Goal: Task Accomplishment & Management: Manage account settings

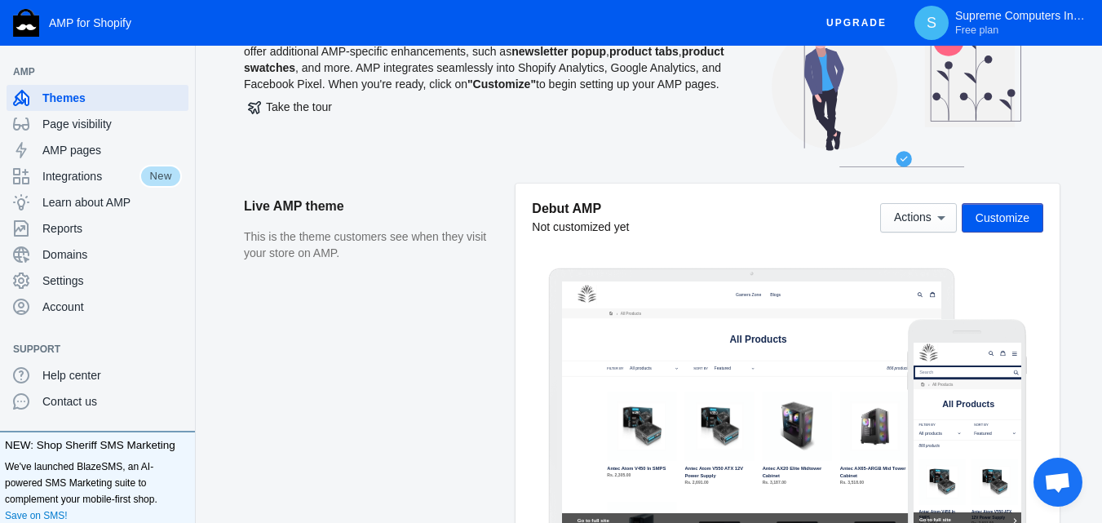
scroll to position [82, 0]
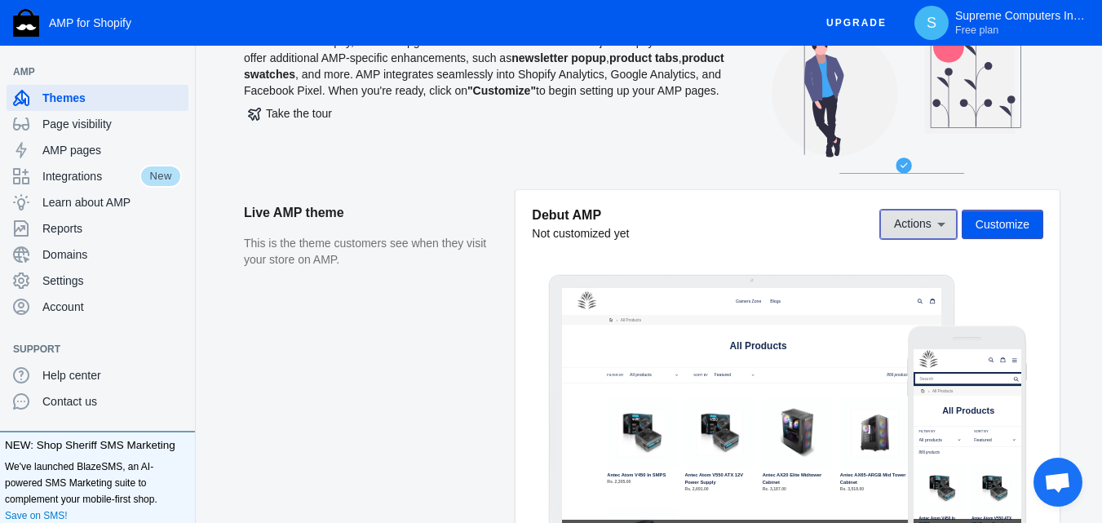
click at [934, 228] on icon at bounding box center [941, 224] width 16 height 16
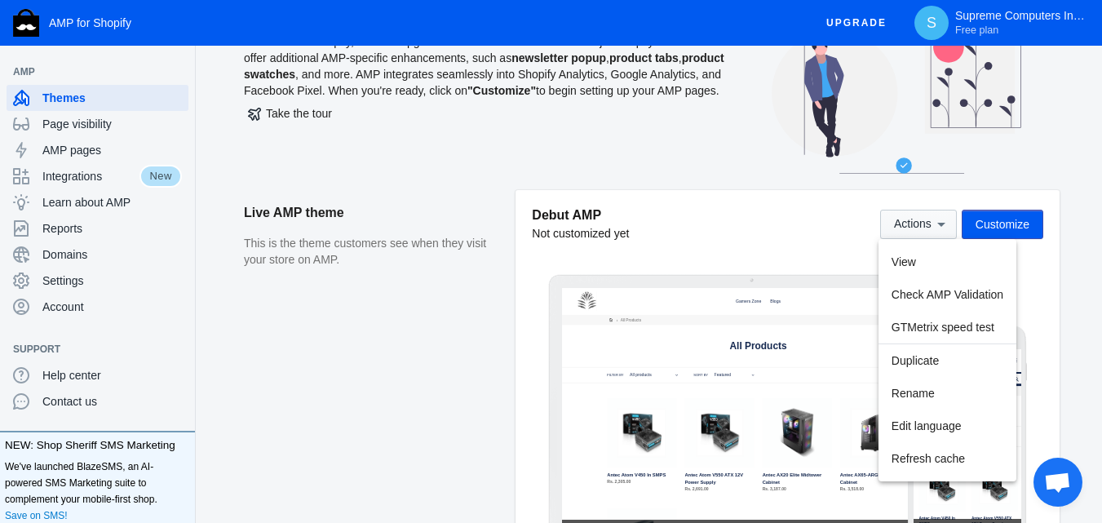
click at [934, 228] on div at bounding box center [551, 261] width 1102 height 523
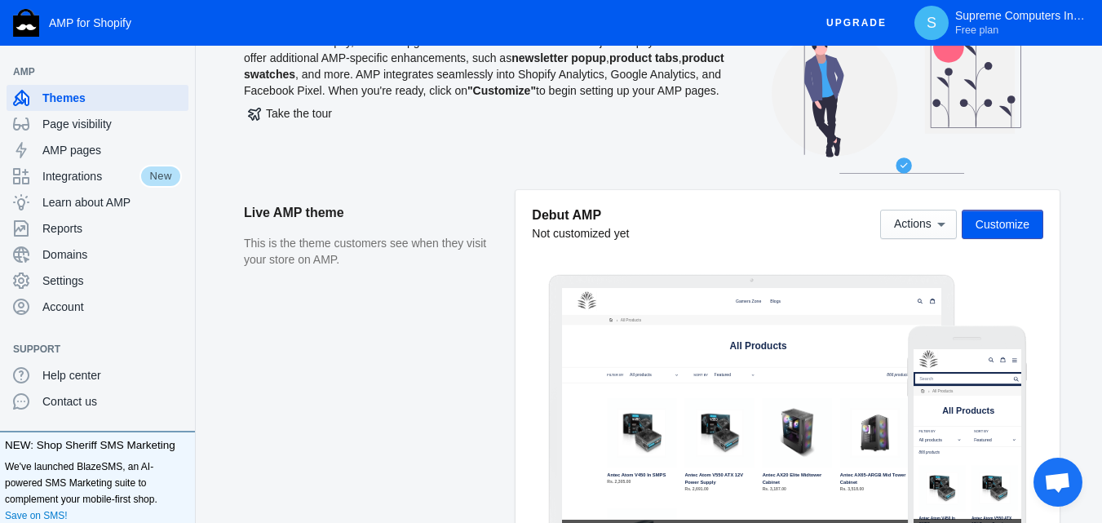
click at [998, 228] on span "Customize" at bounding box center [1002, 224] width 54 height 13
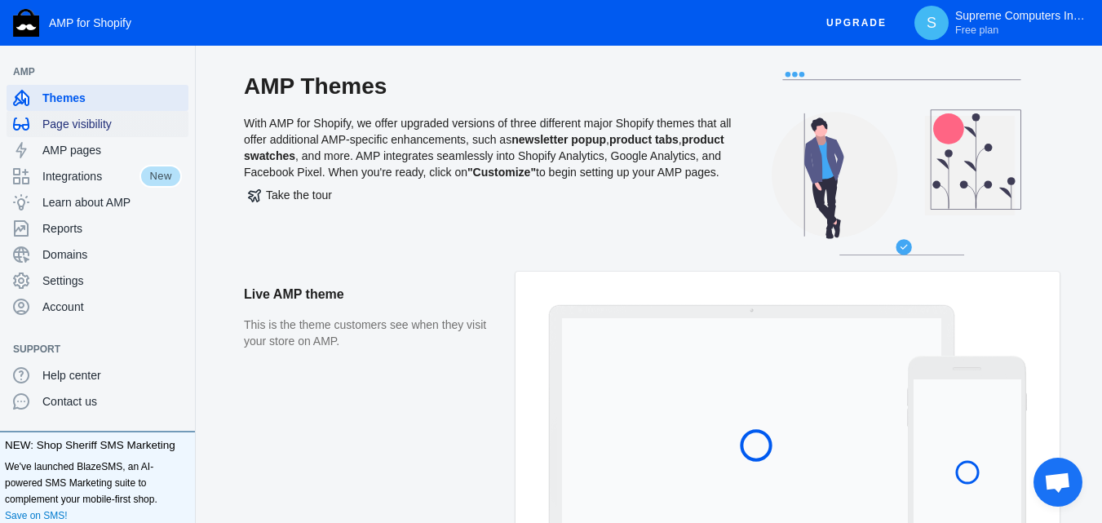
click at [119, 134] on div "Page visibility" at bounding box center [97, 124] width 169 height 26
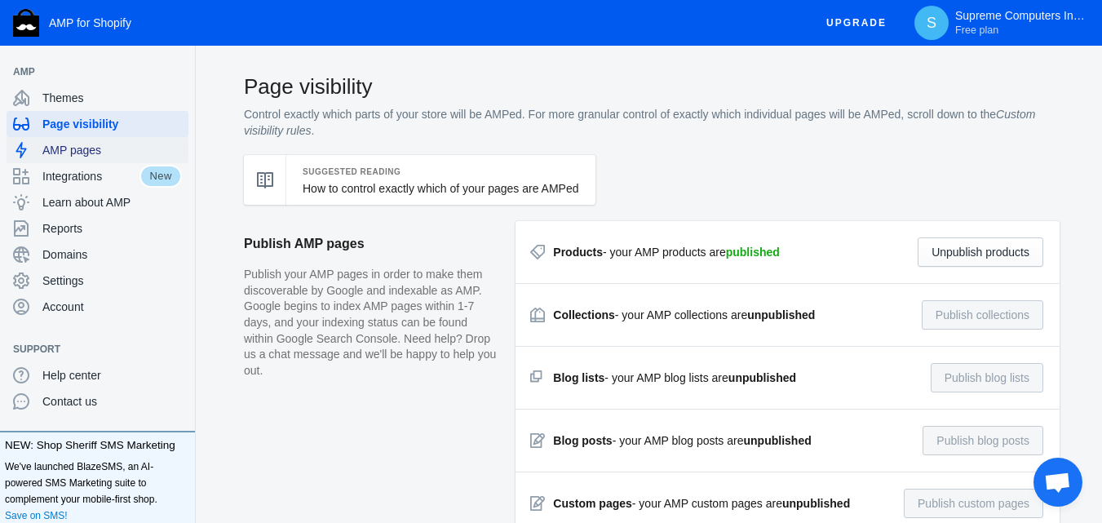
click at [86, 143] on span "AMP pages" at bounding box center [111, 150] width 139 height 16
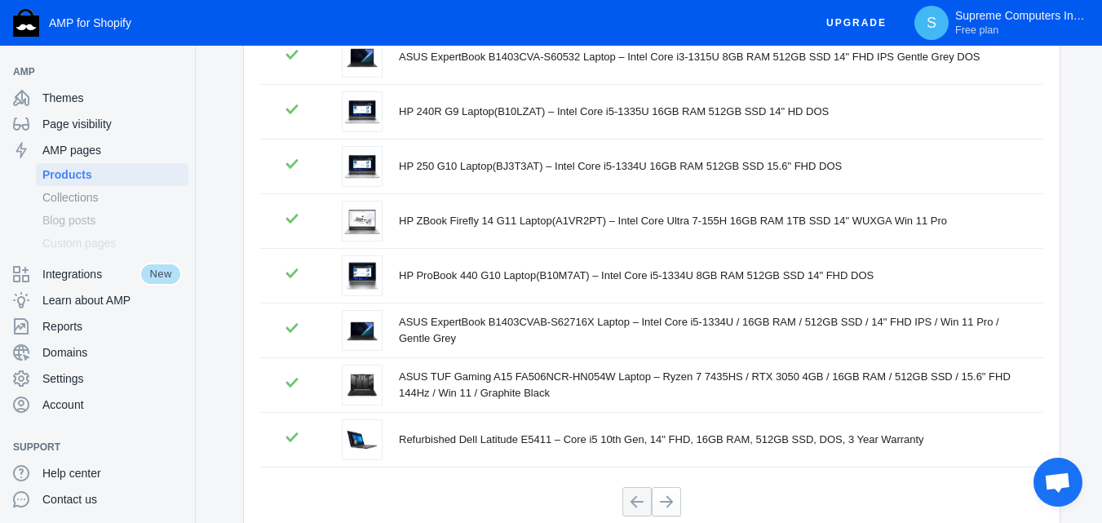
scroll to position [440, 0]
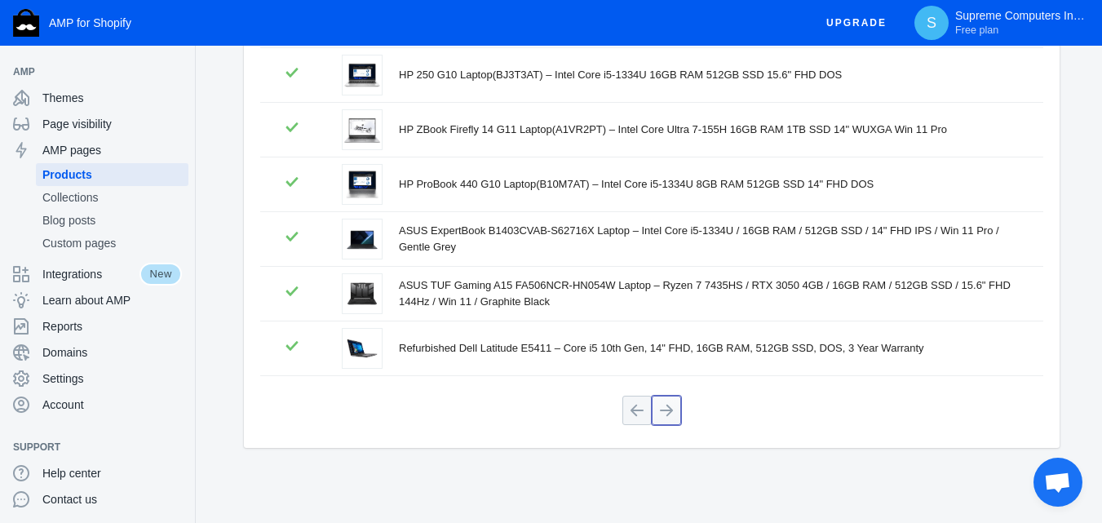
click at [658, 404] on button at bounding box center [666, 409] width 29 height 29
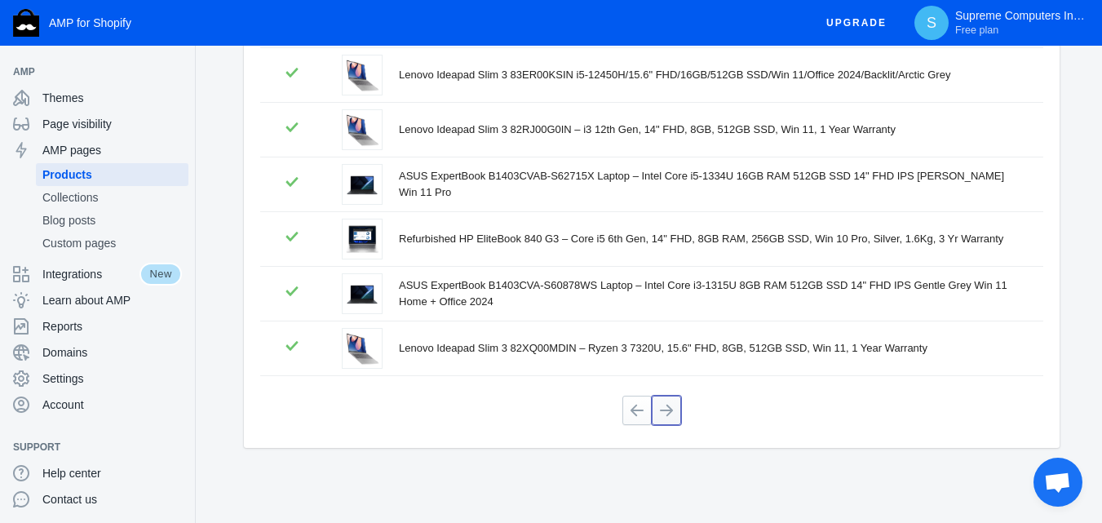
click at [671, 418] on button at bounding box center [666, 409] width 29 height 29
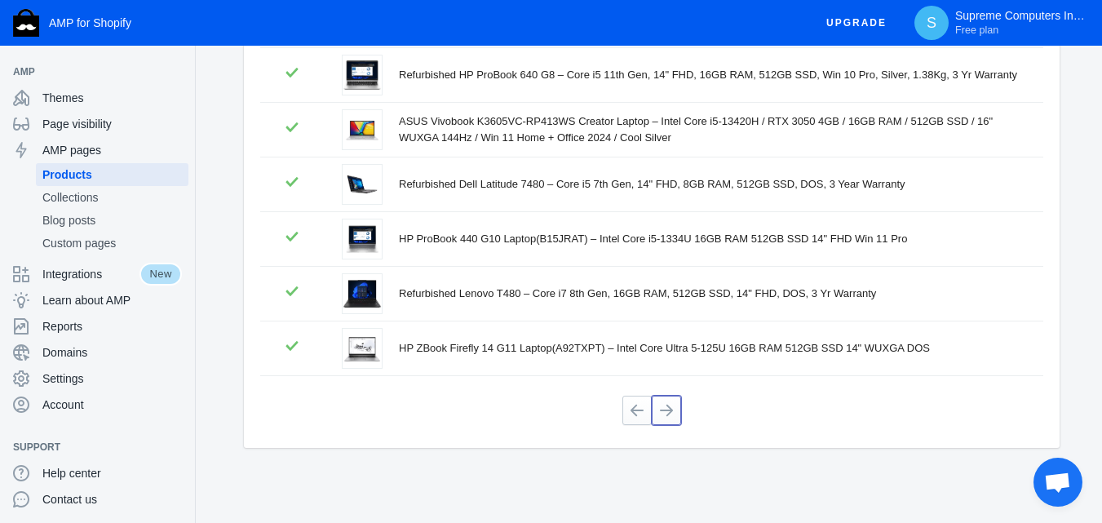
click at [671, 418] on button at bounding box center [666, 409] width 29 height 29
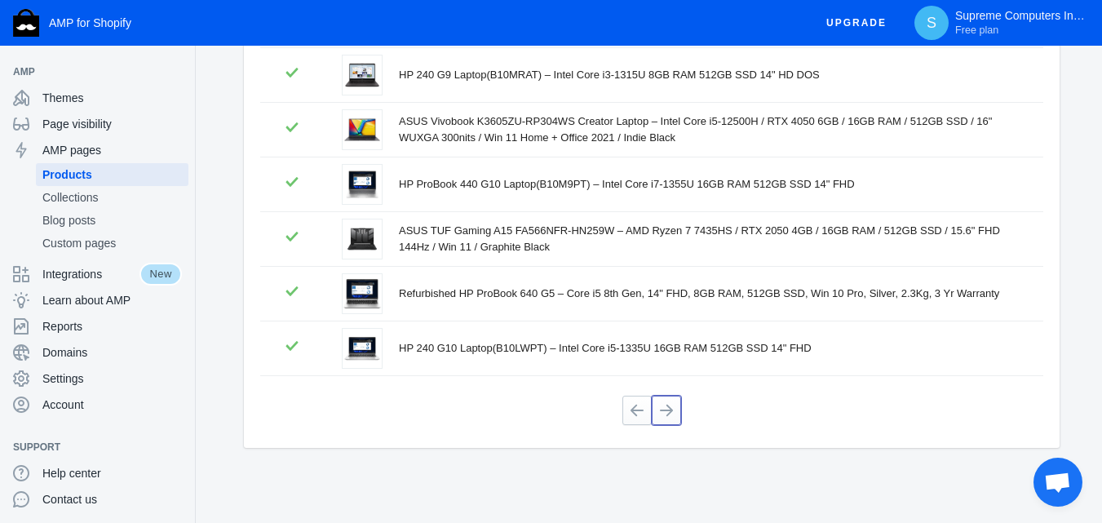
click at [671, 418] on button at bounding box center [666, 409] width 29 height 29
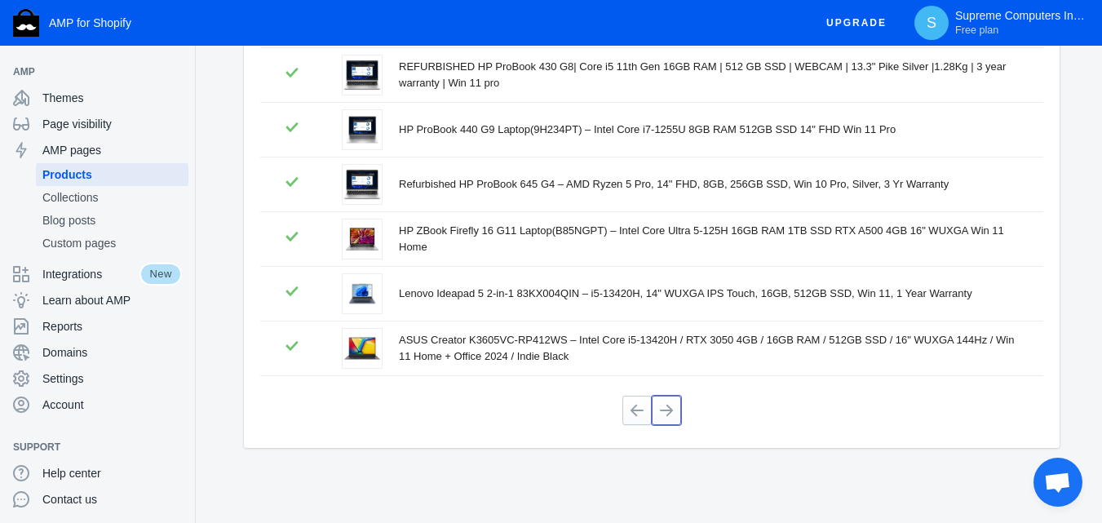
click at [671, 418] on button at bounding box center [666, 409] width 29 height 29
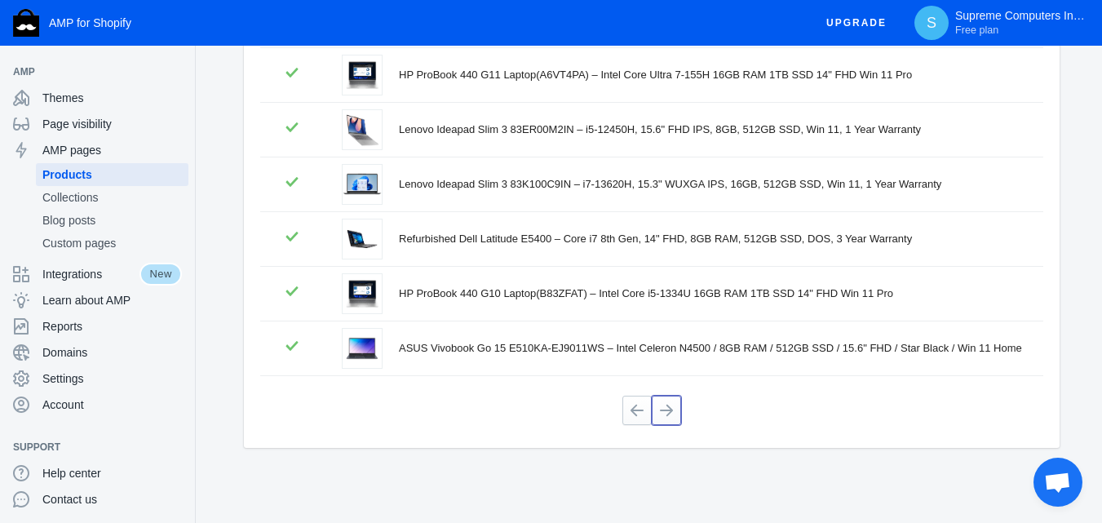
click at [671, 418] on button at bounding box center [666, 409] width 29 height 29
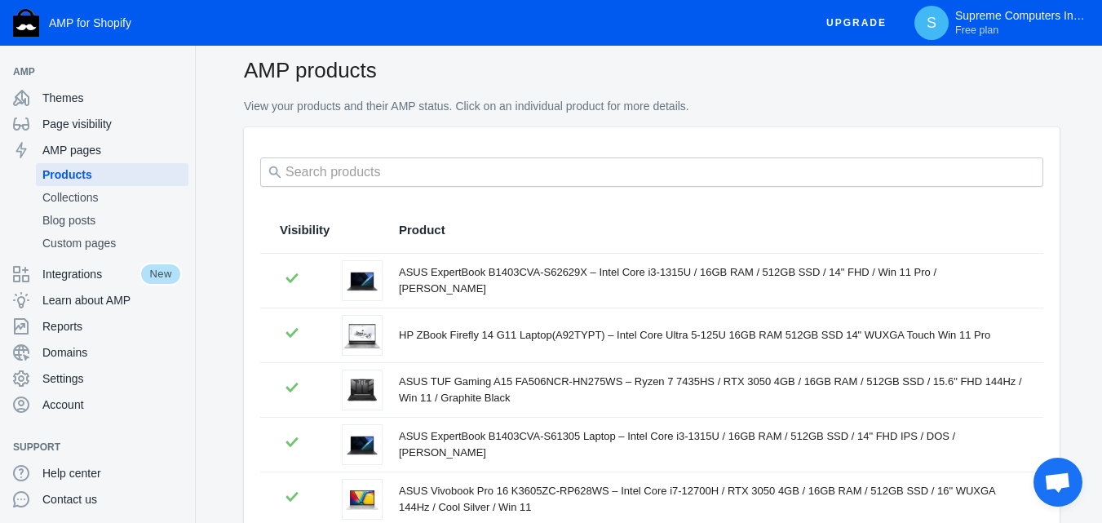
scroll to position [0, 0]
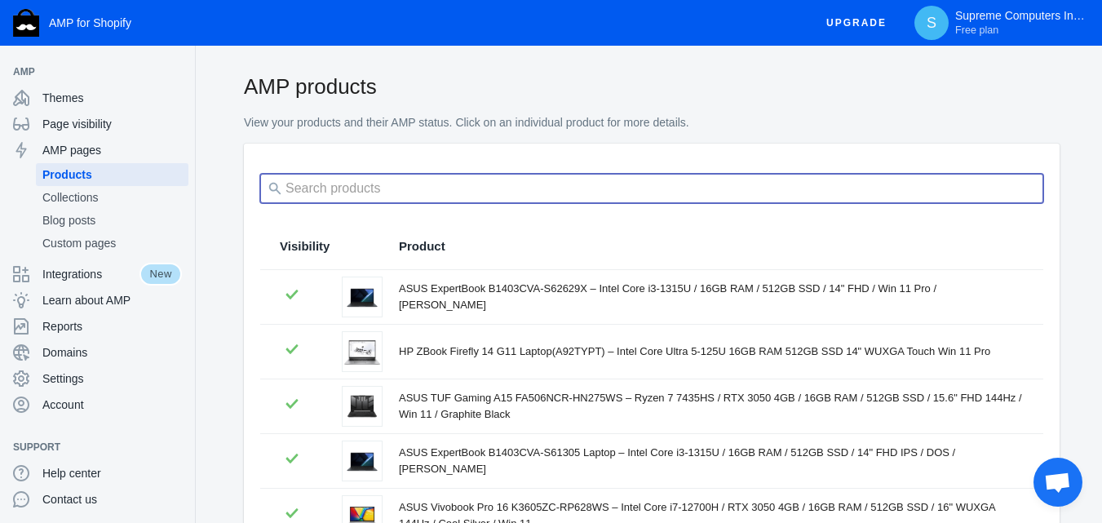
click at [605, 195] on input "search" at bounding box center [651, 188] width 783 height 29
type input "d-link"
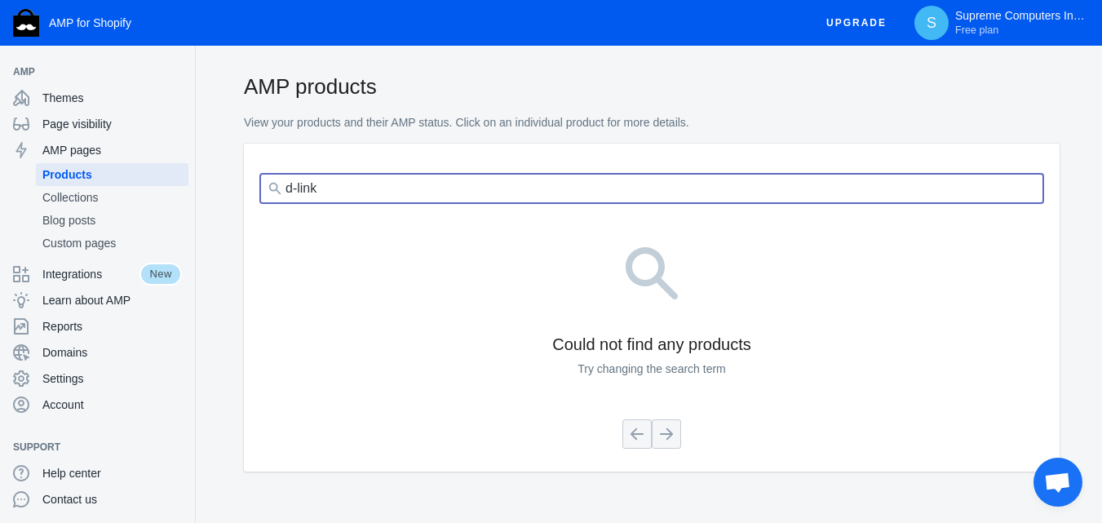
click at [592, 190] on input "d-link" at bounding box center [651, 188] width 783 height 29
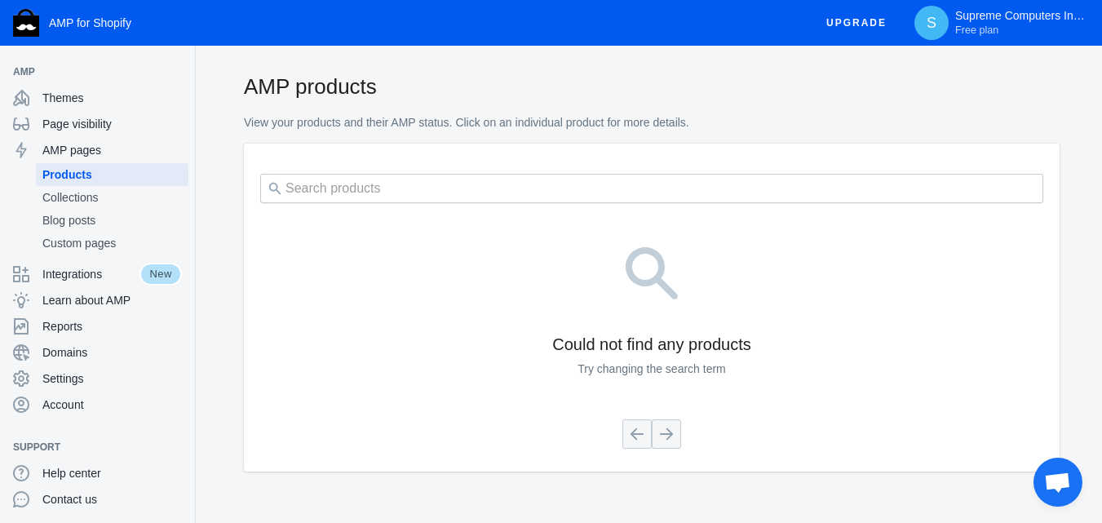
click at [749, 117] on p "View your products and their AMP status. Click on an individual product for mor…" at bounding box center [651, 123] width 815 height 16
click at [74, 205] on link "Collections" at bounding box center [112, 197] width 152 height 23
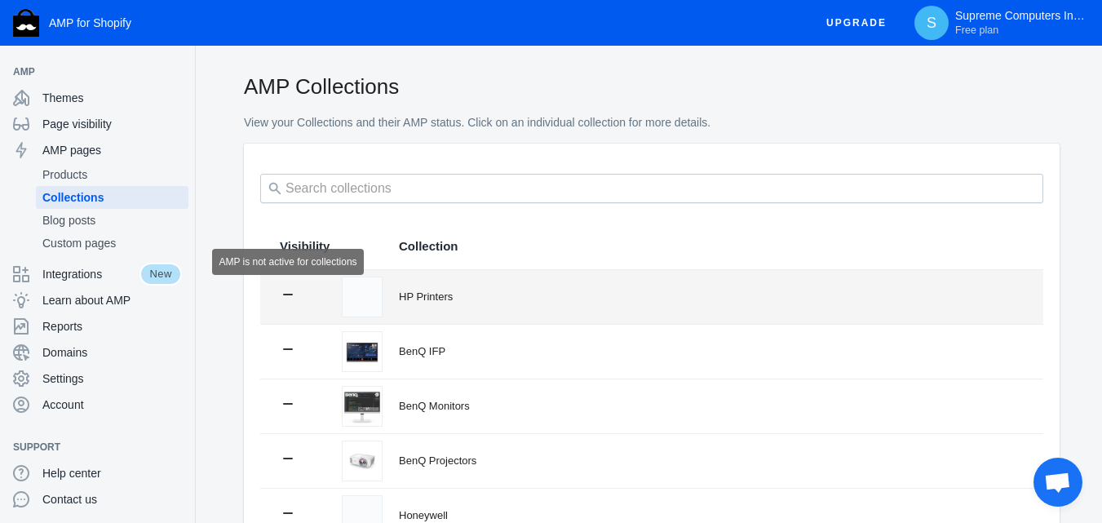
click at [288, 289] on icon at bounding box center [288, 294] width 16 height 16
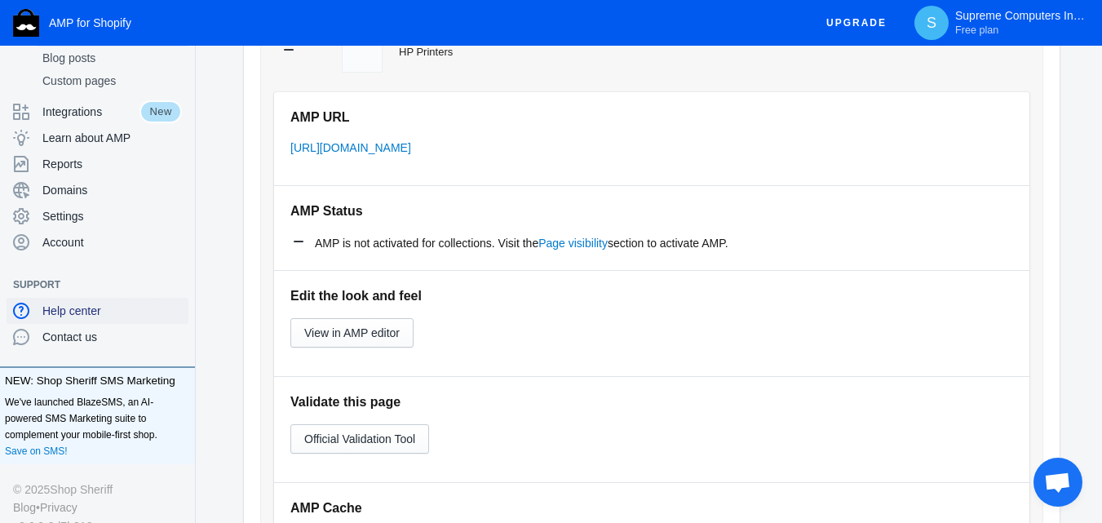
scroll to position [163, 0]
click at [116, 198] on div "Domains" at bounding box center [97, 189] width 169 height 26
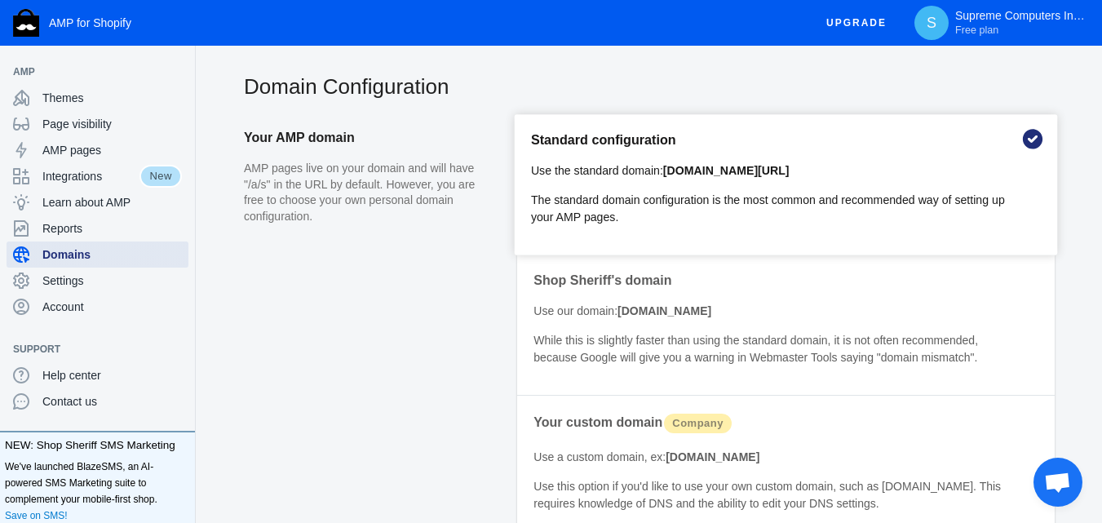
click at [73, 247] on span "Domains" at bounding box center [111, 254] width 139 height 16
click at [103, 292] on div "Settings" at bounding box center [97, 280] width 169 height 26
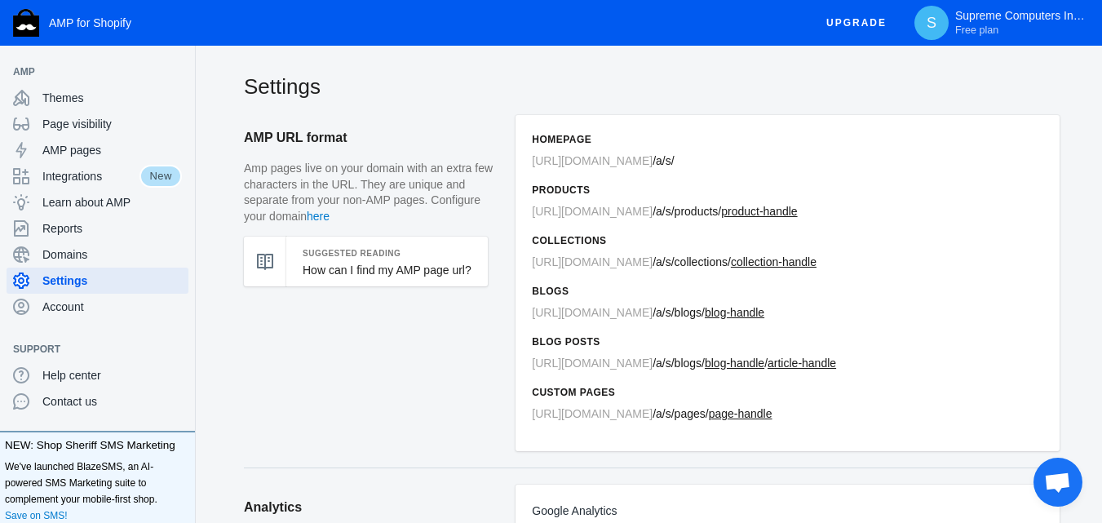
drag, startPoint x: 525, startPoint y: 161, endPoint x: 692, endPoint y: 161, distance: 167.2
click at [692, 161] on div "Homepage https://supremeindia.com / a/s/ Products https://supremeindia.com / a/…" at bounding box center [787, 283] width 544 height 336
copy span "https://supremeindia.com / a/s/"
click at [563, 78] on h2 "Settings" at bounding box center [651, 86] width 815 height 29
click at [118, 182] on span "Integrations" at bounding box center [90, 176] width 97 height 16
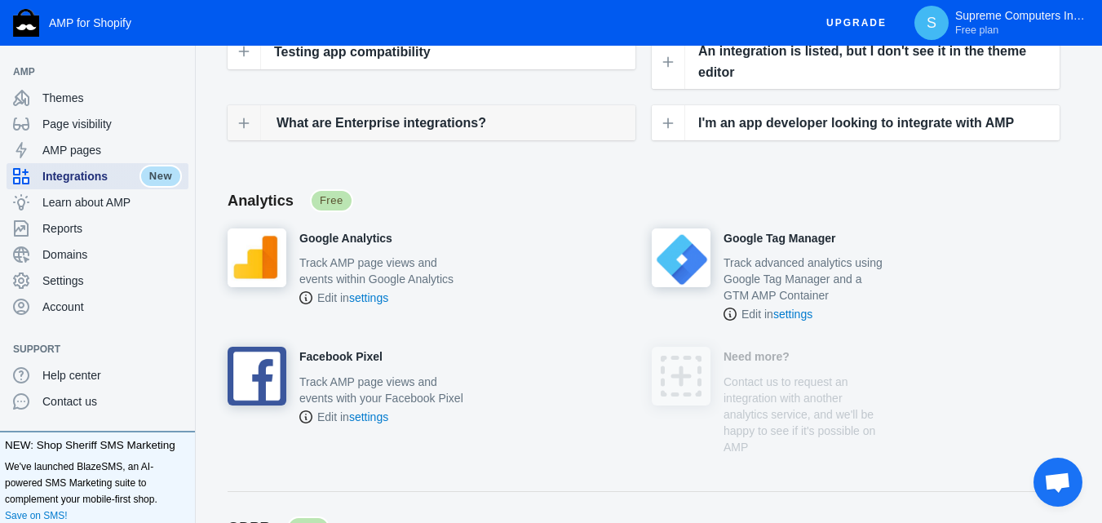
scroll to position [408, 0]
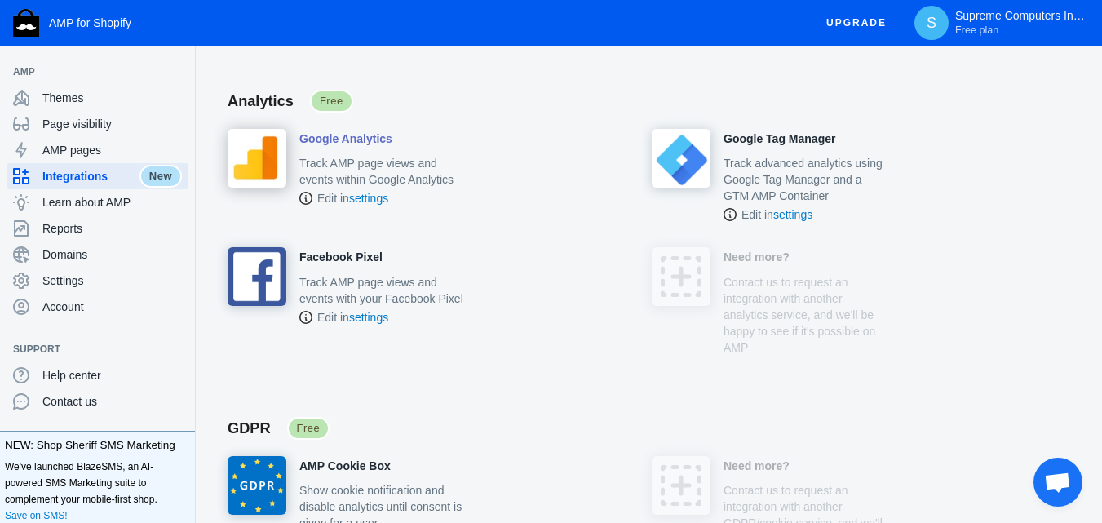
click at [374, 163] on p "Track AMP page views and events within Google Analytics" at bounding box center [381, 171] width 165 height 33
click at [361, 197] on link "settings" at bounding box center [368, 198] width 39 height 13
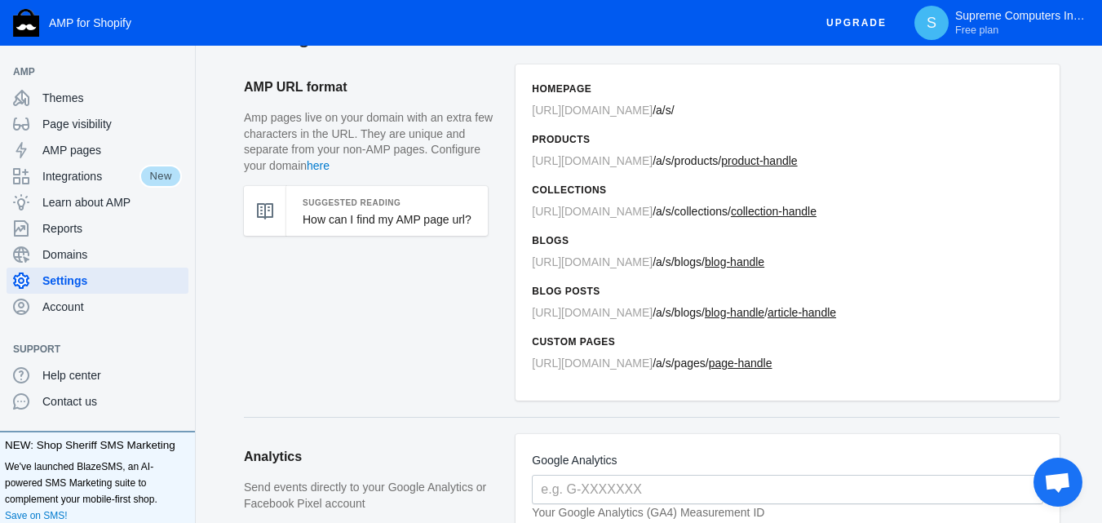
scroll to position [326, 0]
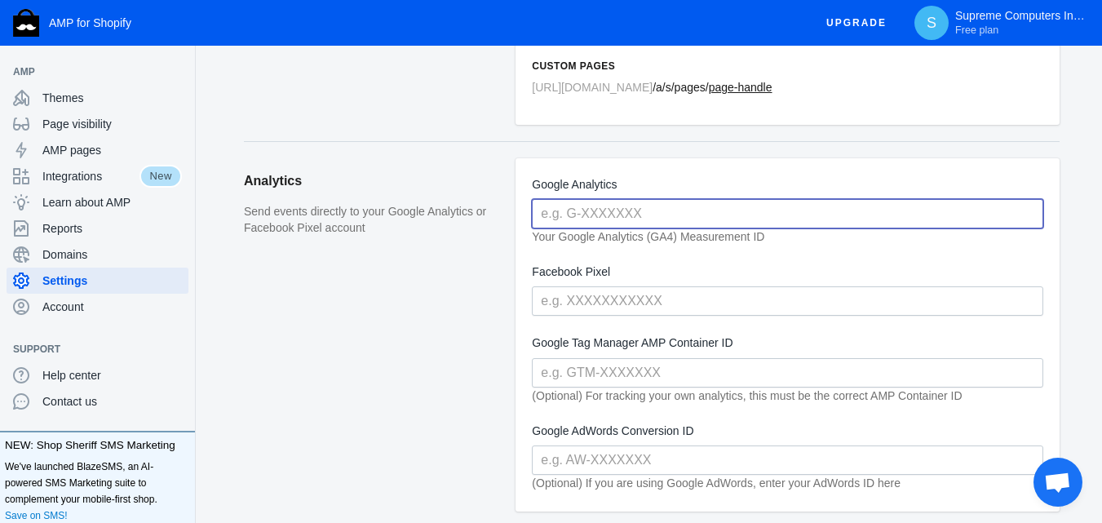
click at [648, 220] on input "text" at bounding box center [787, 213] width 511 height 29
click at [683, 219] on input "text" at bounding box center [787, 213] width 511 height 29
paste input "G-5P6PM9NWVP"
type input "G-5P6PM9NWVP"
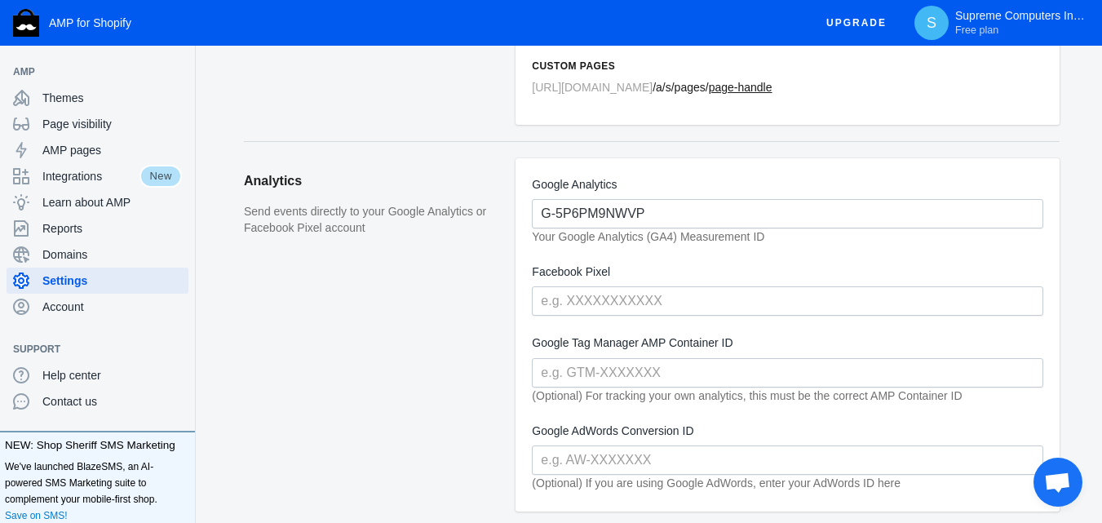
click at [491, 258] on aside "Analytics Send events directly to your Google Analytics or Facebook Pixel accou…" at bounding box center [380, 342] width 272 height 369
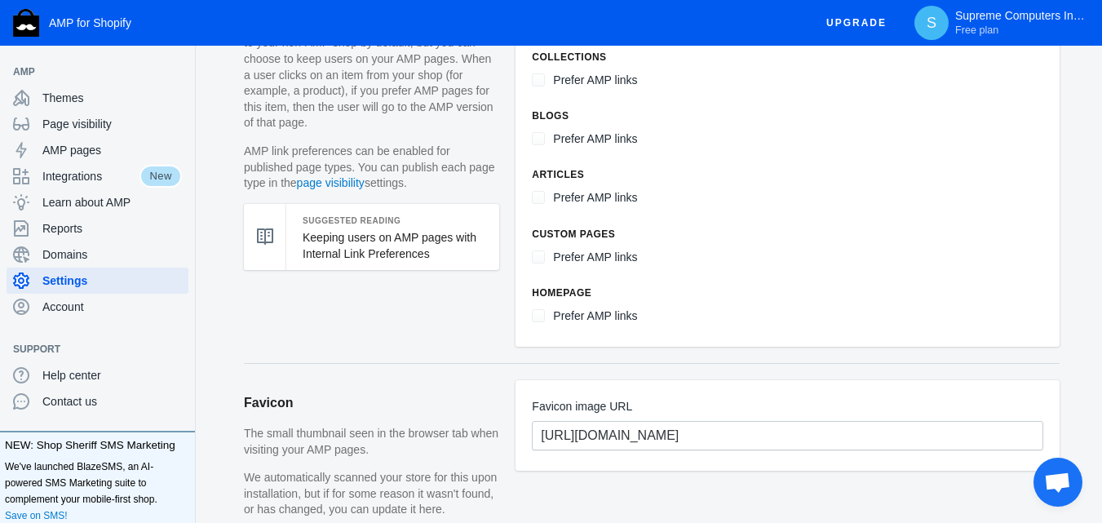
scroll to position [652, 0]
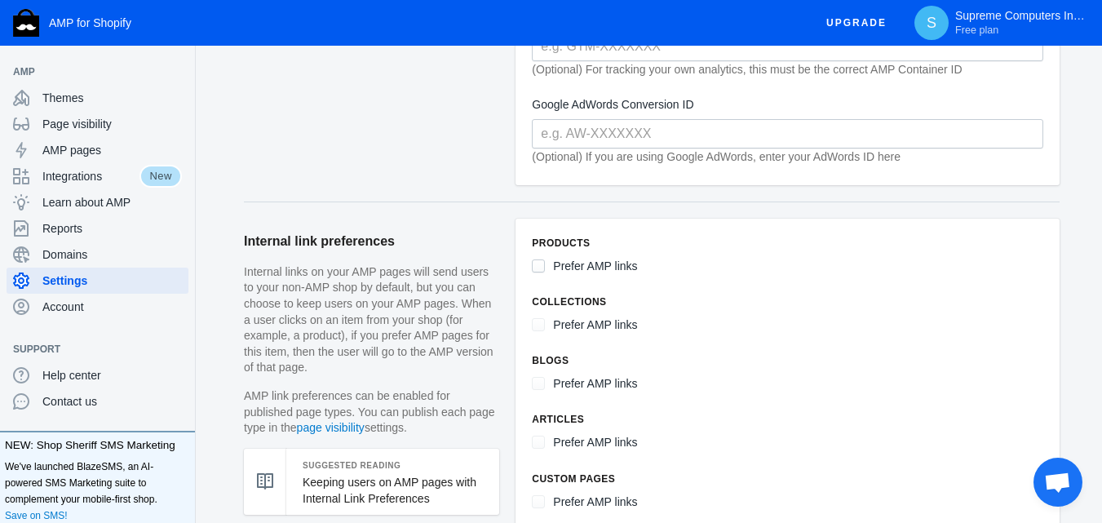
click at [541, 272] on input "Prefer AMP links" at bounding box center [538, 265] width 13 height 13
checkbox input "true"
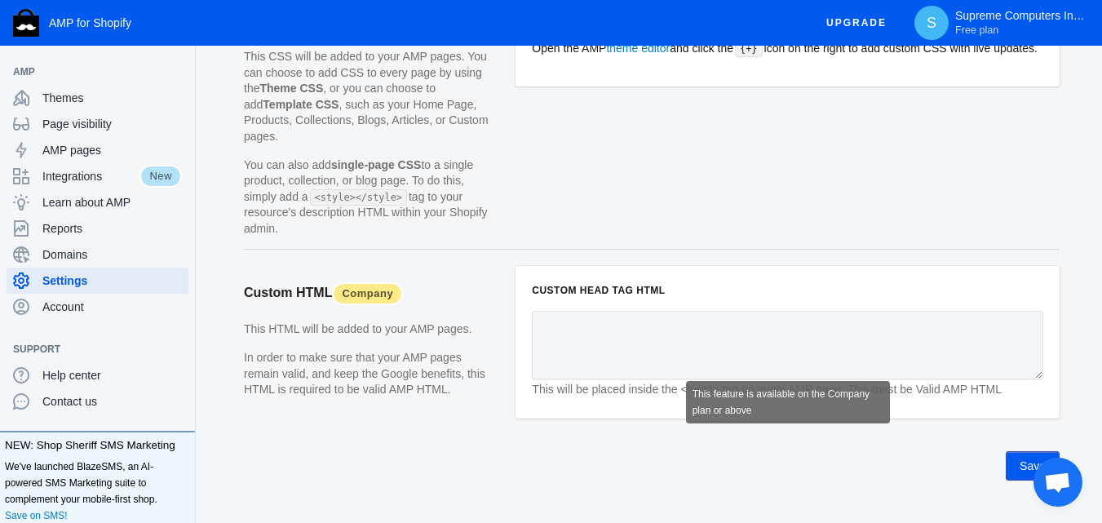
scroll to position [1715, 0]
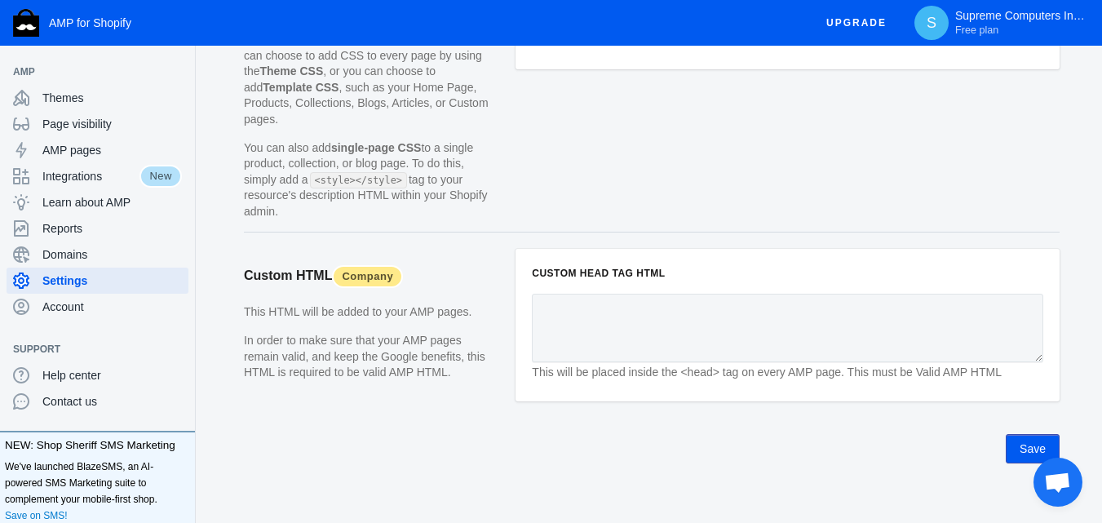
click at [1025, 434] on button "Save" at bounding box center [1032, 448] width 54 height 29
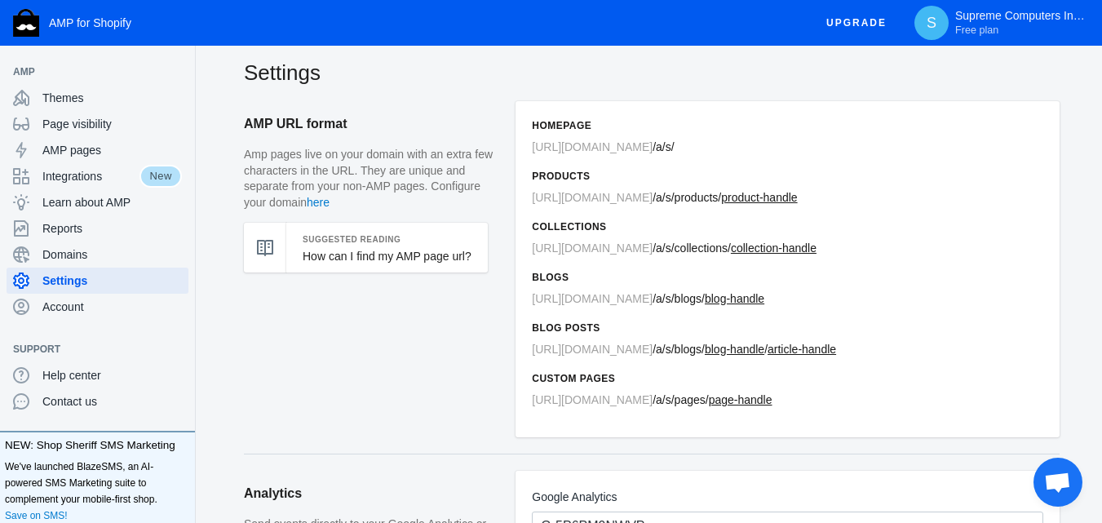
scroll to position [0, 0]
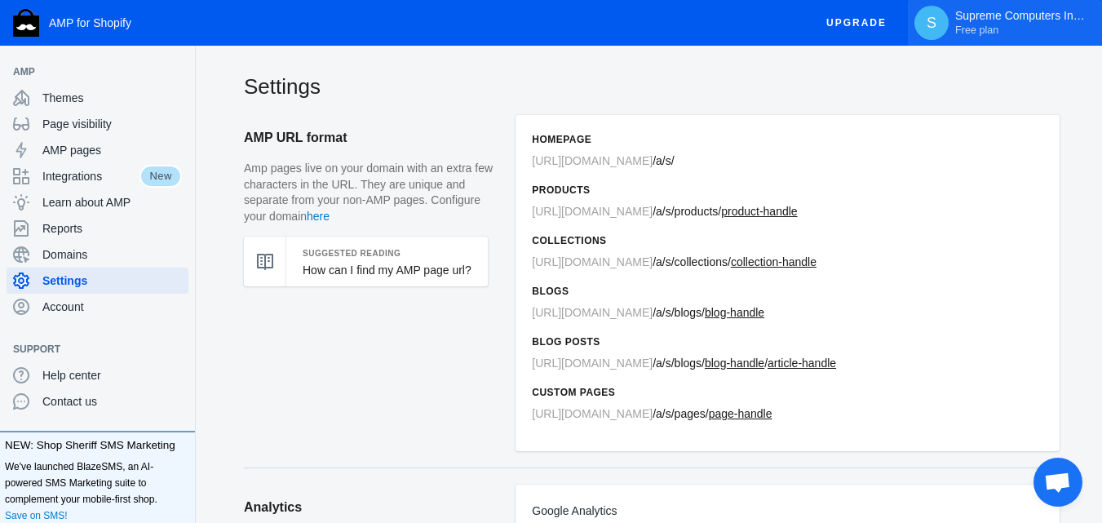
click at [997, 13] on p "Supreme Computers India Pvt Ltd Free plan" at bounding box center [1020, 23] width 130 height 28
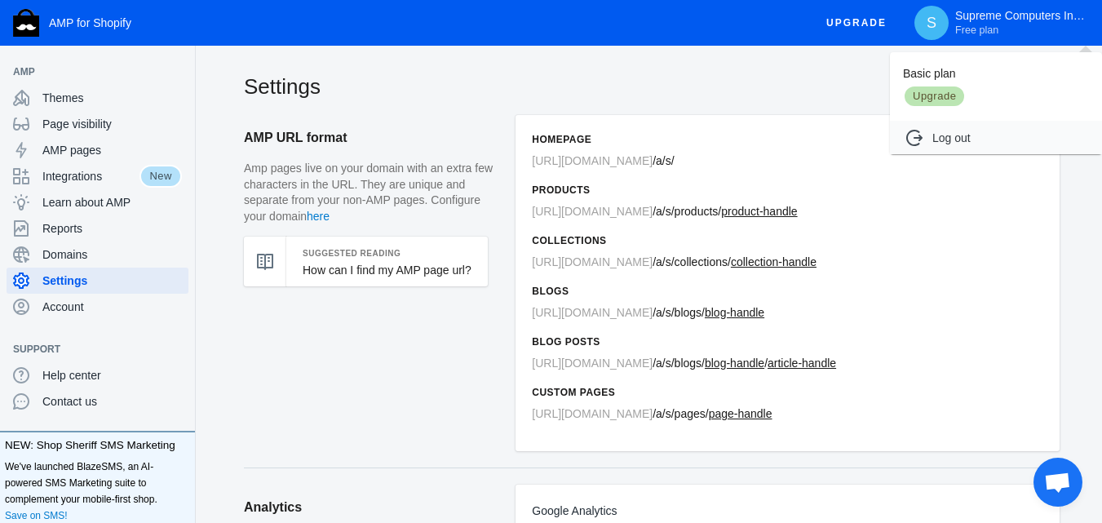
click at [812, 74] on div at bounding box center [551, 261] width 1102 height 523
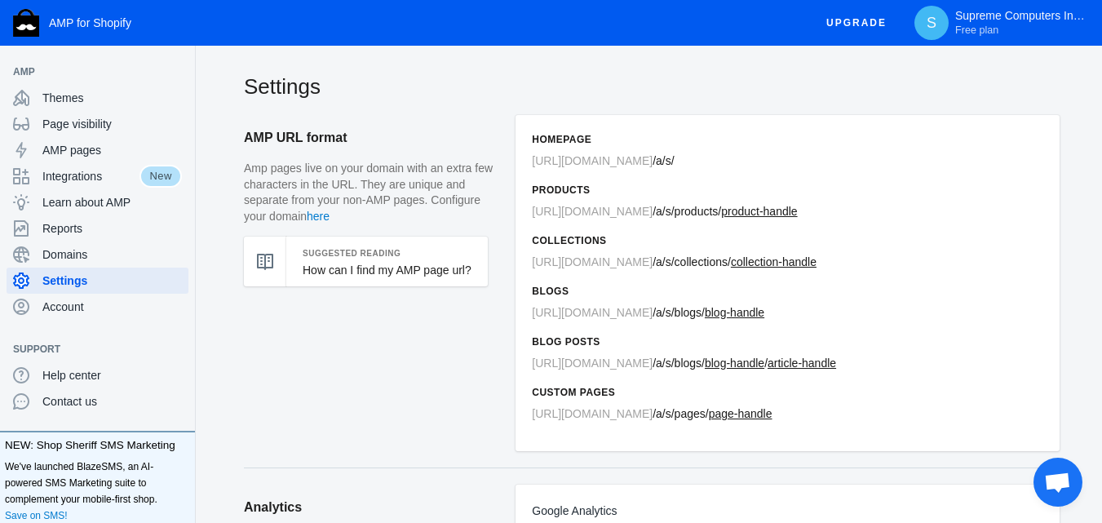
click at [946, 85] on h2 "Settings" at bounding box center [651, 86] width 815 height 29
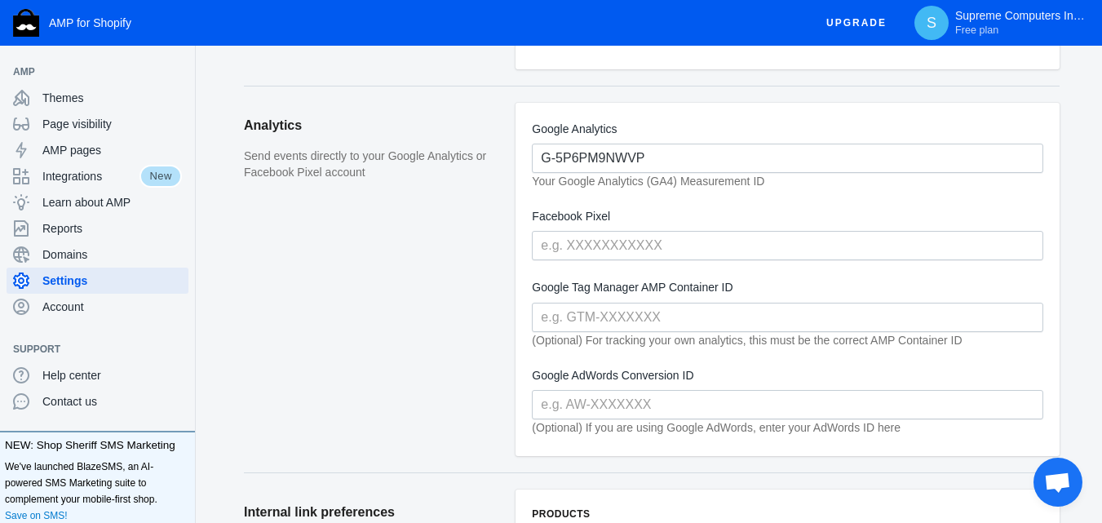
scroll to position [492, 0]
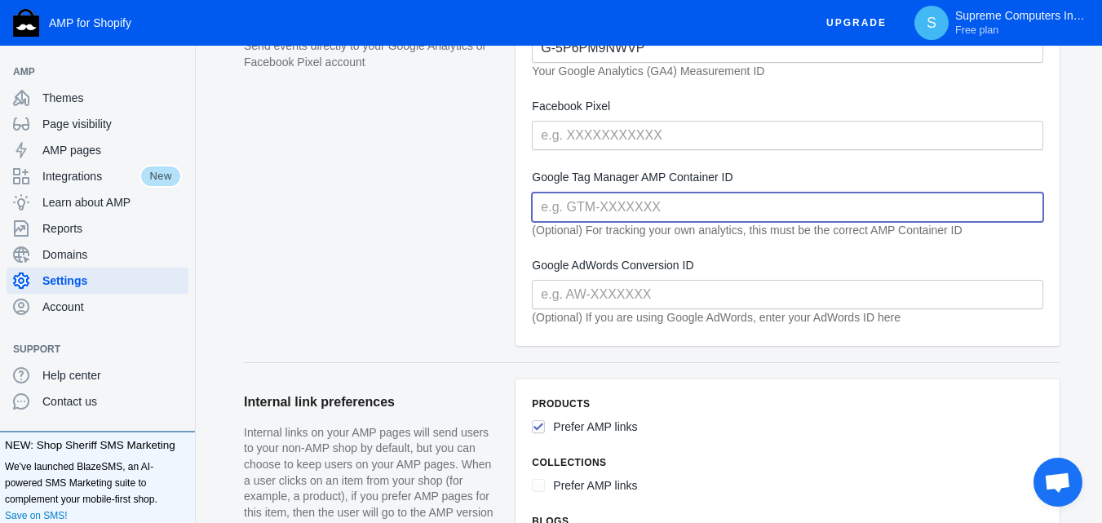
click at [608, 210] on input "text" at bounding box center [787, 206] width 511 height 29
paste input "G-5P6PM9NWVP"
type input "G-5P6PM9NWVP"
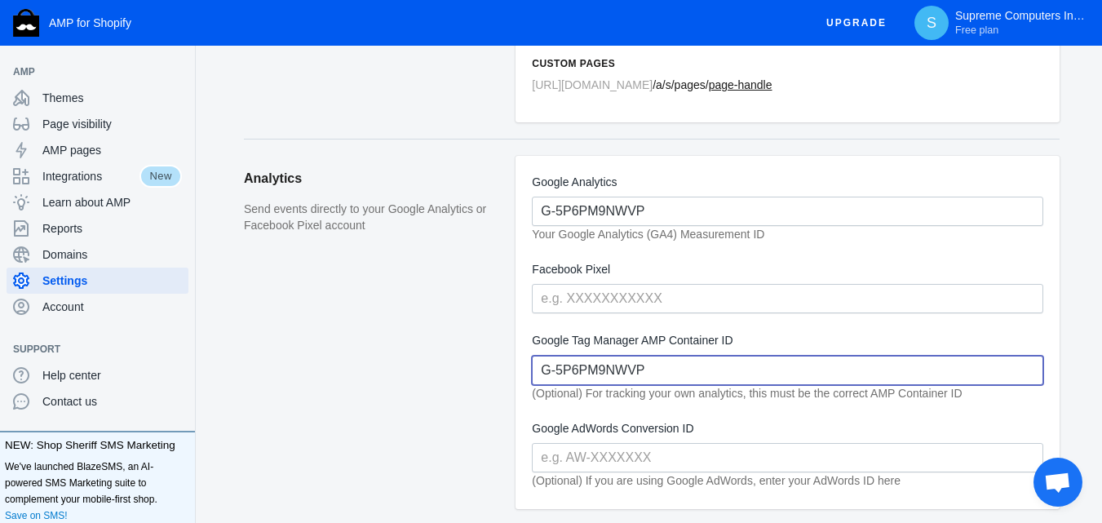
scroll to position [410, 0]
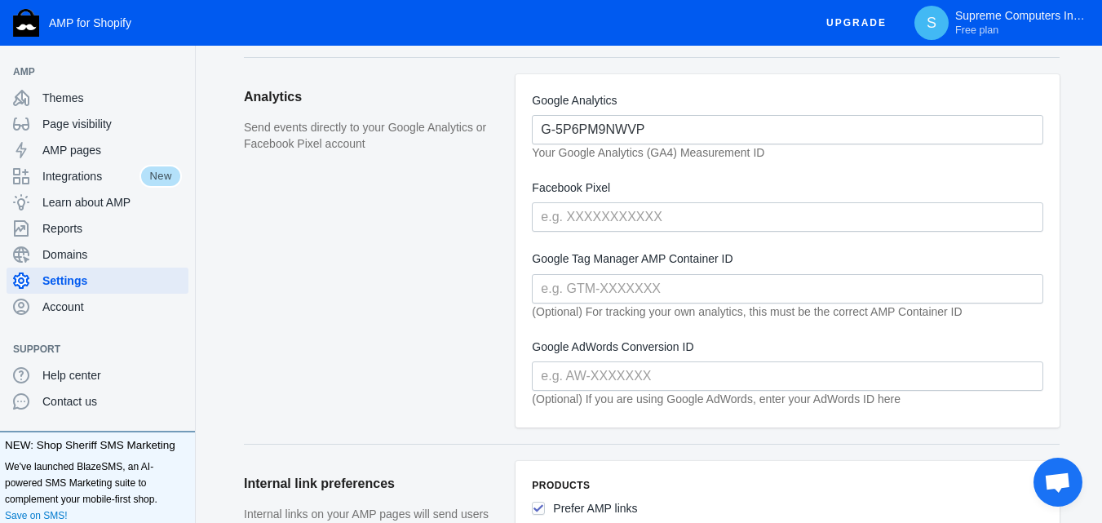
click at [506, 293] on aside "Analytics Send events directly to your Google Analytics or Facebook Pixel accou…" at bounding box center [380, 258] width 272 height 369
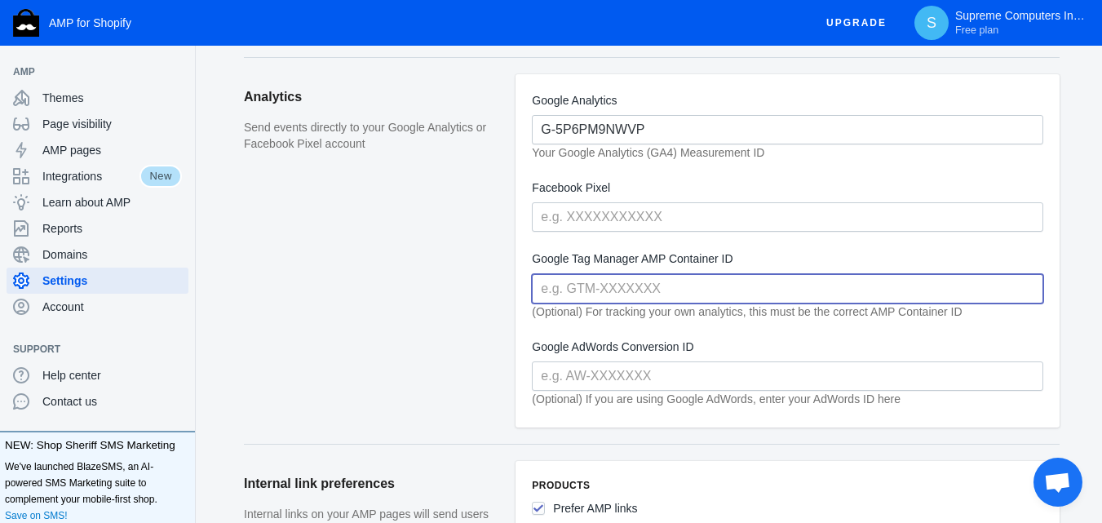
click at [684, 274] on input "text" at bounding box center [787, 288] width 511 height 29
paste input "GTM-5W4G2C"
type input "GTM-5W4G2C"
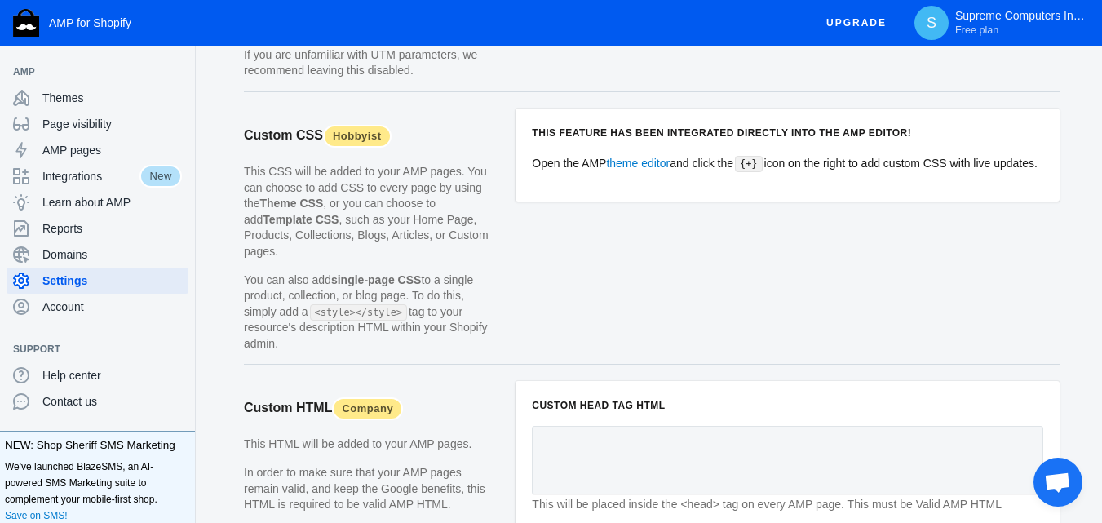
scroll to position [1715, 0]
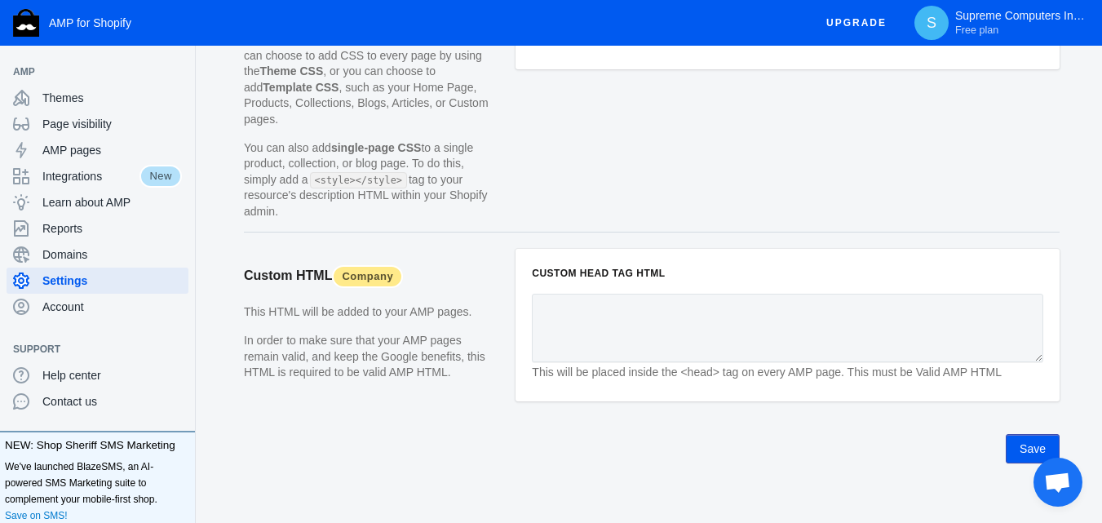
click at [1031, 434] on button "Save" at bounding box center [1032, 448] width 54 height 29
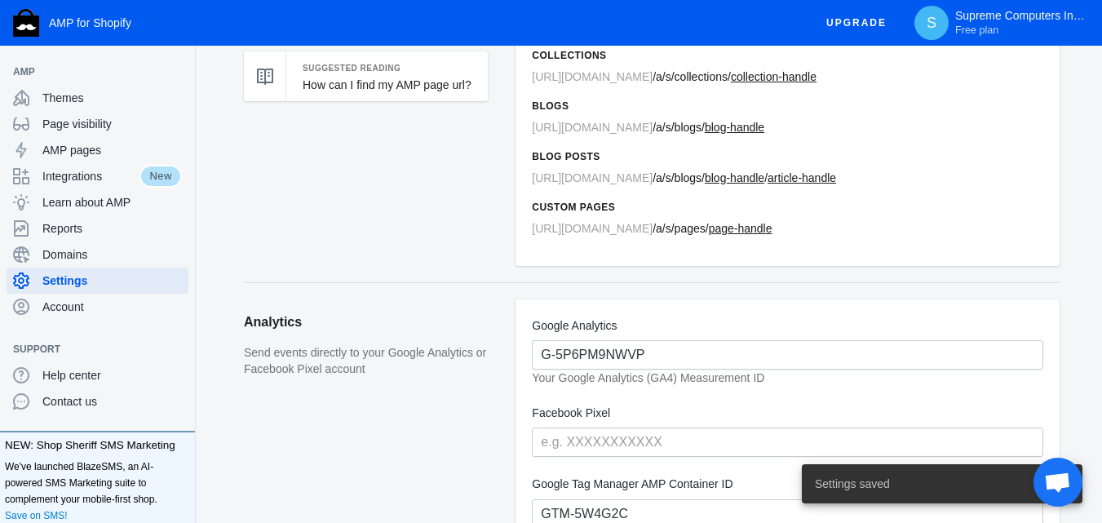
scroll to position [329, 0]
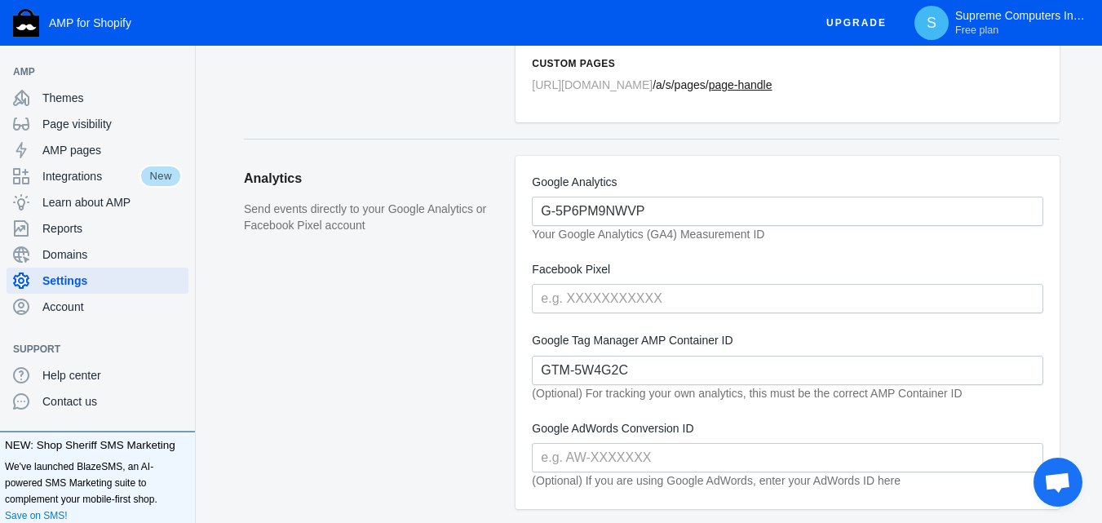
click at [325, 325] on aside "Analytics Send events directly to your Google Analytics or Facebook Pixel accou…" at bounding box center [380, 340] width 272 height 369
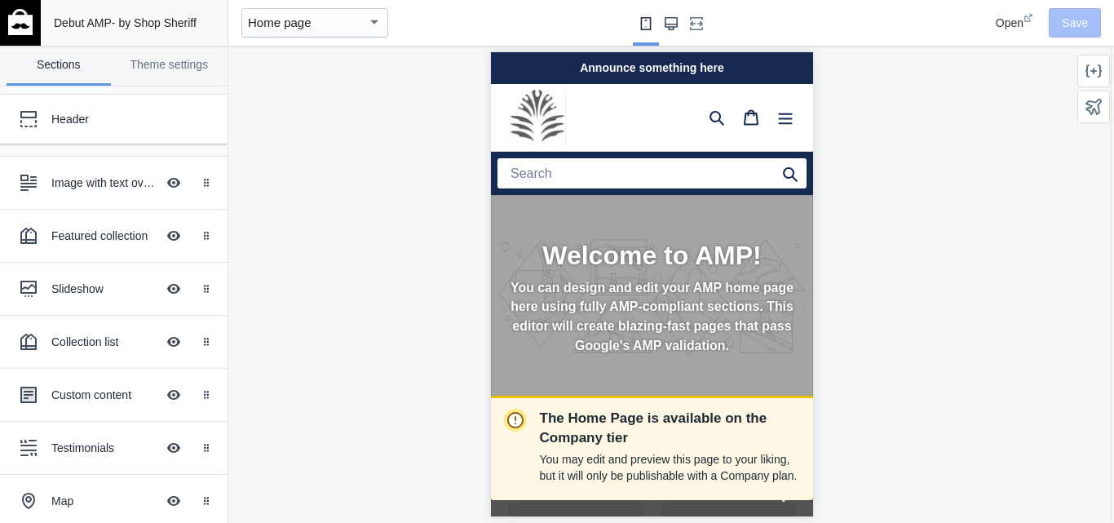
click at [678, 25] on button "Large screen" at bounding box center [671, 23] width 26 height 46
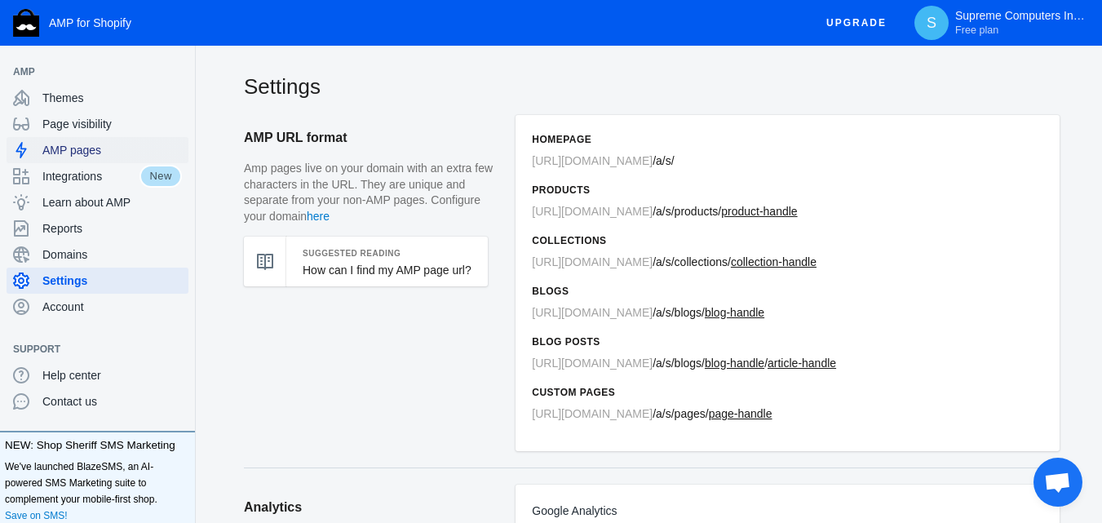
click at [58, 151] on span "AMP pages" at bounding box center [111, 150] width 139 height 16
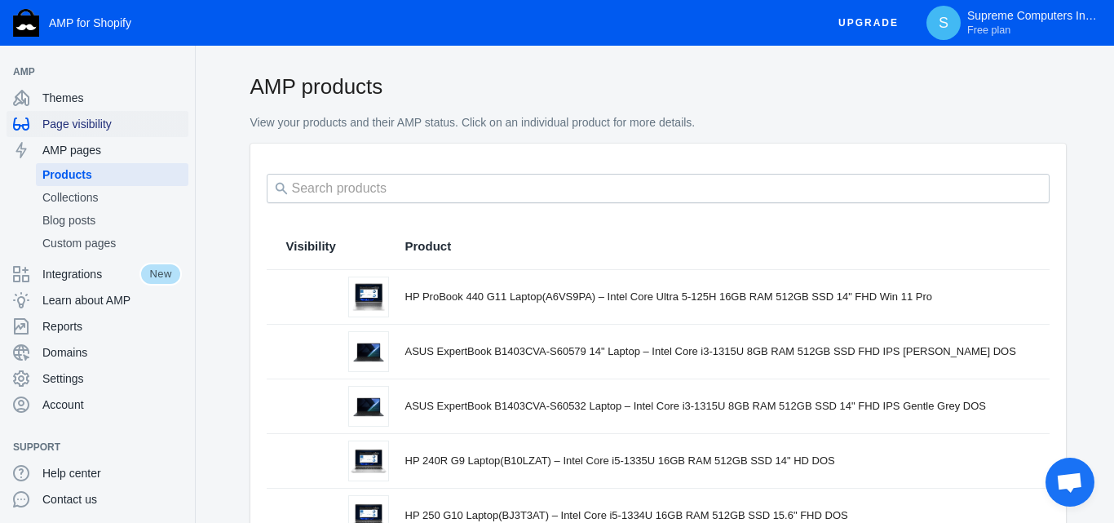
click at [78, 124] on span "Page visibility" at bounding box center [111, 124] width 139 height 16
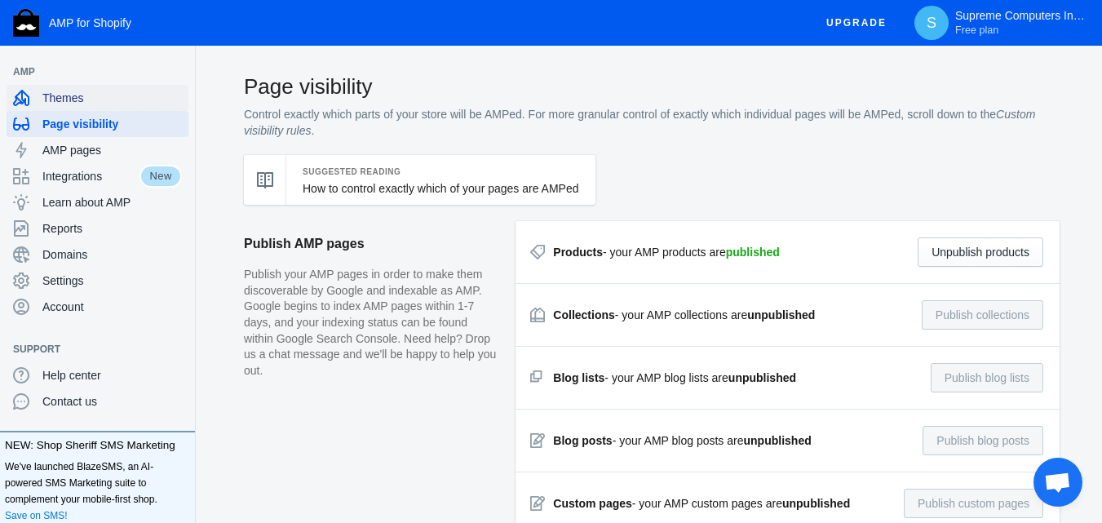
click at [54, 102] on span "Themes" at bounding box center [111, 98] width 139 height 16
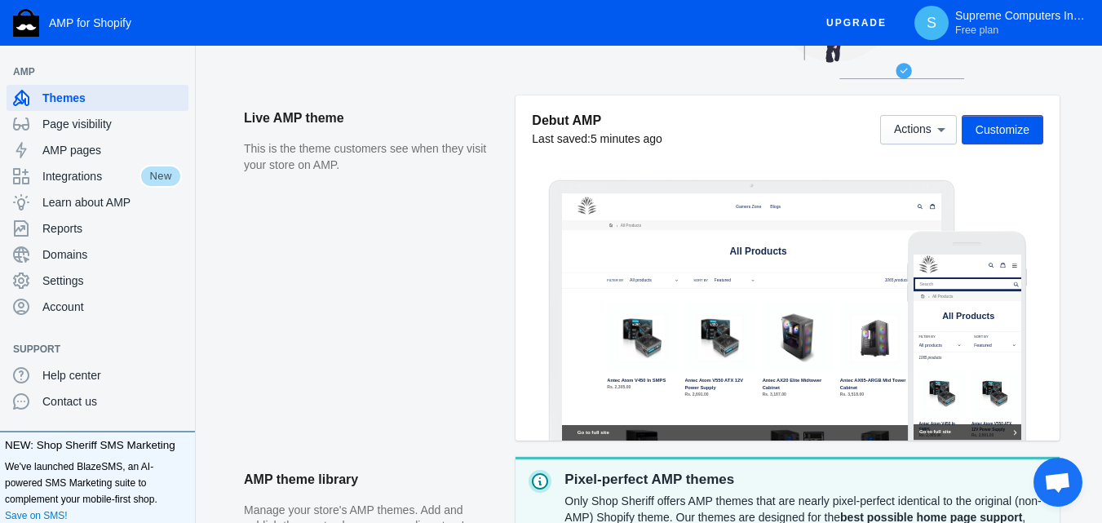
click at [997, 134] on span "Customize" at bounding box center [1002, 129] width 54 height 13
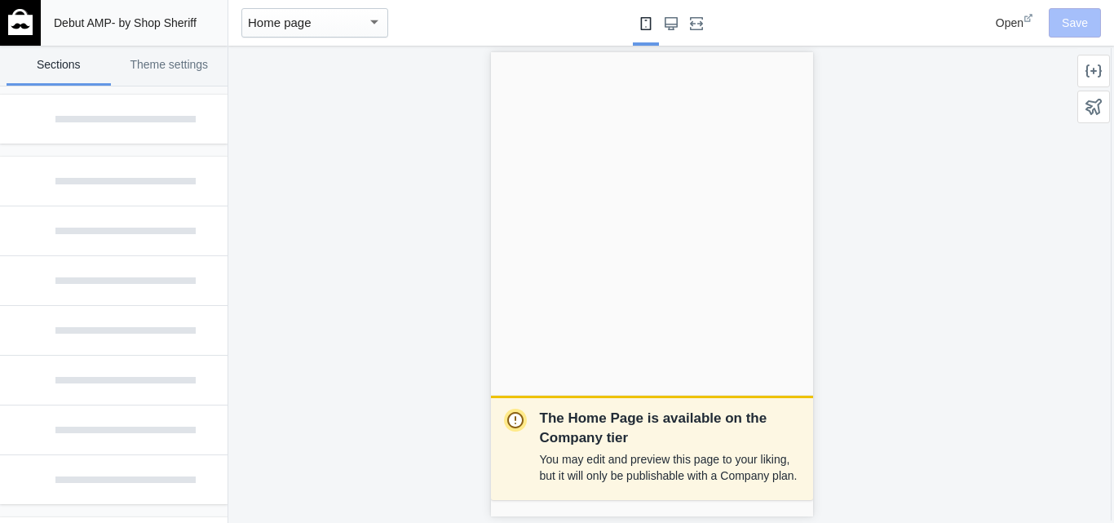
click at [351, 26] on div "Home page" at bounding box center [307, 23] width 119 height 20
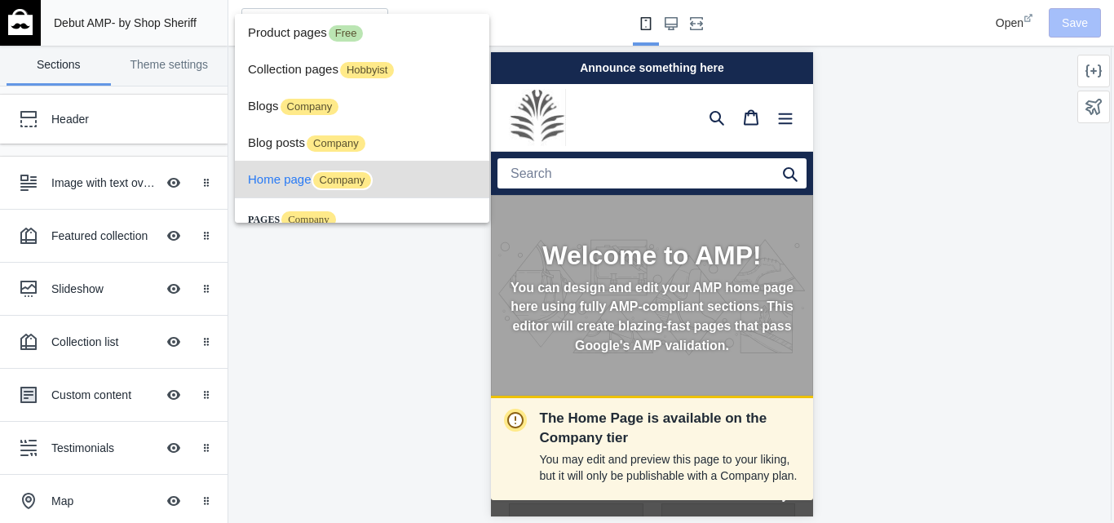
scroll to position [61, 0]
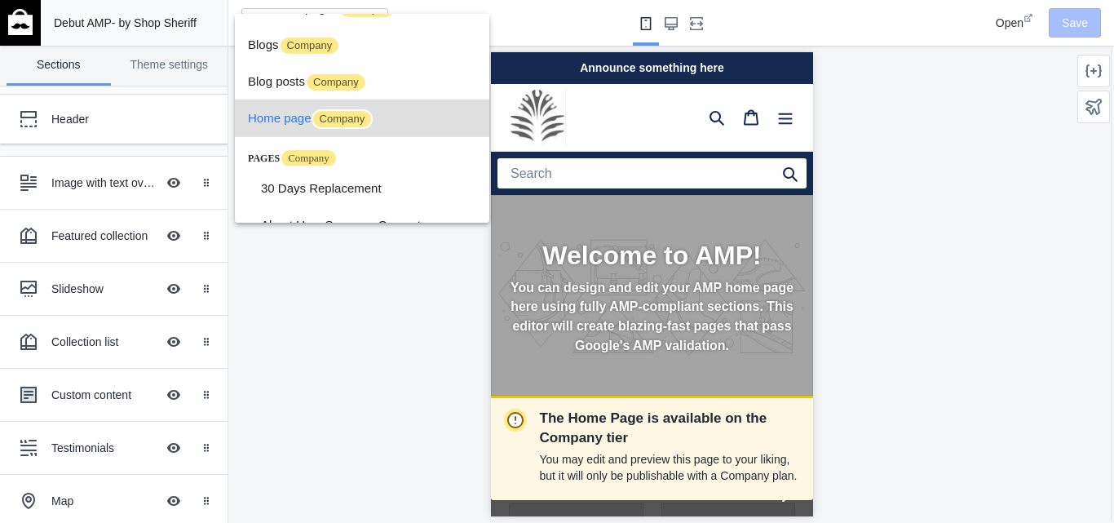
click at [410, 259] on div at bounding box center [557, 261] width 1114 height 523
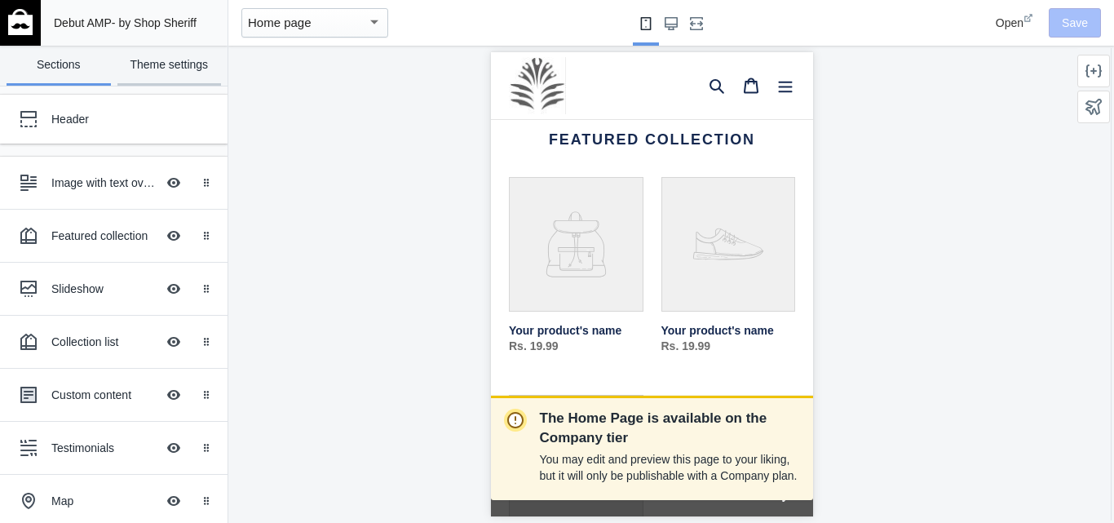
scroll to position [0, 0]
click at [181, 73] on link "Theme settings" at bounding box center [169, 66] width 104 height 40
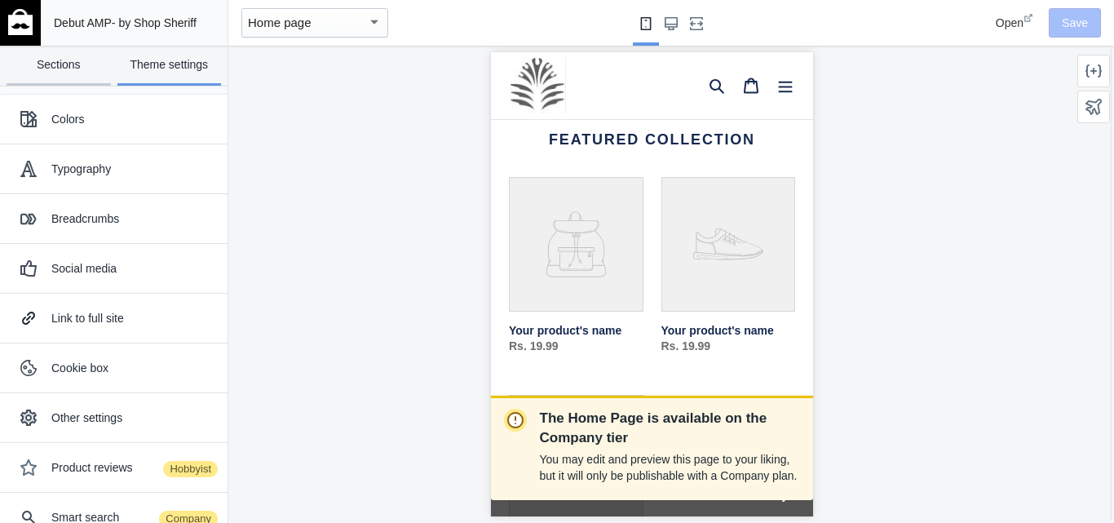
click at [84, 74] on link "Sections" at bounding box center [59, 66] width 104 height 40
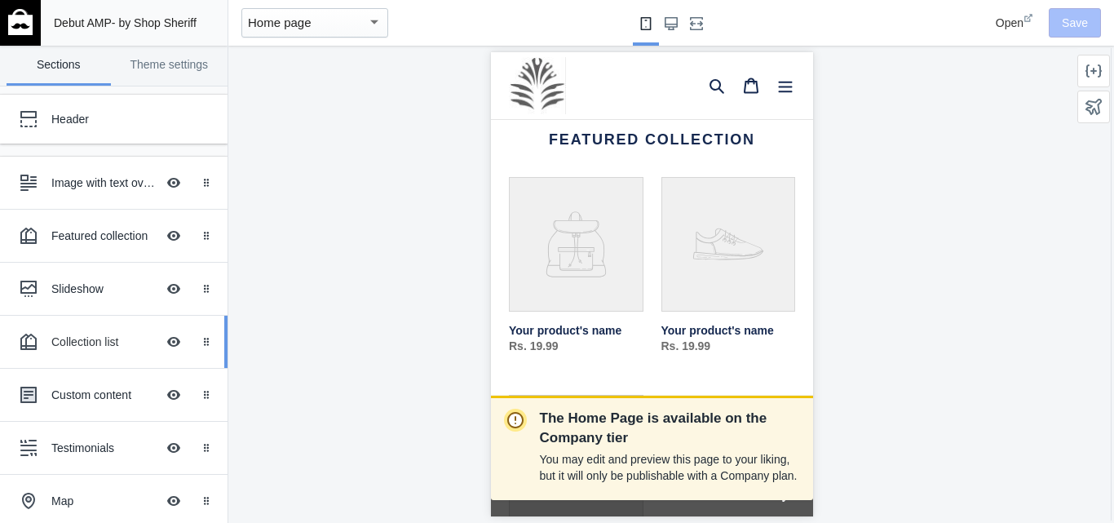
scroll to position [0, 274]
click at [95, 284] on div "Slideshow" at bounding box center [103, 289] width 104 height 16
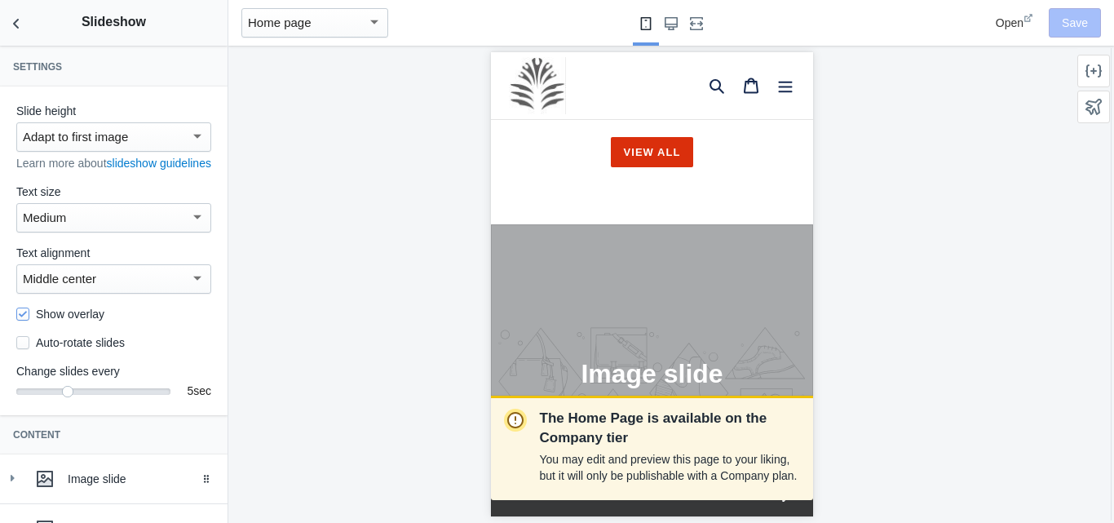
scroll to position [913, 0]
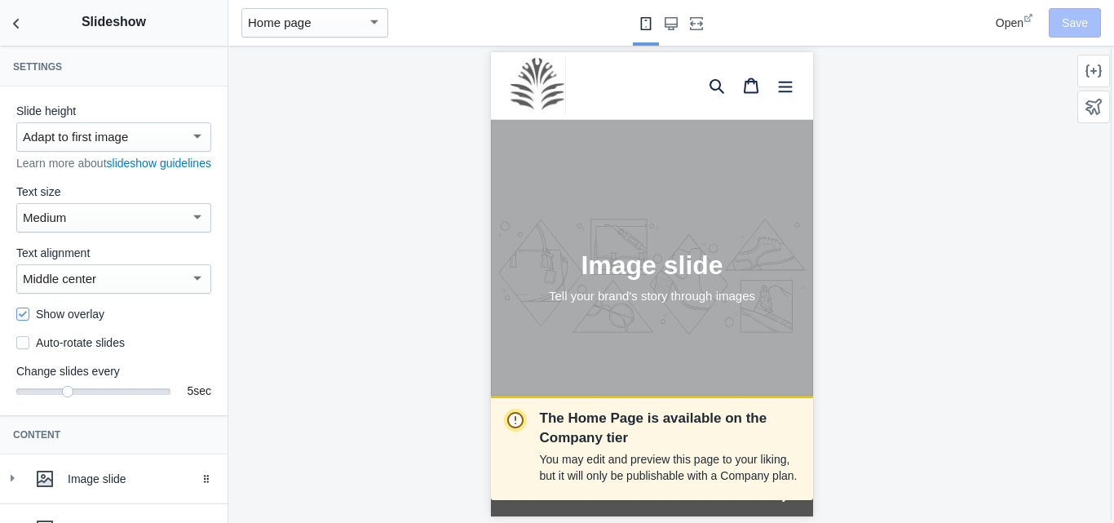
click at [190, 128] on div at bounding box center [197, 136] width 15 height 20
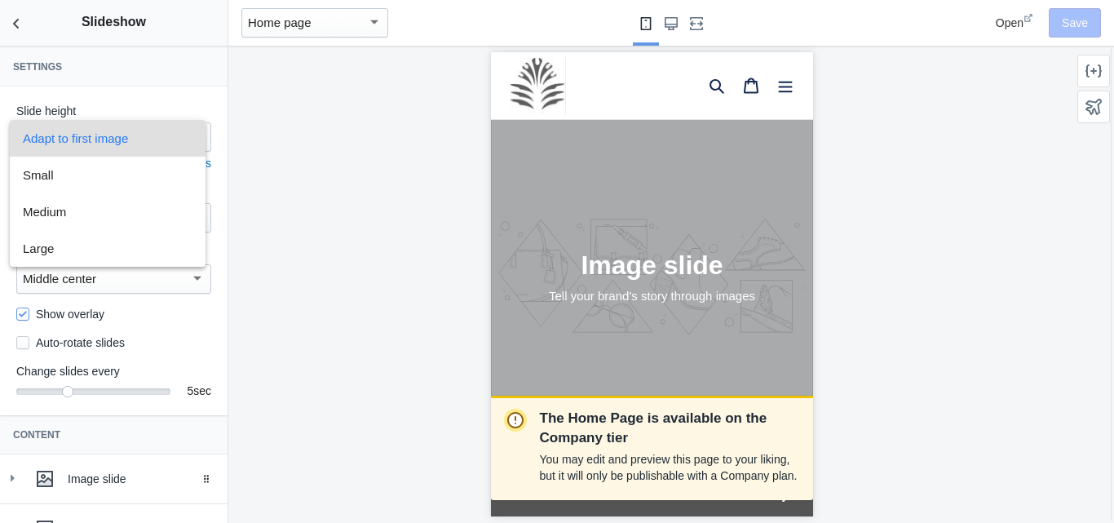
scroll to position [0, 0]
click at [185, 76] on div at bounding box center [557, 261] width 1114 height 523
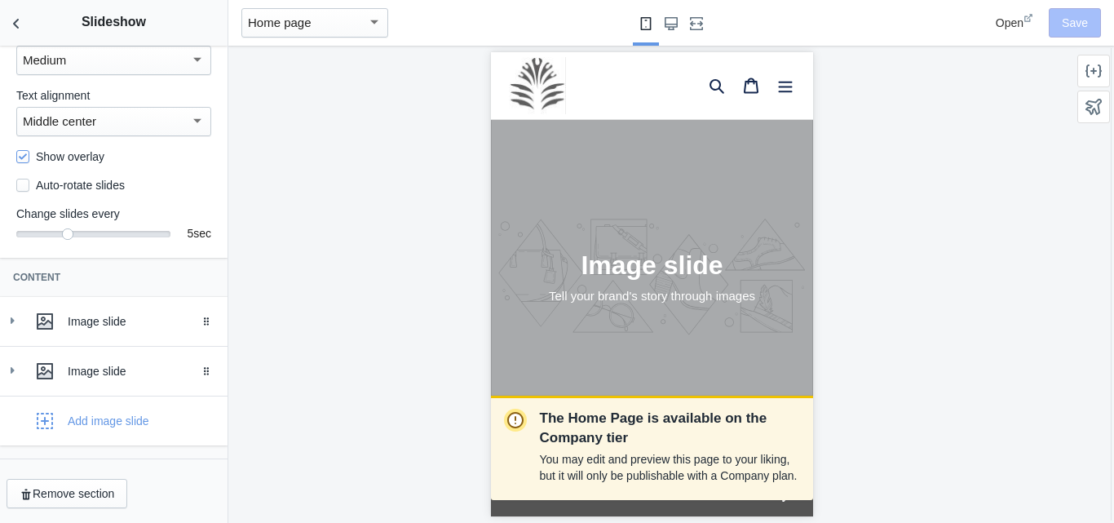
scroll to position [176, 0]
click at [114, 323] on div "Image slide" at bounding box center [142, 321] width 148 height 16
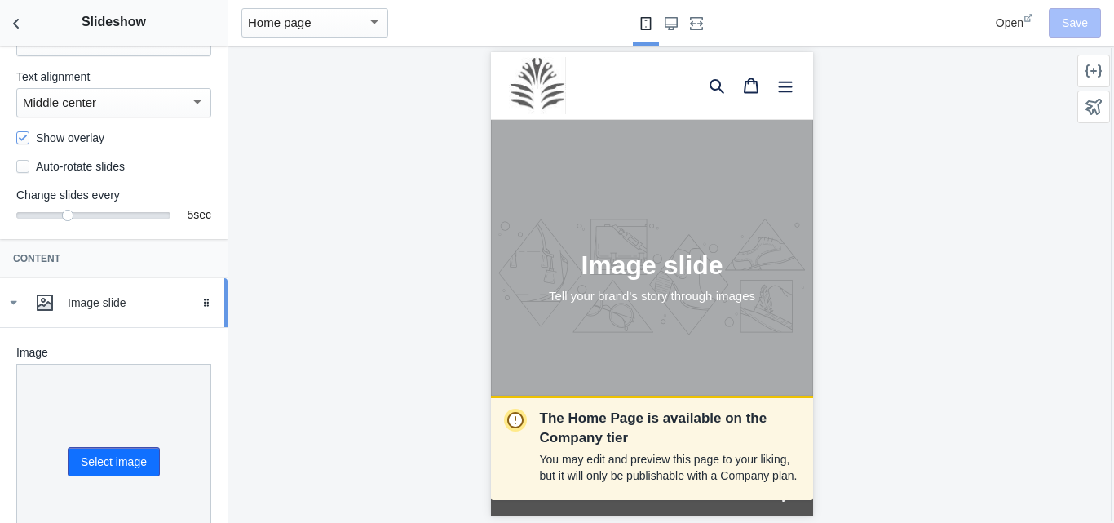
click at [117, 311] on div "Image slide" at bounding box center [142, 302] width 148 height 16
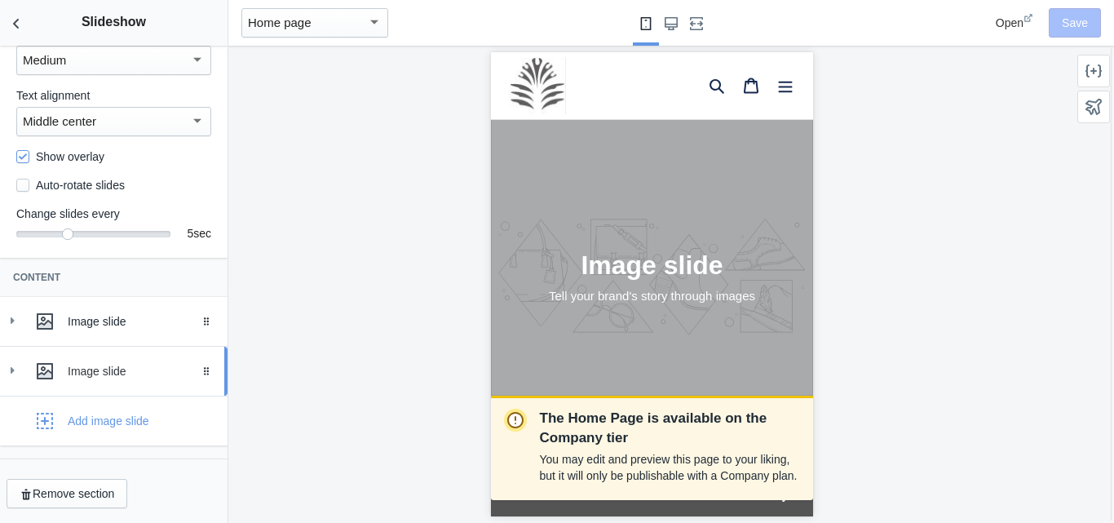
scroll to position [0, 274]
click at [117, 378] on div "Image slide" at bounding box center [142, 371] width 148 height 16
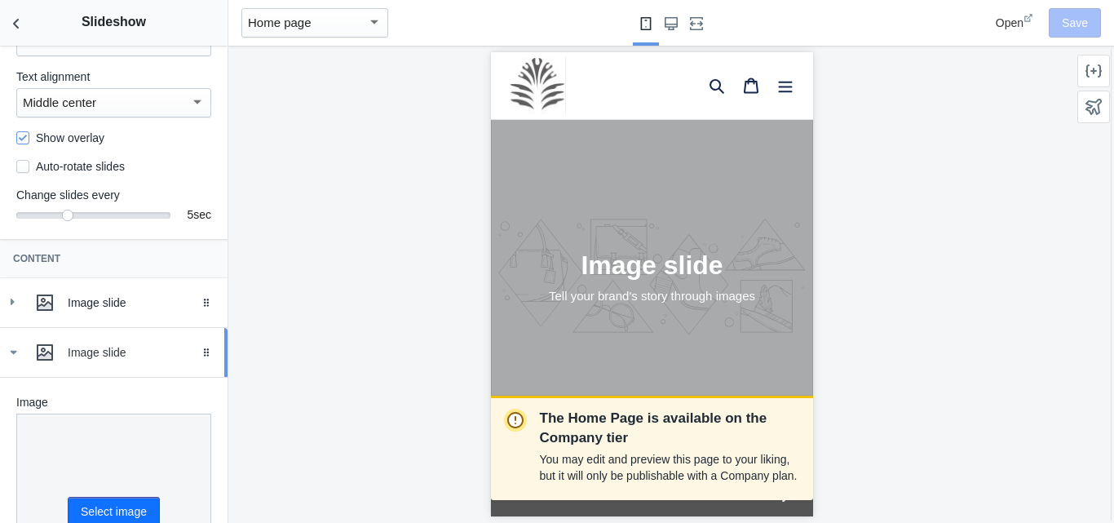
click at [117, 360] on div "Image slide" at bounding box center [142, 352] width 148 height 16
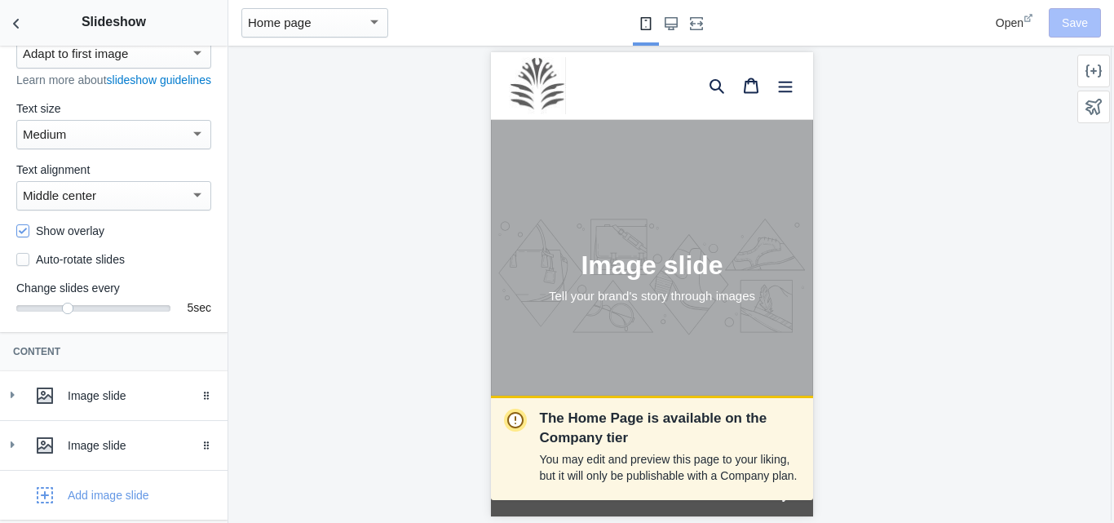
scroll to position [0, 0]
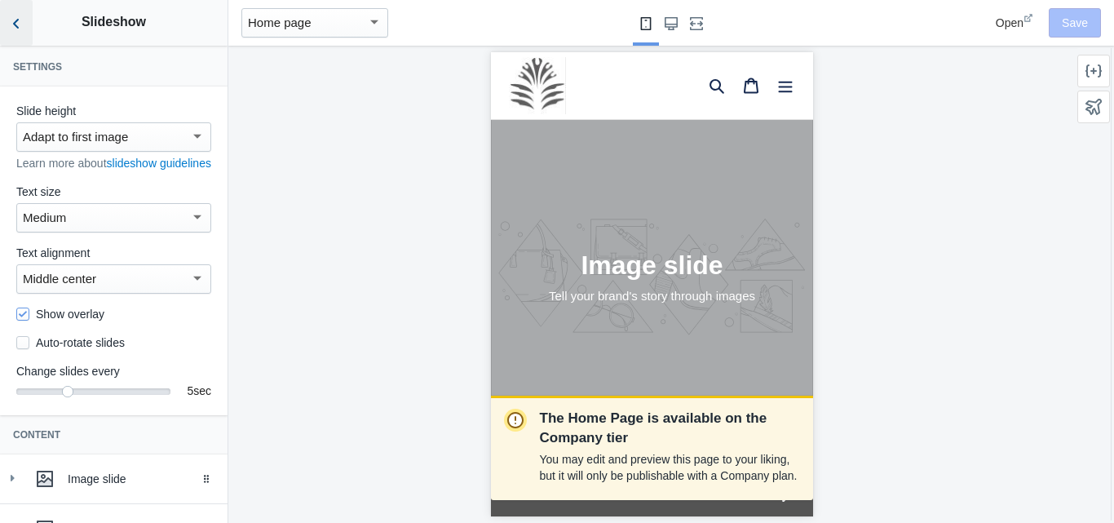
click at [12, 38] on button "Back to sections" at bounding box center [16, 23] width 33 height 46
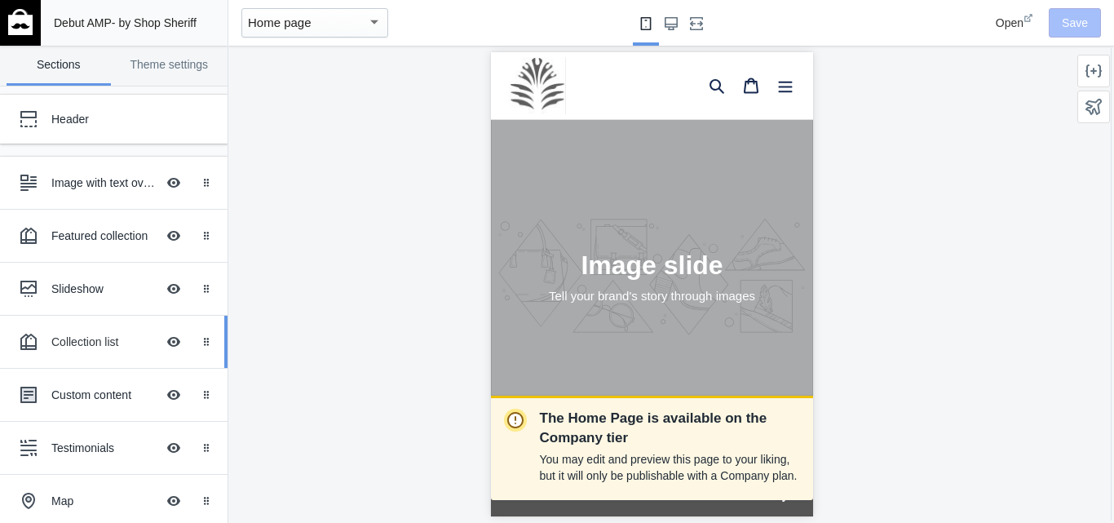
click at [90, 338] on div "Collection list" at bounding box center [103, 342] width 104 height 16
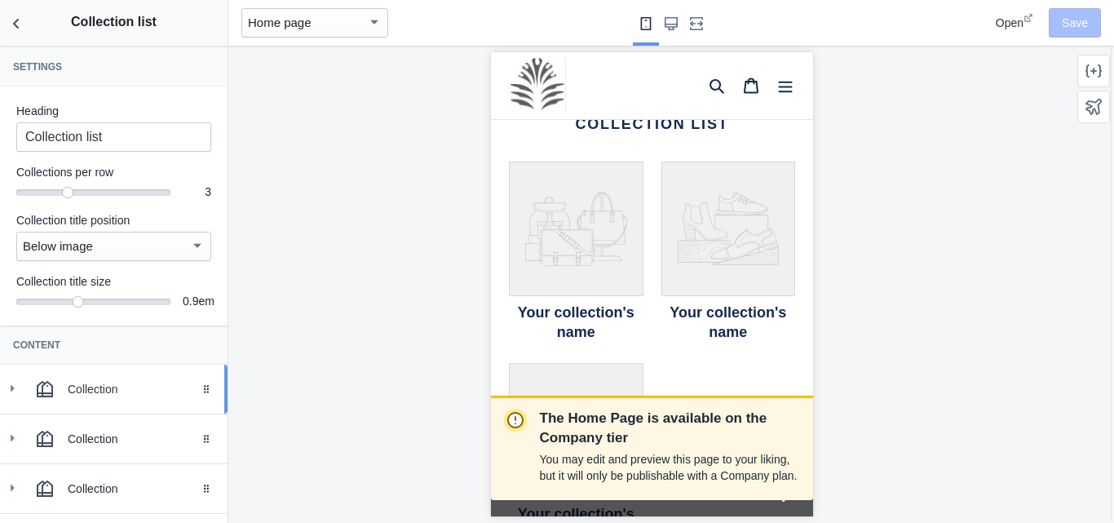
scroll to position [0, 274]
click at [113, 380] on div "Collection" at bounding box center [113, 389] width 203 height 33
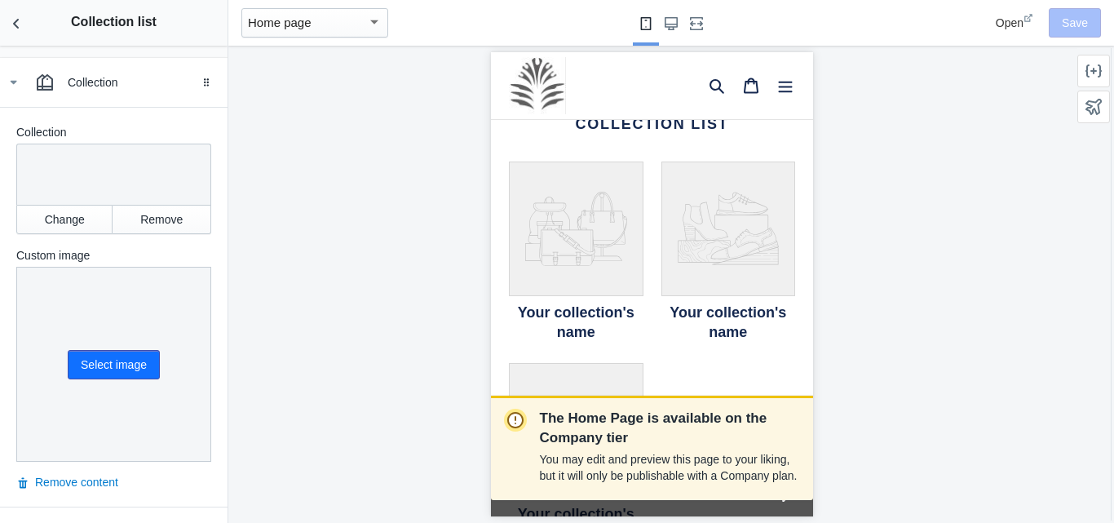
scroll to position [245, 0]
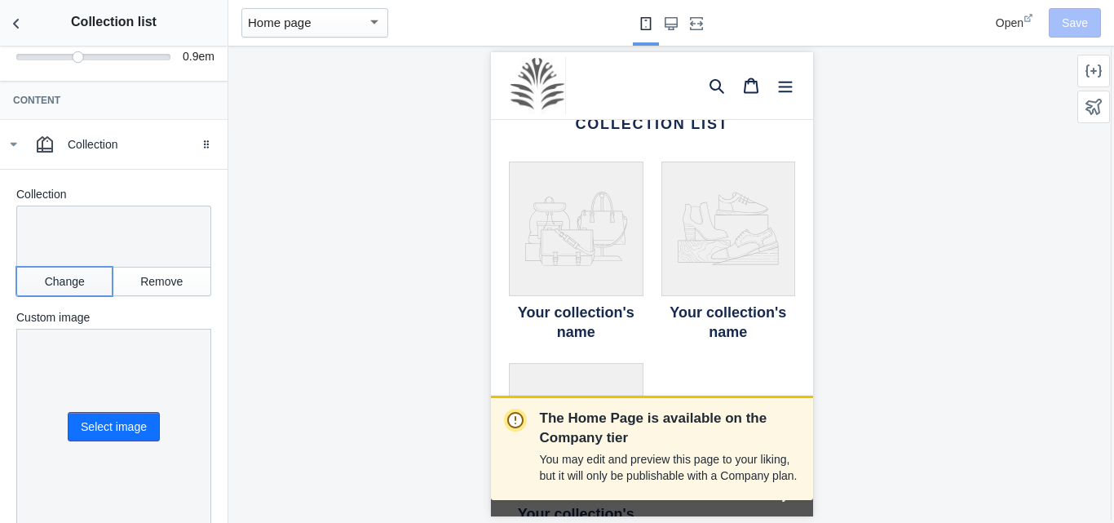
click at [88, 290] on button "Change" at bounding box center [64, 281] width 96 height 29
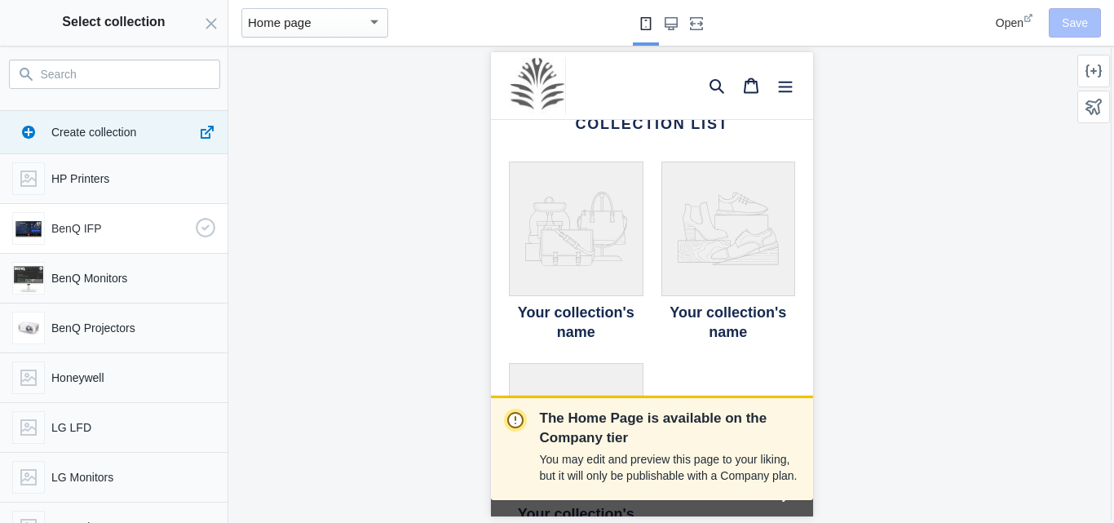
scroll to position [0, 0]
click at [139, 73] on input "Search" at bounding box center [124, 74] width 167 height 20
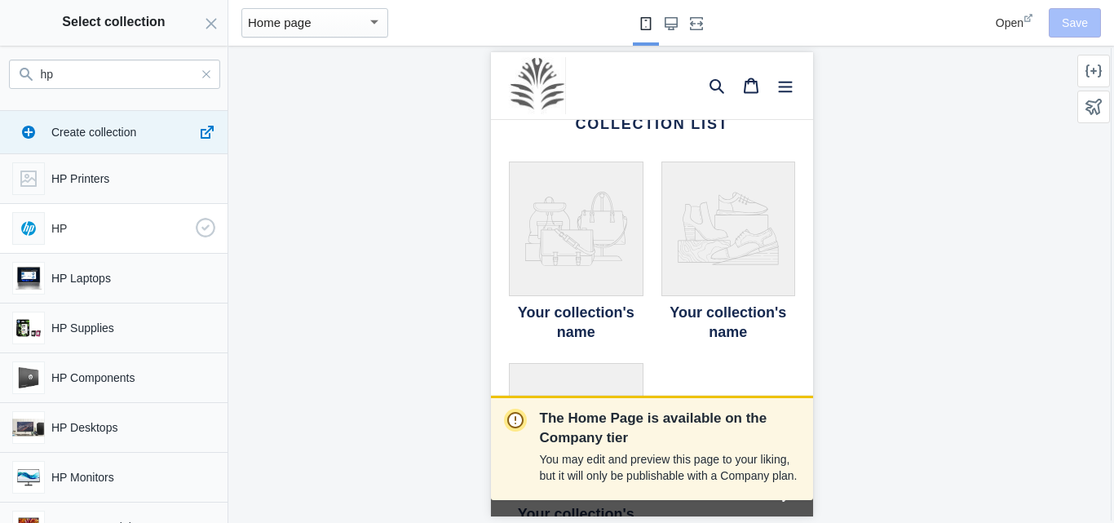
type input "hp"
click at [108, 228] on p "HP" at bounding box center [120, 228] width 138 height 16
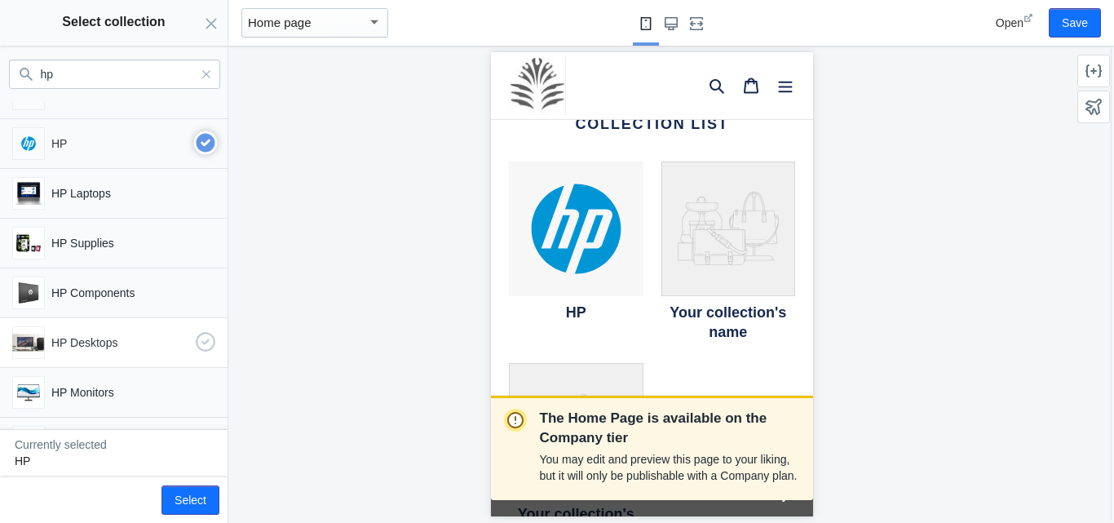
scroll to position [0, 0]
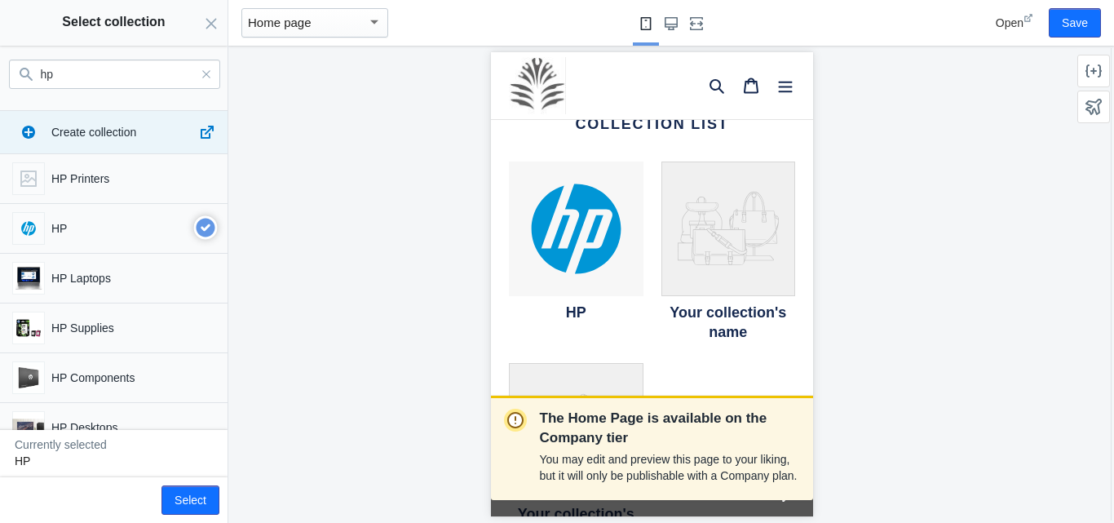
click at [137, 68] on input "hp" at bounding box center [119, 74] width 157 height 20
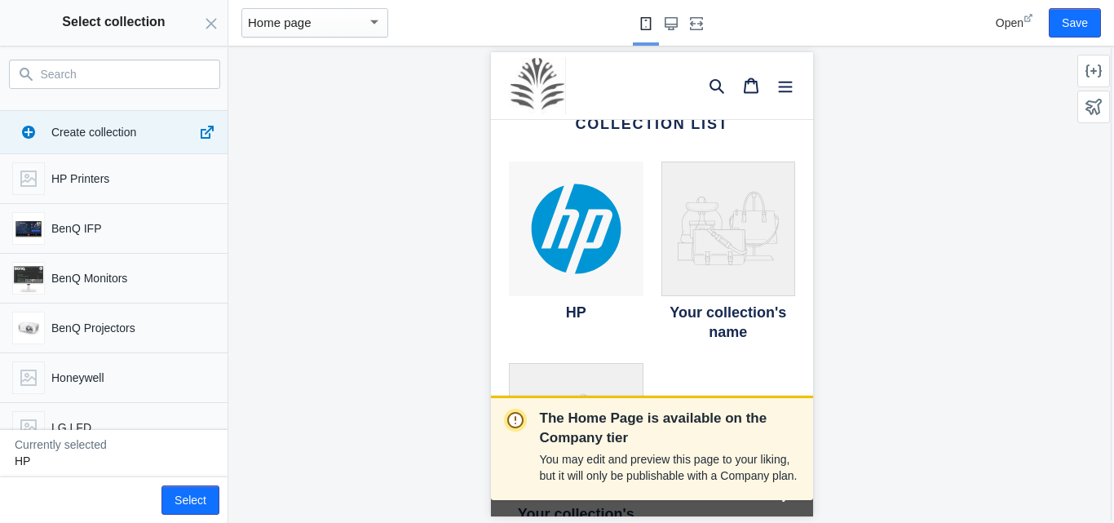
click at [127, 79] on input "Search" at bounding box center [124, 74] width 167 height 20
click at [196, 176] on use "button" at bounding box center [206, 178] width 20 height 20
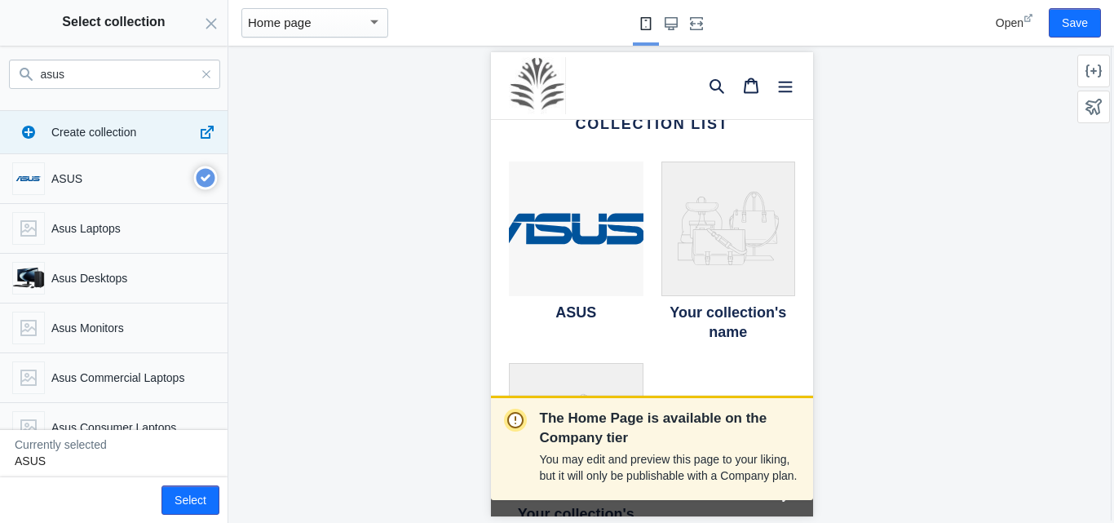
click at [166, 70] on input "asus" at bounding box center [119, 74] width 157 height 20
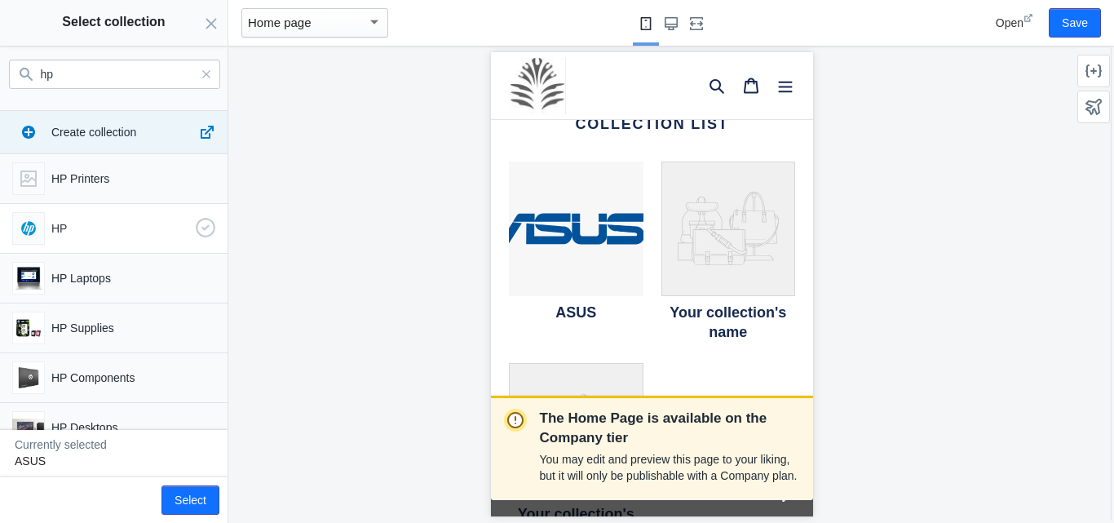
scroll to position [0, 274]
type input "hp"
click at [196, 223] on use "button" at bounding box center [206, 228] width 20 height 20
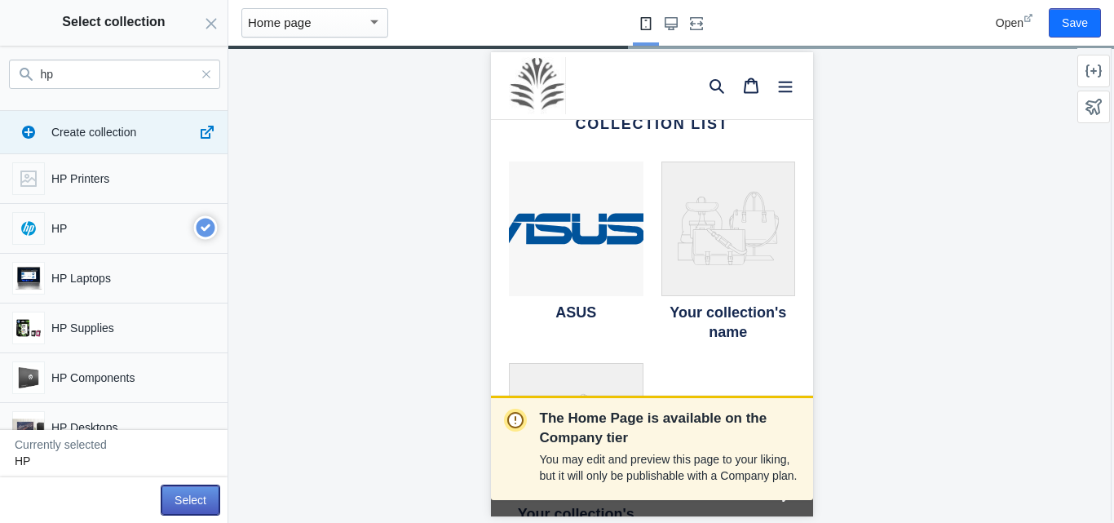
click at [183, 488] on button "Select" at bounding box center [190, 499] width 58 height 29
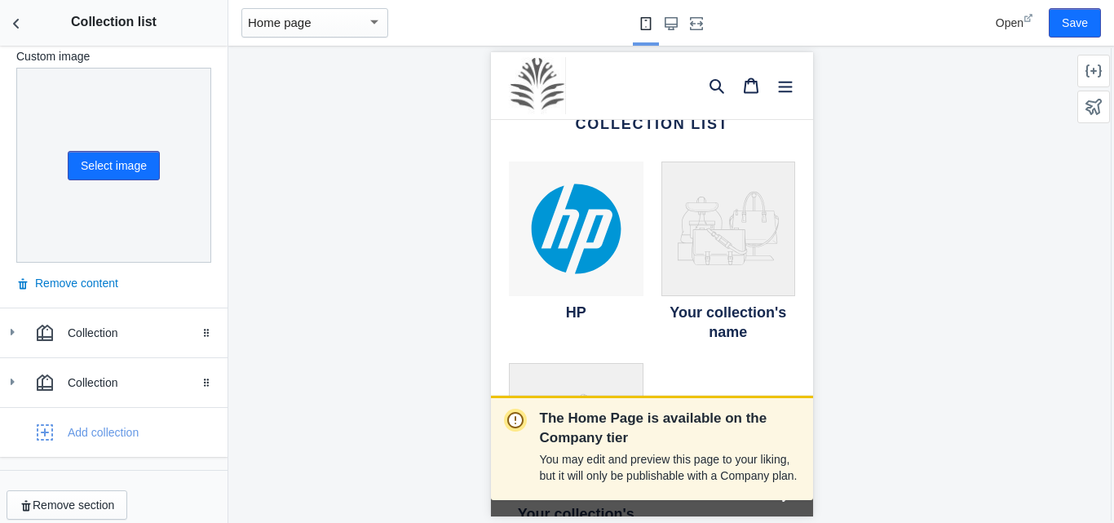
scroll to position [0, 0]
click at [86, 325] on div "Collection" at bounding box center [142, 333] width 148 height 16
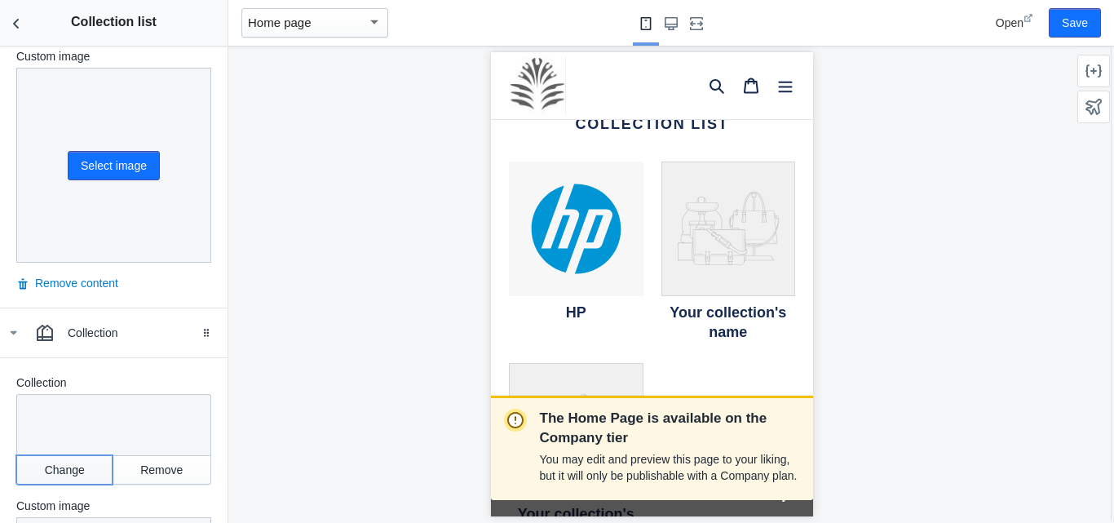
click at [64, 455] on button "Change" at bounding box center [64, 469] width 96 height 29
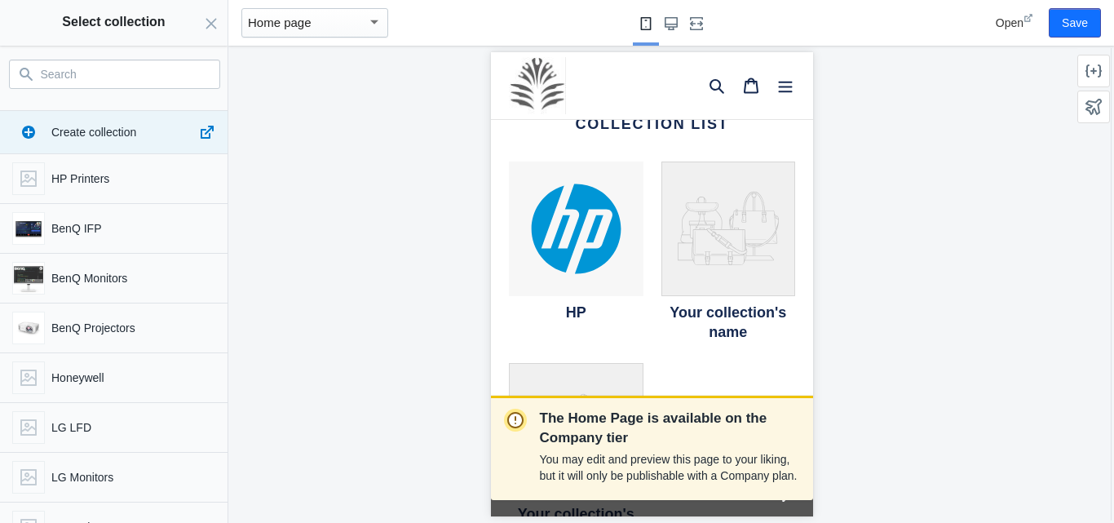
click at [127, 74] on input "Search" at bounding box center [124, 74] width 167 height 20
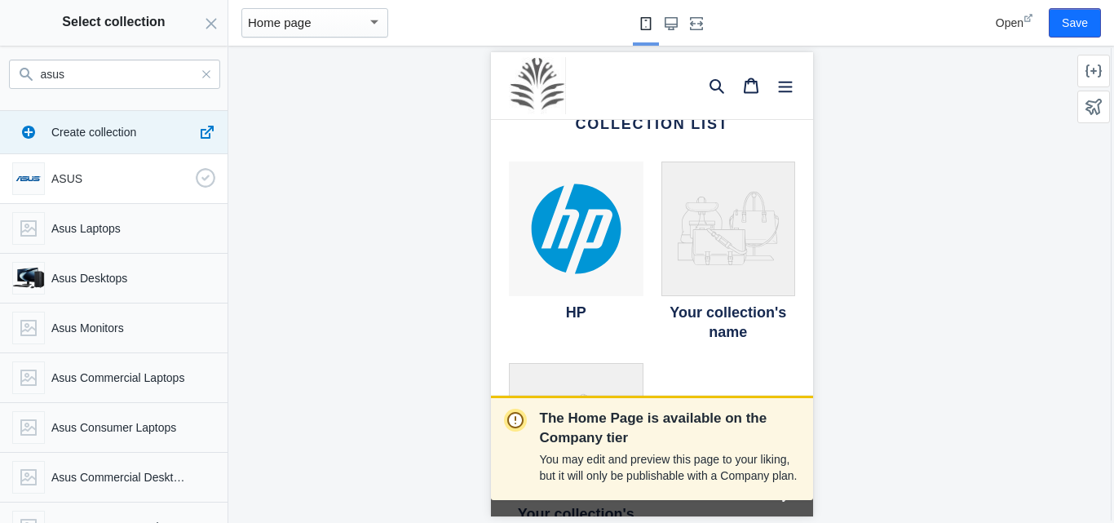
type input "asus"
click at [201, 176] on use "button" at bounding box center [206, 178] width 20 height 20
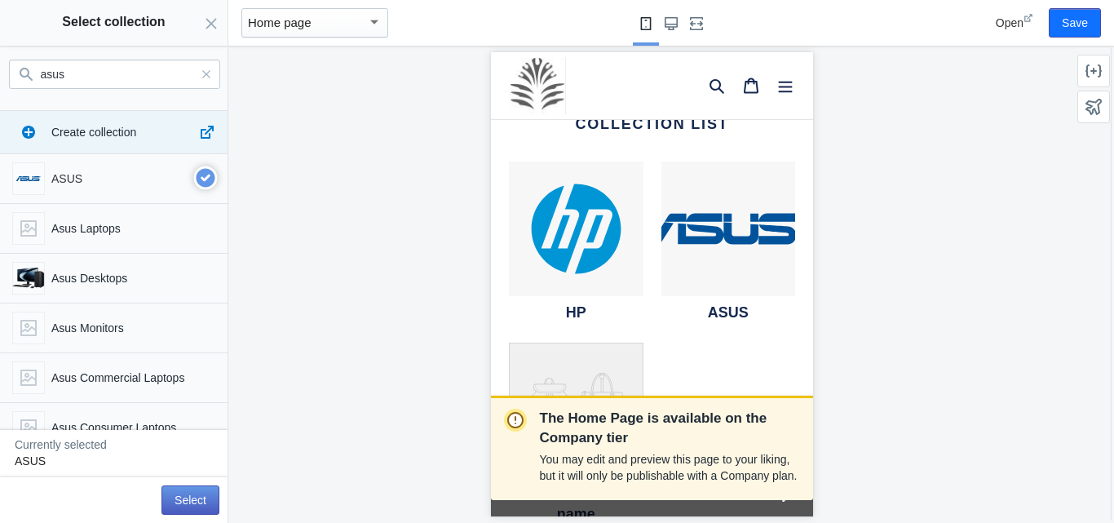
scroll to position [0, 0]
click at [190, 505] on button "Select" at bounding box center [190, 499] width 58 height 29
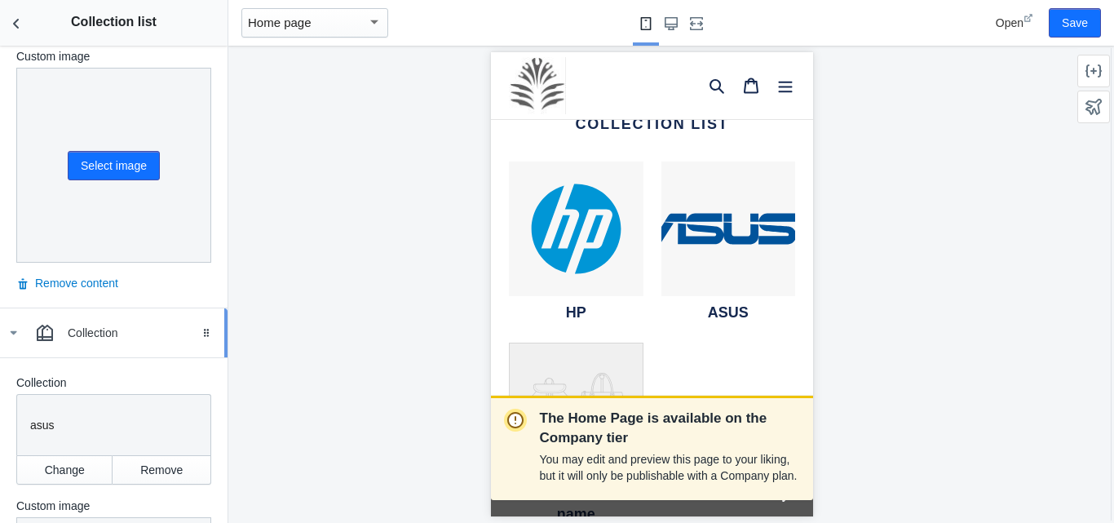
scroll to position [893, 0]
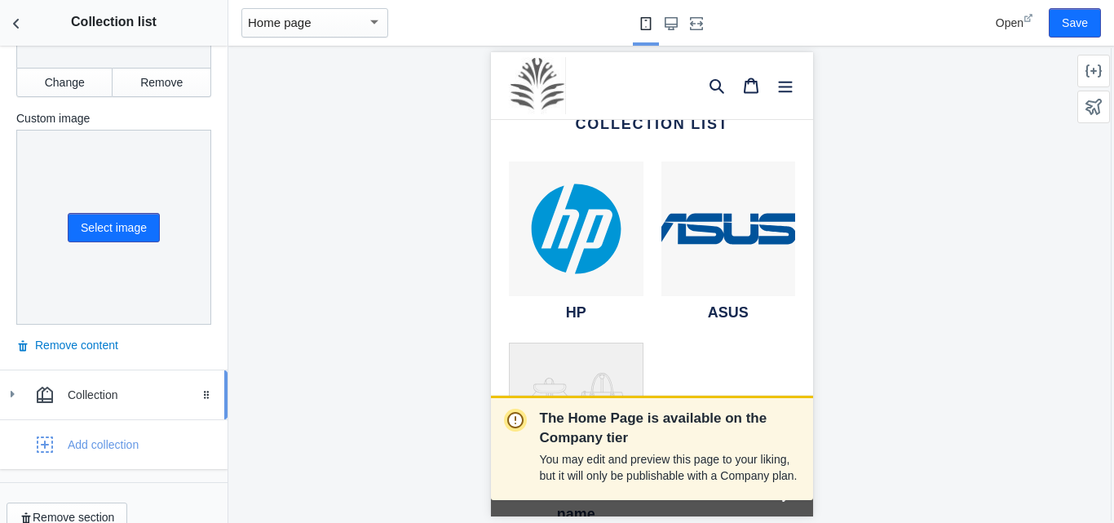
click at [87, 380] on div "Collection" at bounding box center [113, 394] width 203 height 33
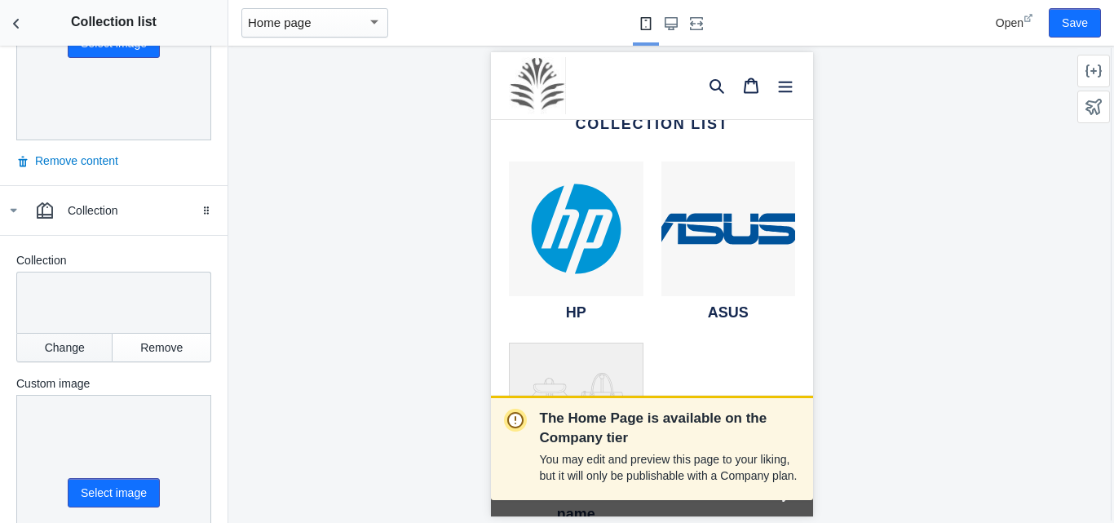
scroll to position [0, 274]
click at [78, 333] on button "Change" at bounding box center [64, 347] width 96 height 29
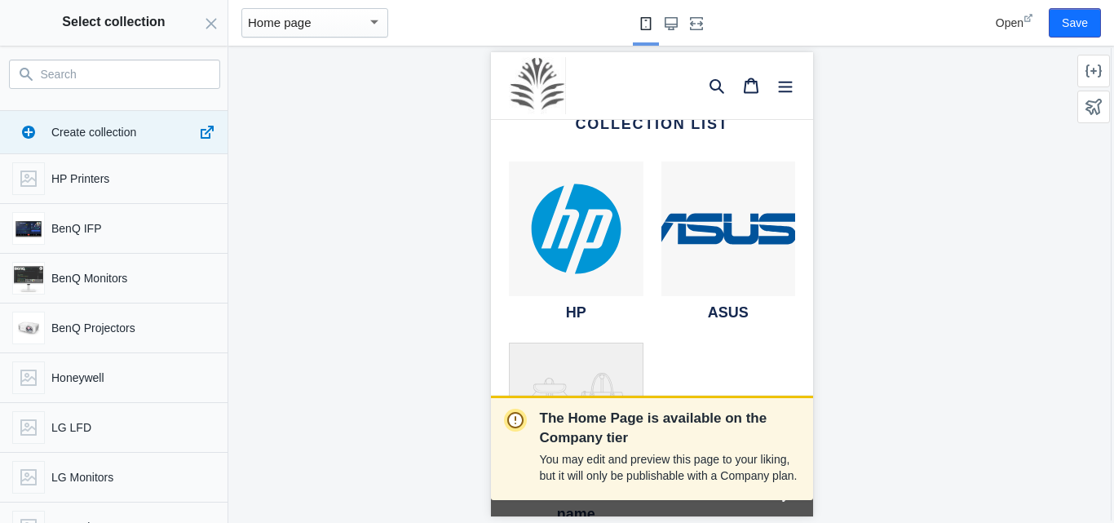
click at [80, 79] on input "Search" at bounding box center [124, 74] width 167 height 20
type input "k"
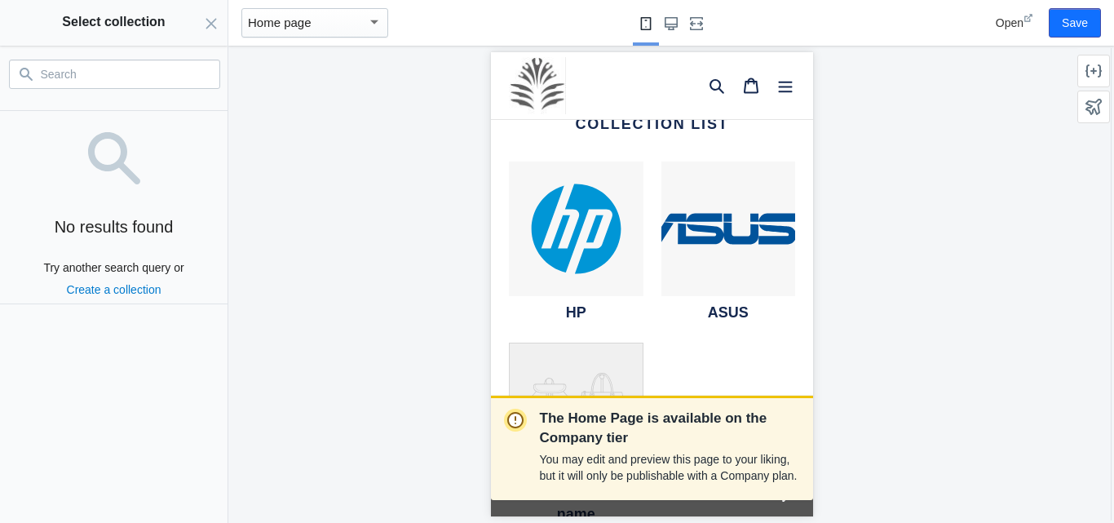
scroll to position [0, 0]
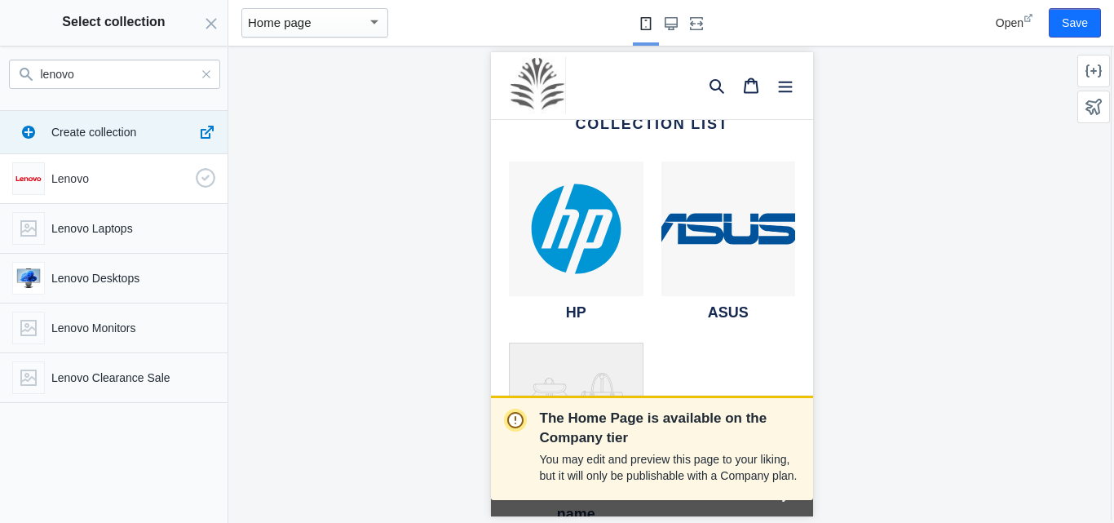
type input "lenovo"
click at [134, 172] on p "Lenovo" at bounding box center [120, 178] width 138 height 16
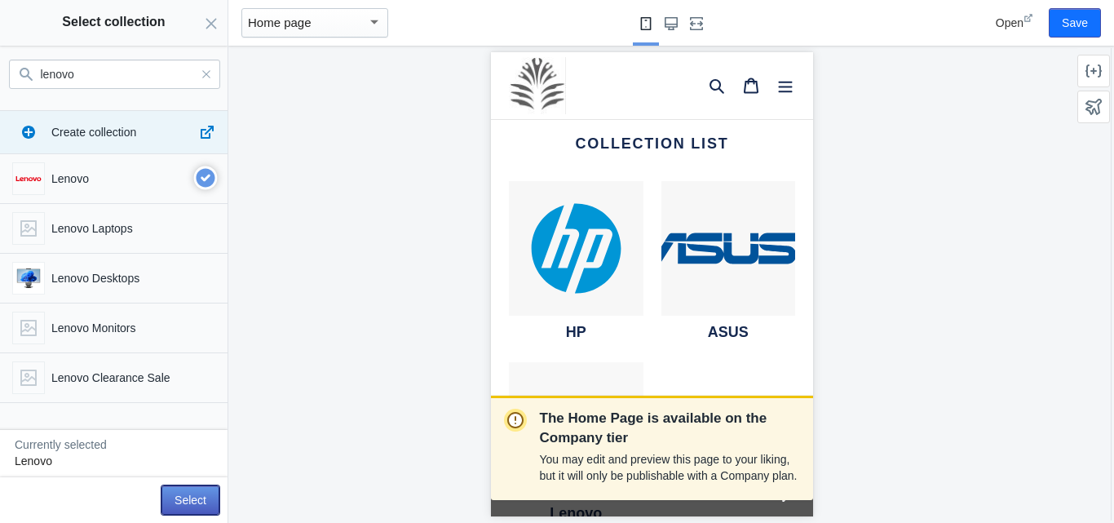
click at [192, 500] on button "Select" at bounding box center [190, 499] width 58 height 29
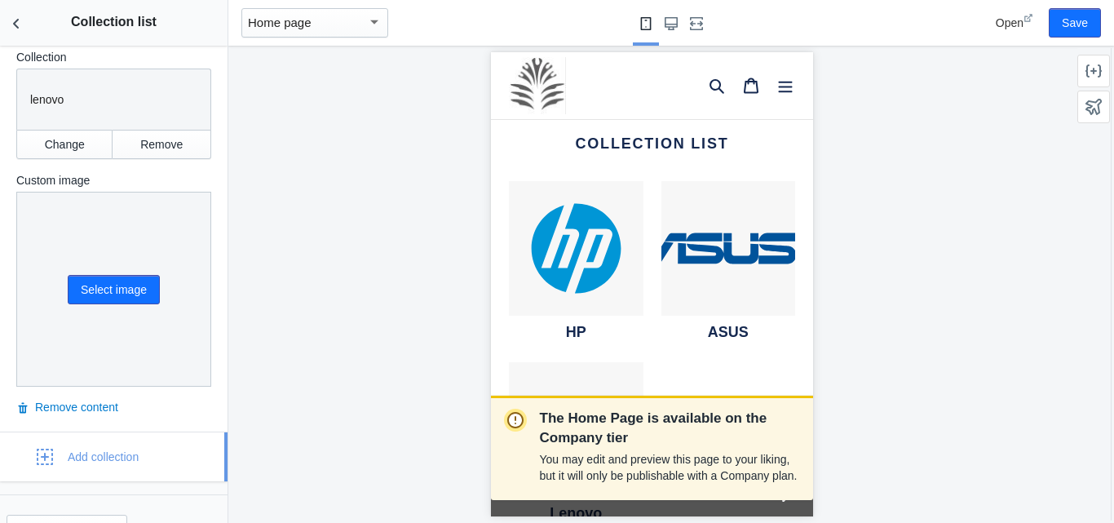
click at [88, 448] on div "Add collection" at bounding box center [103, 456] width 71 height 16
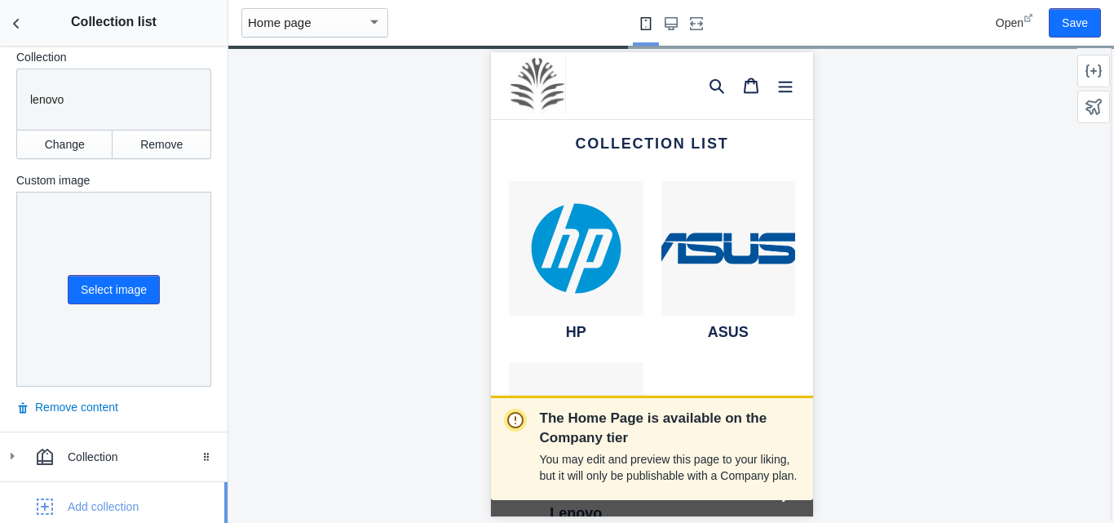
scroll to position [1330, 0]
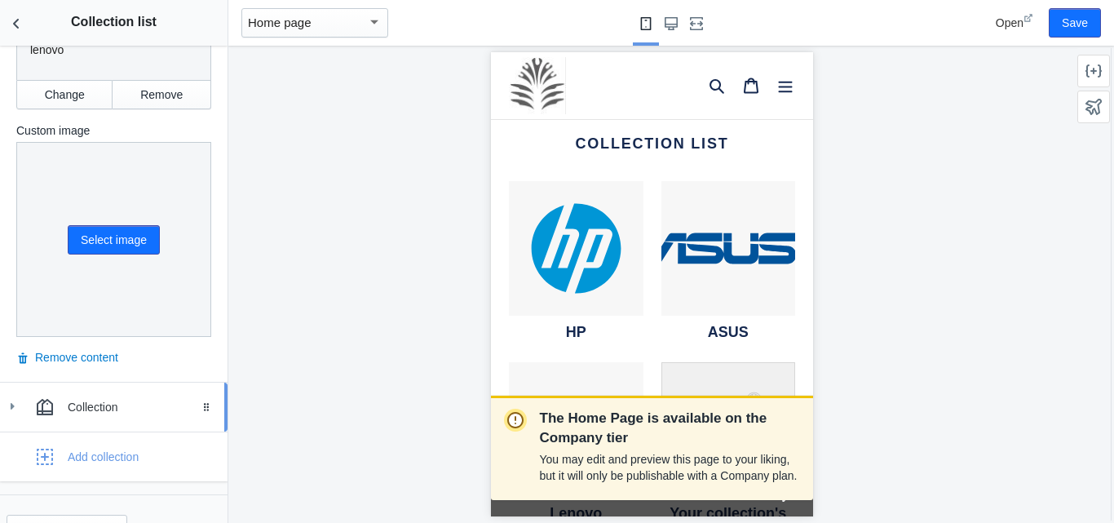
click at [103, 399] on div "Collection" at bounding box center [142, 407] width 148 height 16
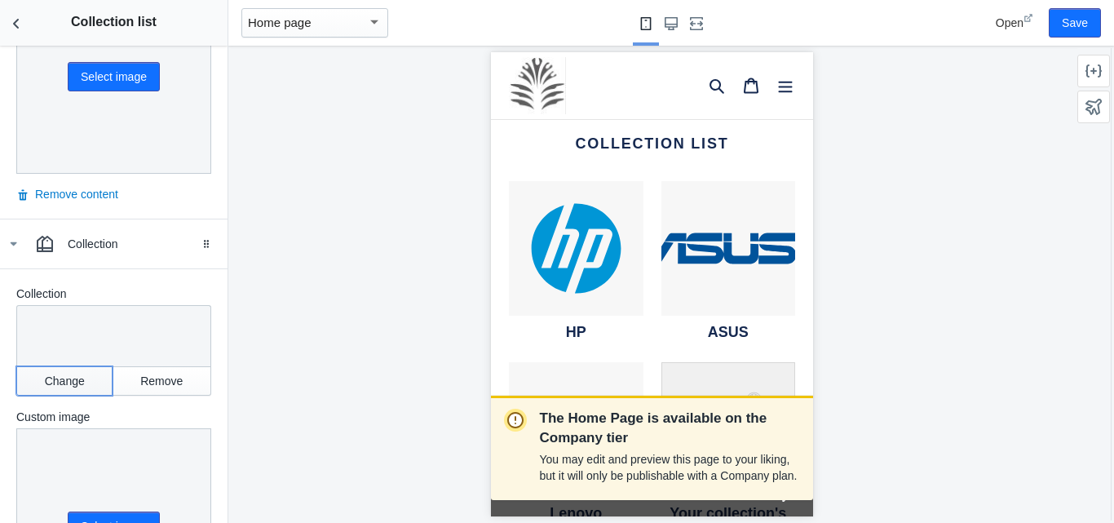
click at [78, 366] on button "Change" at bounding box center [64, 380] width 96 height 29
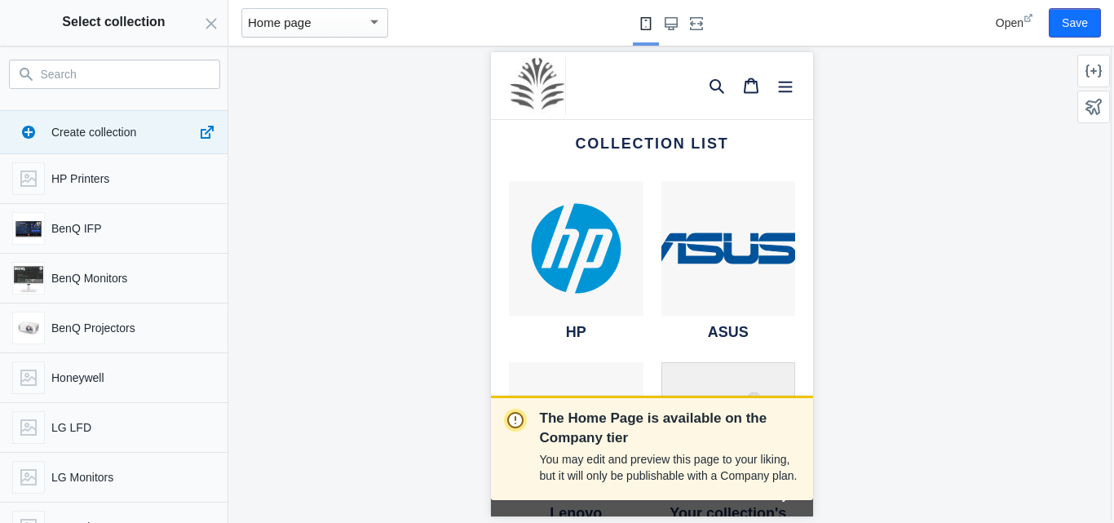
click at [113, 81] on input "Search" at bounding box center [124, 74] width 167 height 20
click at [99, 74] on input "Search" at bounding box center [124, 74] width 167 height 20
click at [95, 74] on input "Search" at bounding box center [124, 74] width 167 height 20
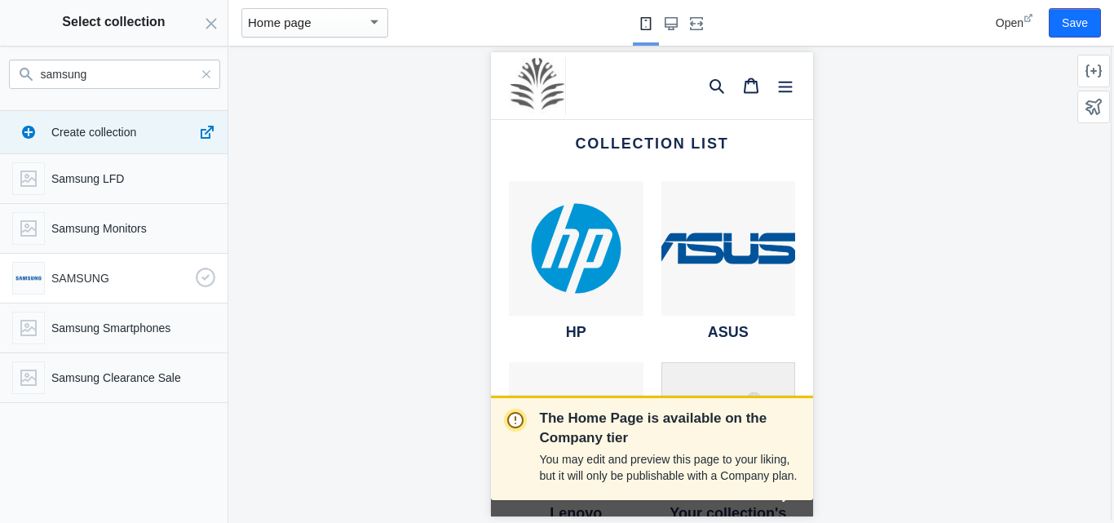
type input "samsung"
click at [124, 276] on p "SAMSUNG" at bounding box center [120, 278] width 138 height 16
click at [201, 498] on button "Select" at bounding box center [190, 499] width 58 height 29
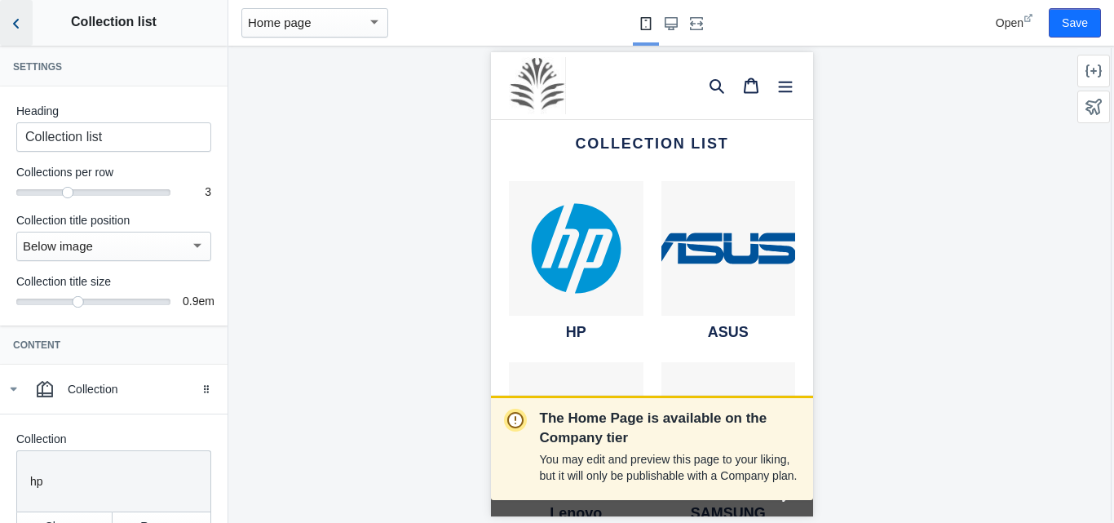
click at [17, 29] on icon "Back to sections" at bounding box center [16, 23] width 16 height 16
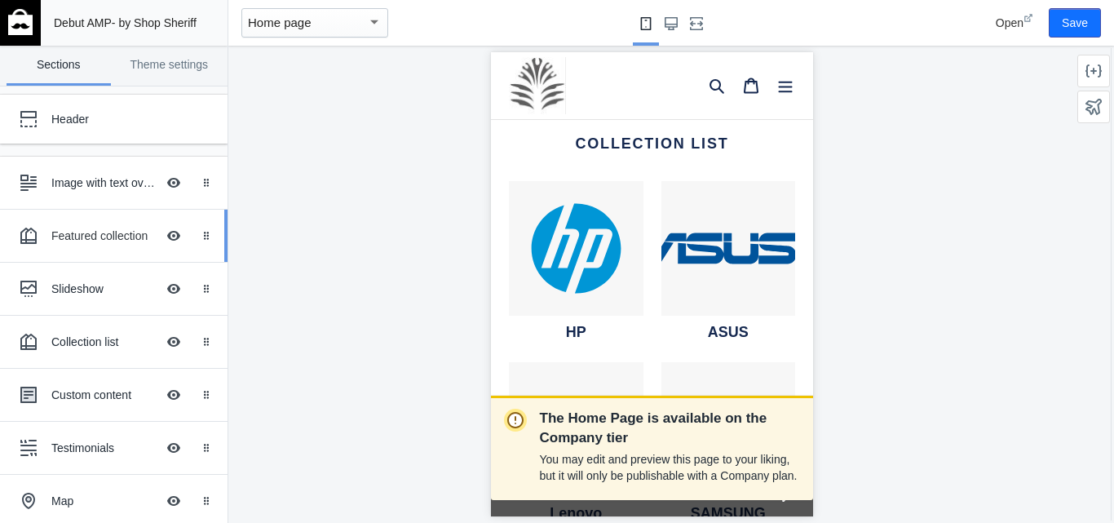
scroll to position [0, 7]
click at [113, 183] on div "Image with text overlay" at bounding box center [103, 183] width 104 height 16
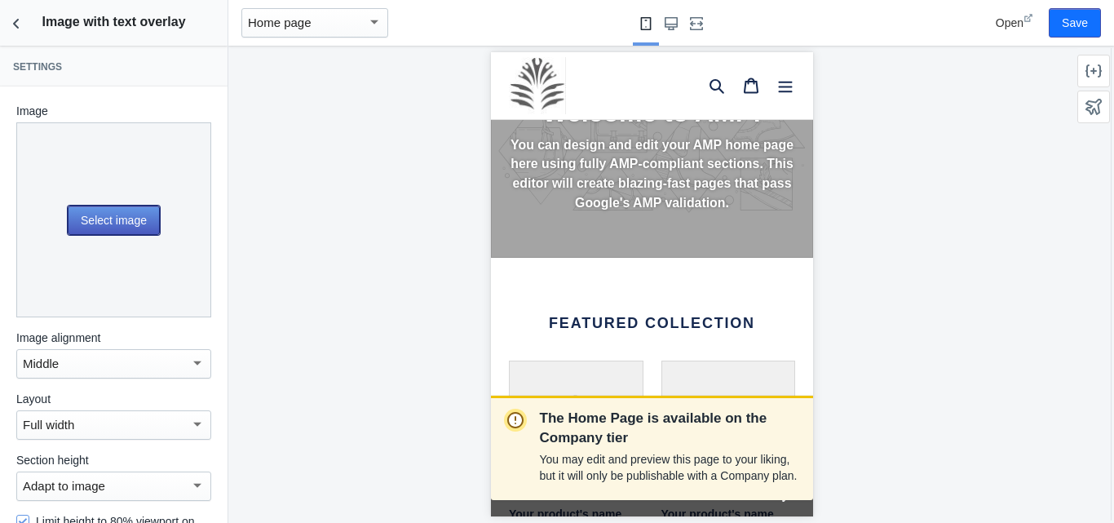
click at [113, 218] on button "Select image" at bounding box center [114, 219] width 92 height 29
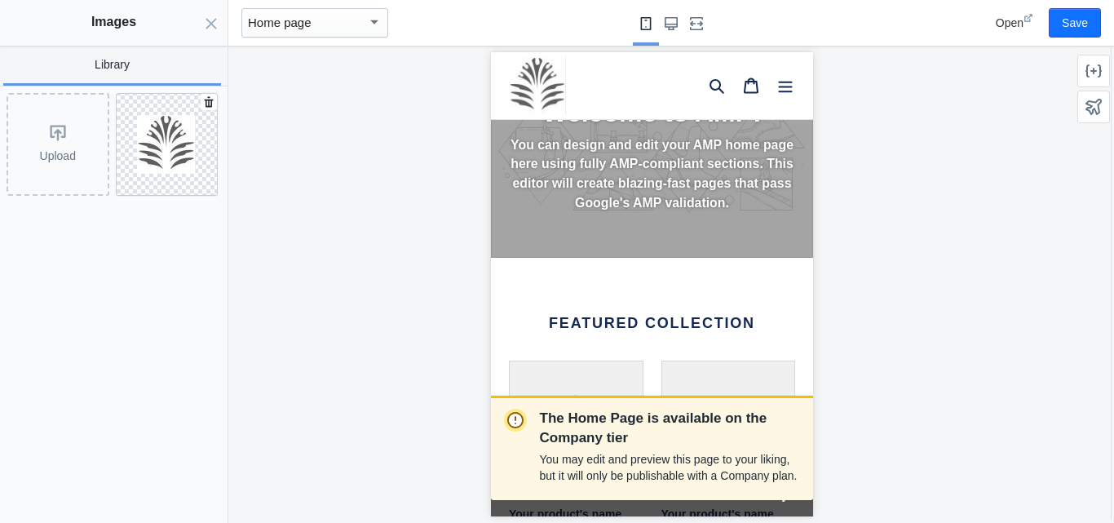
scroll to position [0, 274]
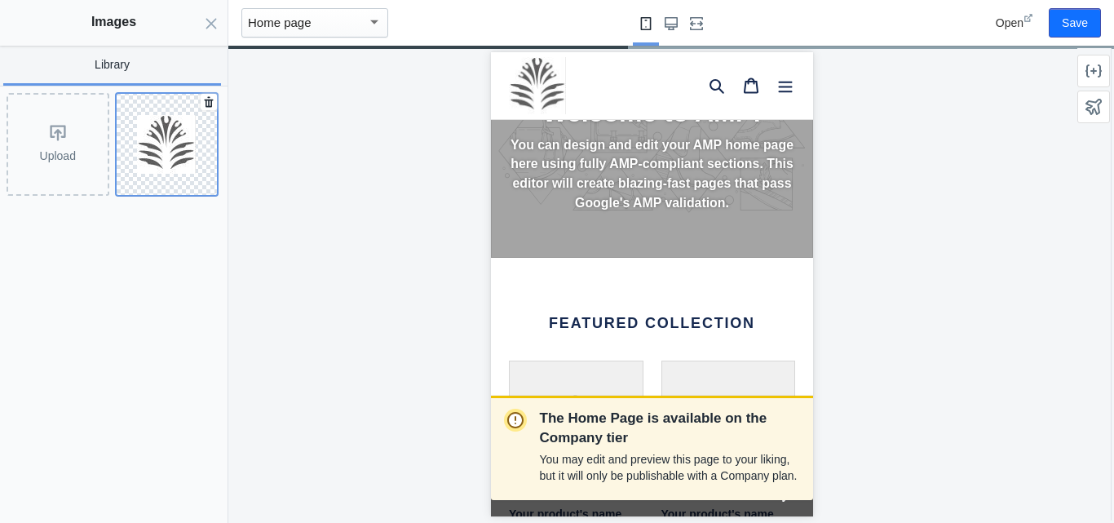
click at [146, 148] on img at bounding box center [166, 144] width 59 height 59
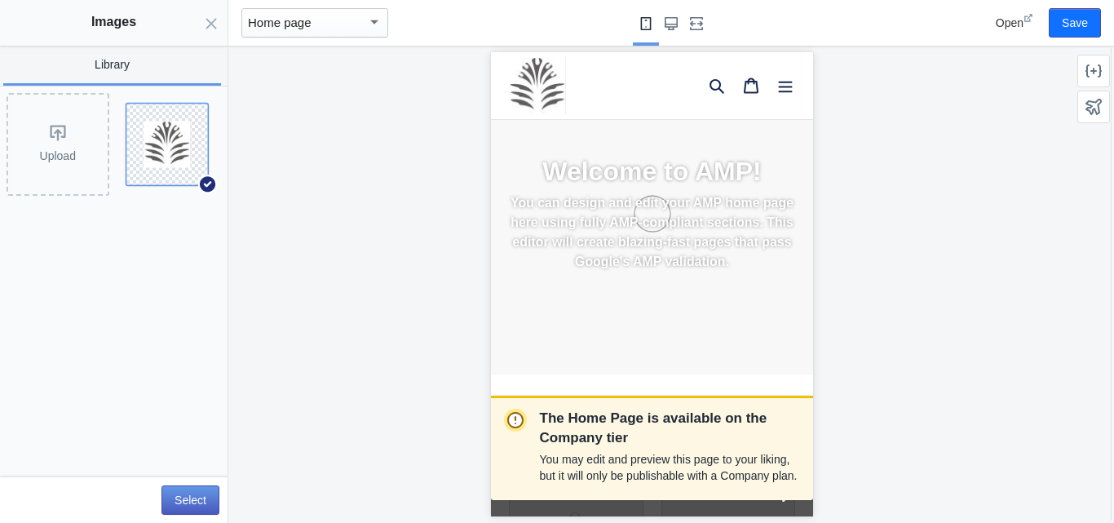
scroll to position [0, 0]
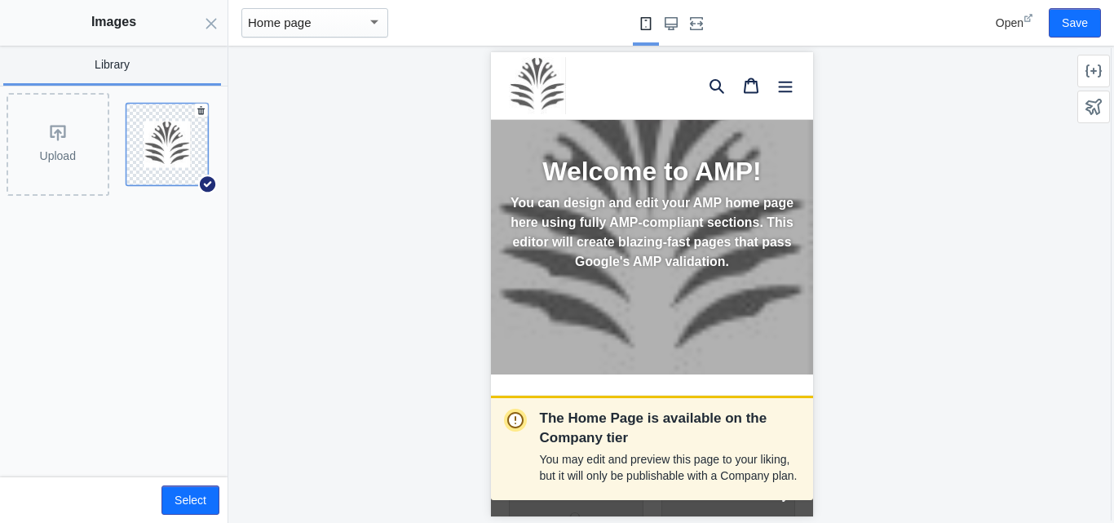
click at [187, 157] on img at bounding box center [166, 144] width 47 height 47
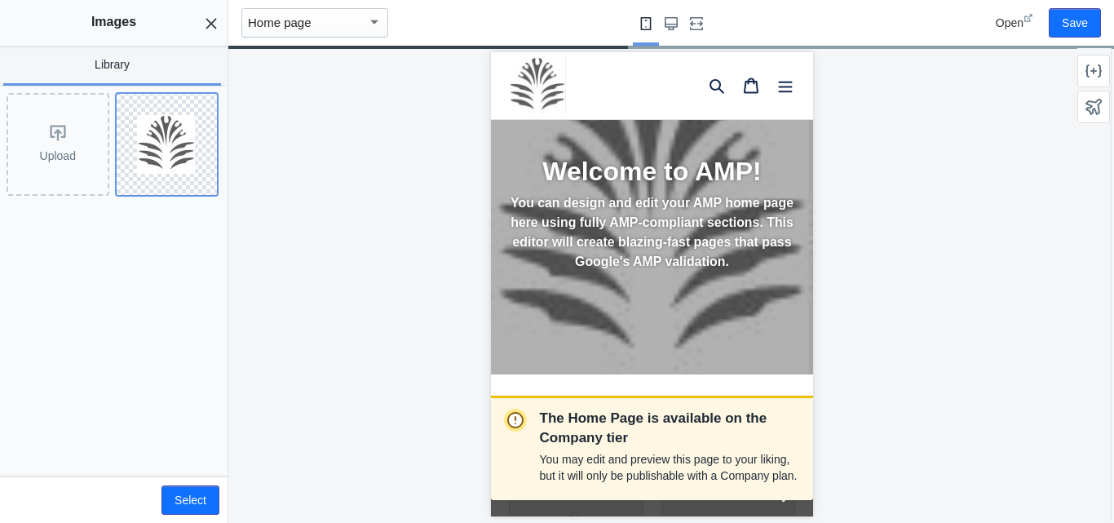
scroll to position [0, 274]
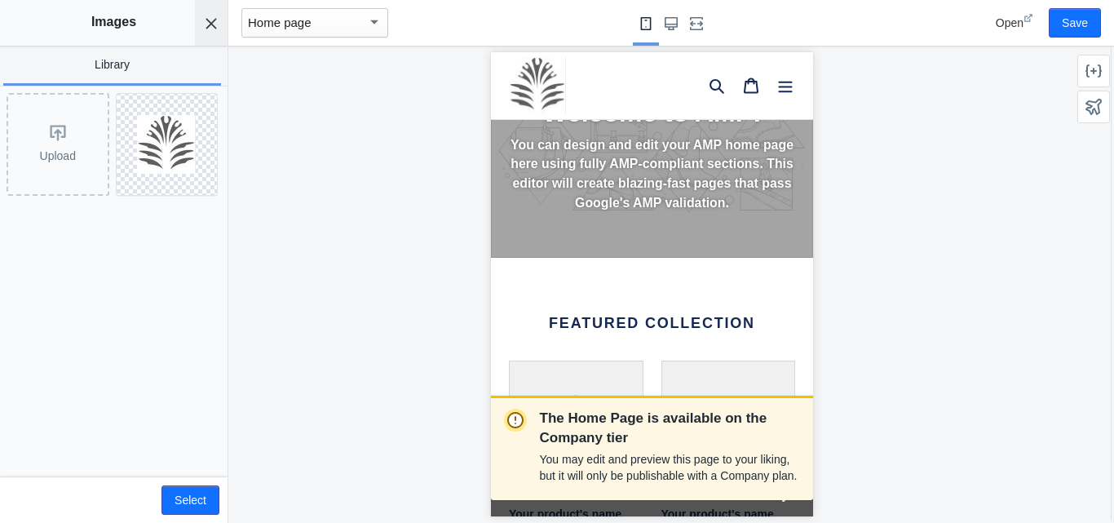
click at [217, 22] on icon "Close panel" at bounding box center [211, 23] width 13 height 13
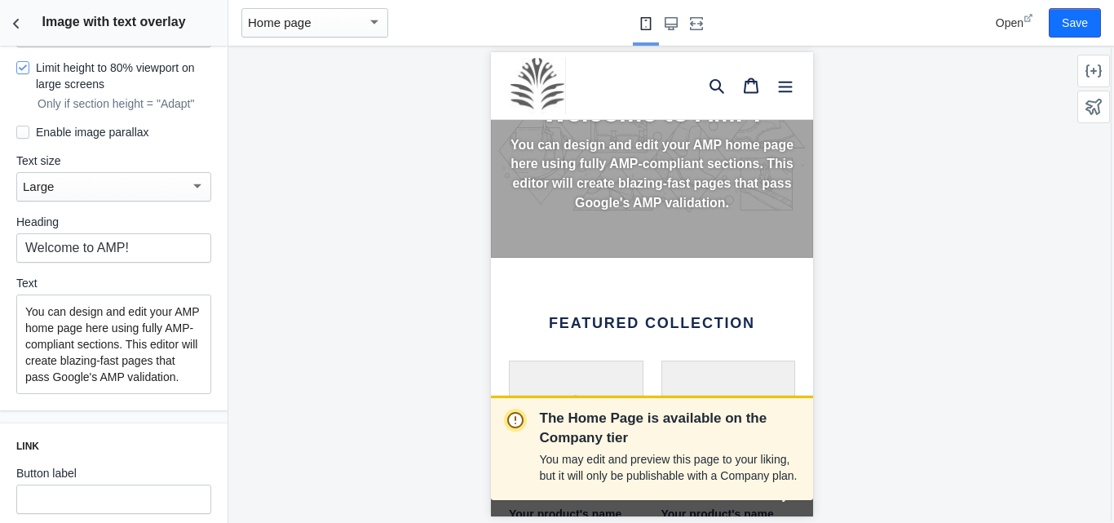
scroll to position [453, 0]
click at [163, 245] on input "Welcome to AMP!" at bounding box center [113, 248] width 195 height 29
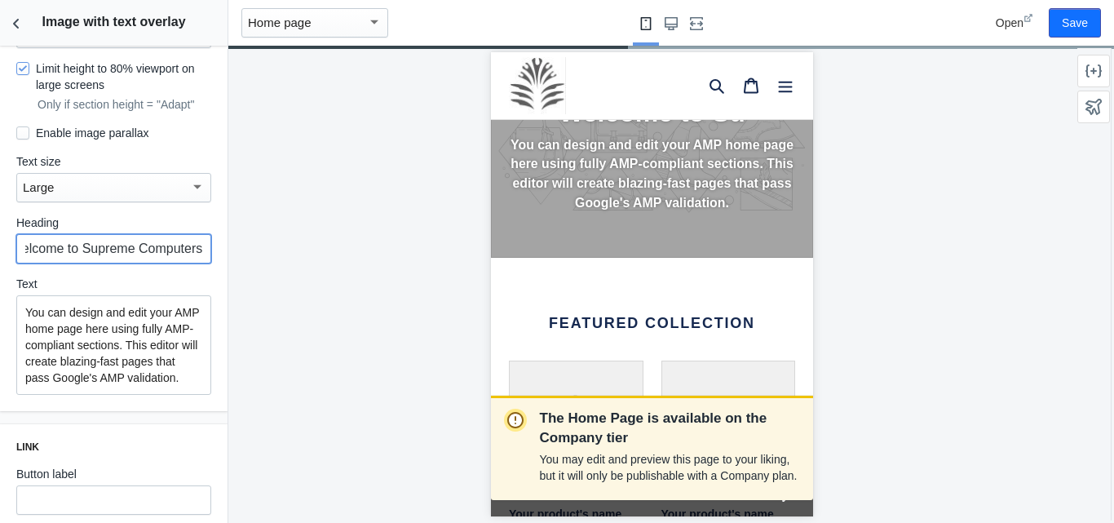
type input "Welcome to Supreme Computers"
click at [301, 281] on div "The Home Page is available on the Company tier You may edit and preview this pa…" at bounding box center [651, 284] width 846 height 477
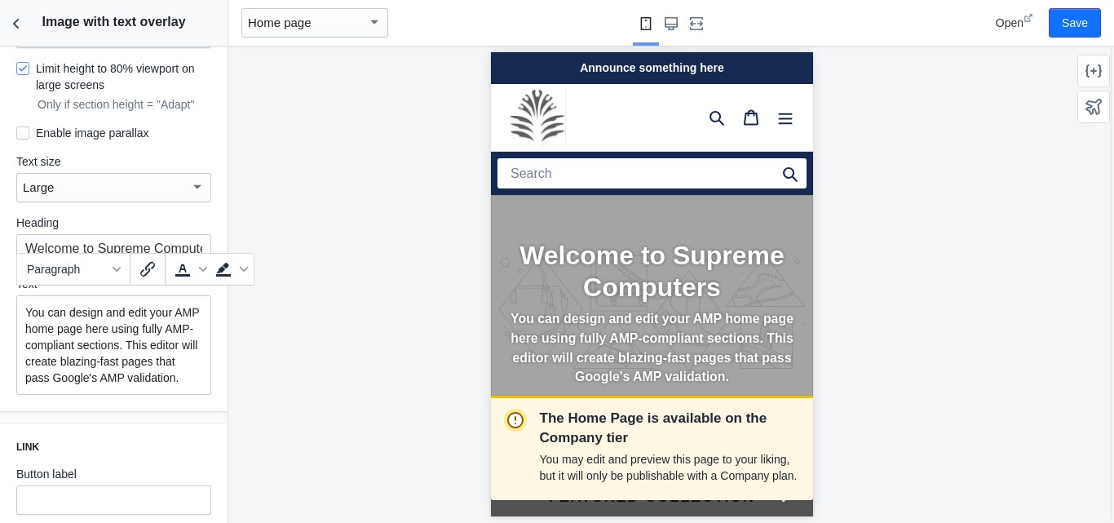
click at [105, 304] on p "You can design and edit your AMP home page here using fully AMP-compliant secti…" at bounding box center [113, 345] width 177 height 82
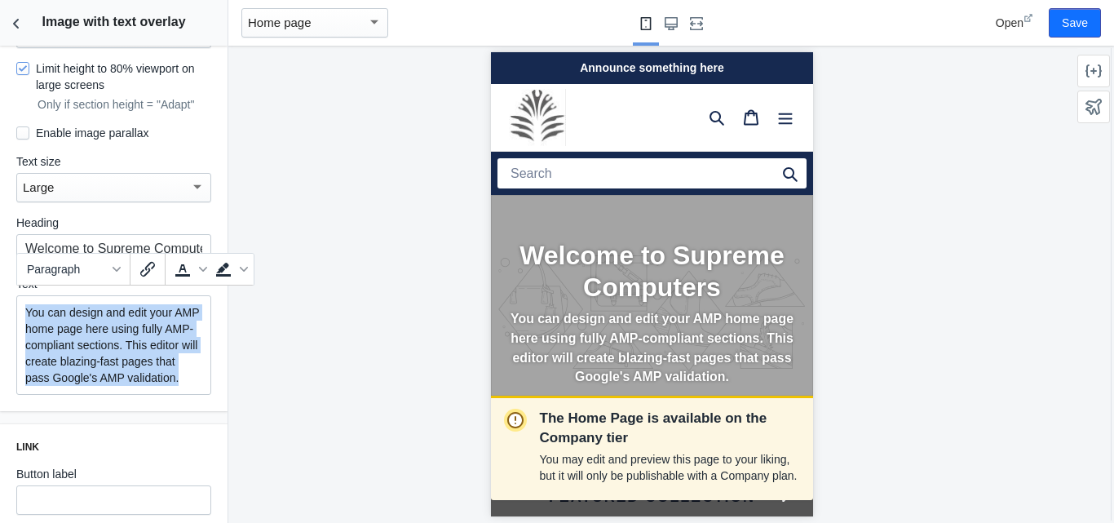
click at [105, 304] on p "You can design and edit your AMP home page here using fully AMP-compliant secti…" at bounding box center [113, 345] width 177 height 82
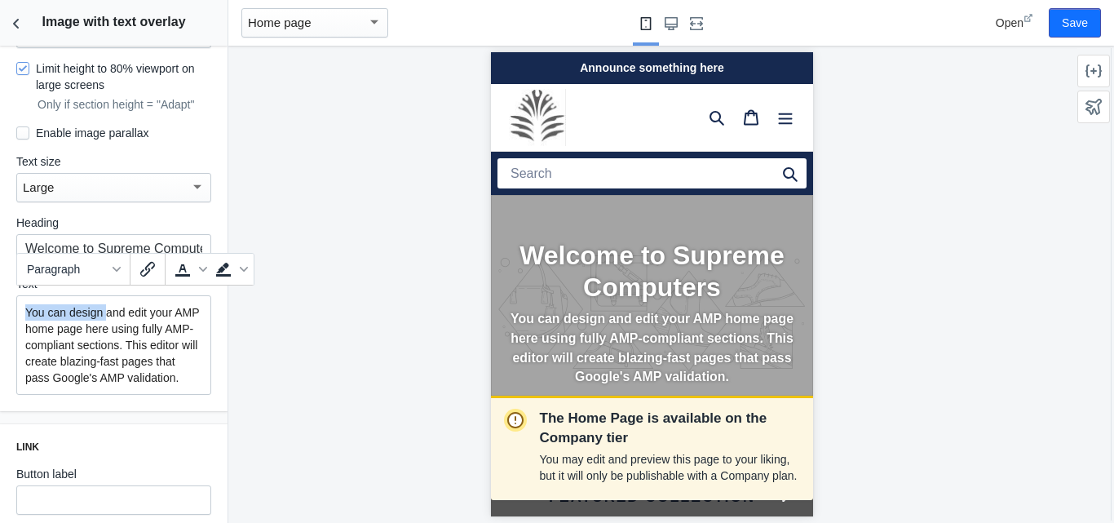
click at [105, 304] on p "You can design and edit your AMP home page here using fully AMP-compliant secti…" at bounding box center [113, 345] width 177 height 82
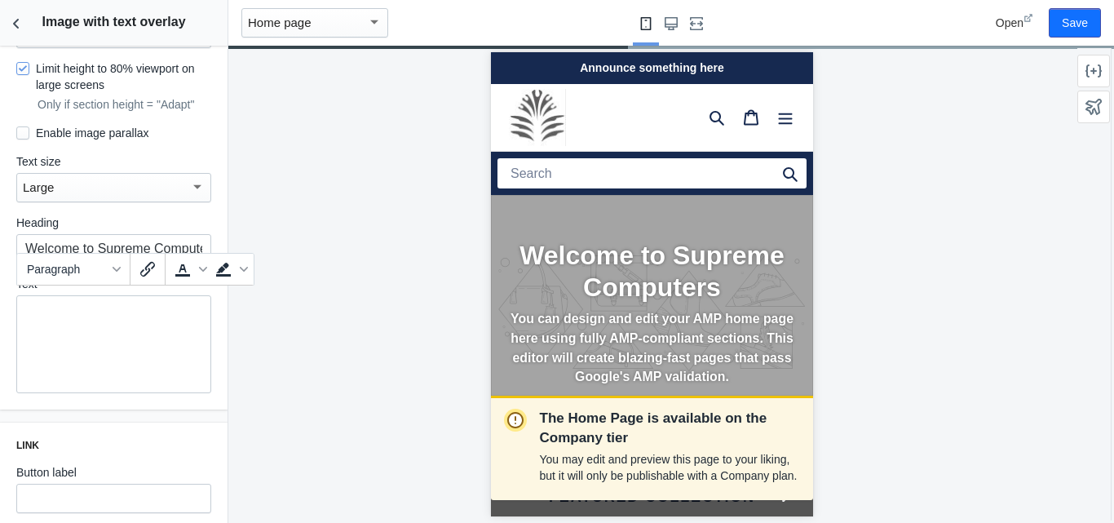
scroll to position [0, 7]
click at [337, 308] on div "The Home Page is available on the Company tier You may edit and preview this pa…" at bounding box center [651, 284] width 846 height 477
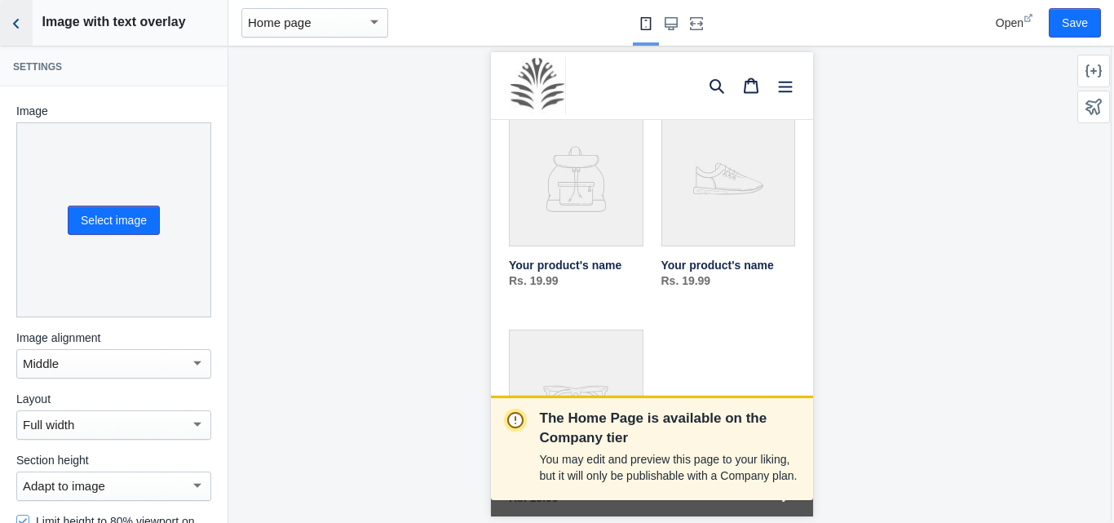
click at [15, 23] on use "Back to sections" at bounding box center [16, 24] width 6 height 10
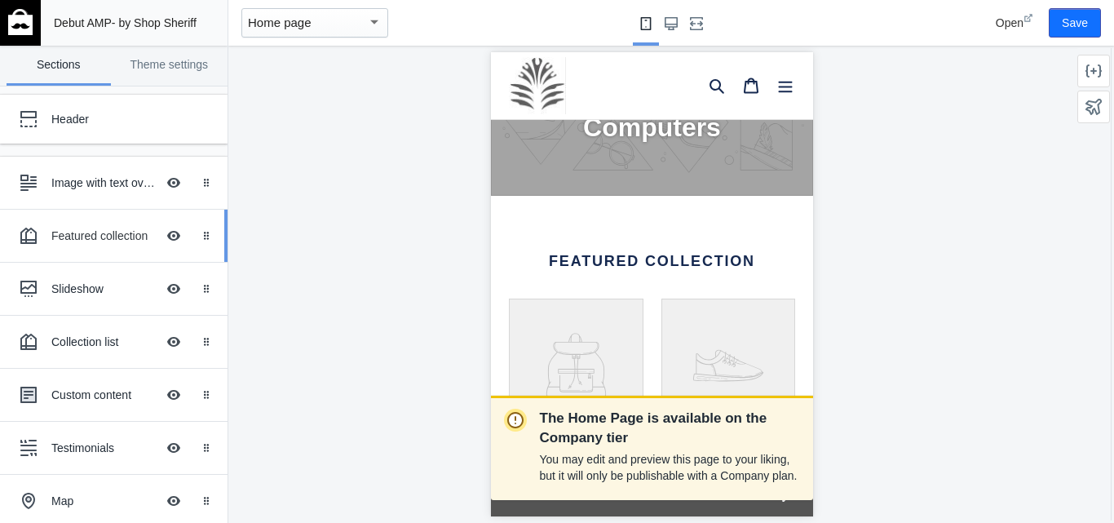
click at [87, 232] on div "Featured collection" at bounding box center [103, 236] width 104 height 16
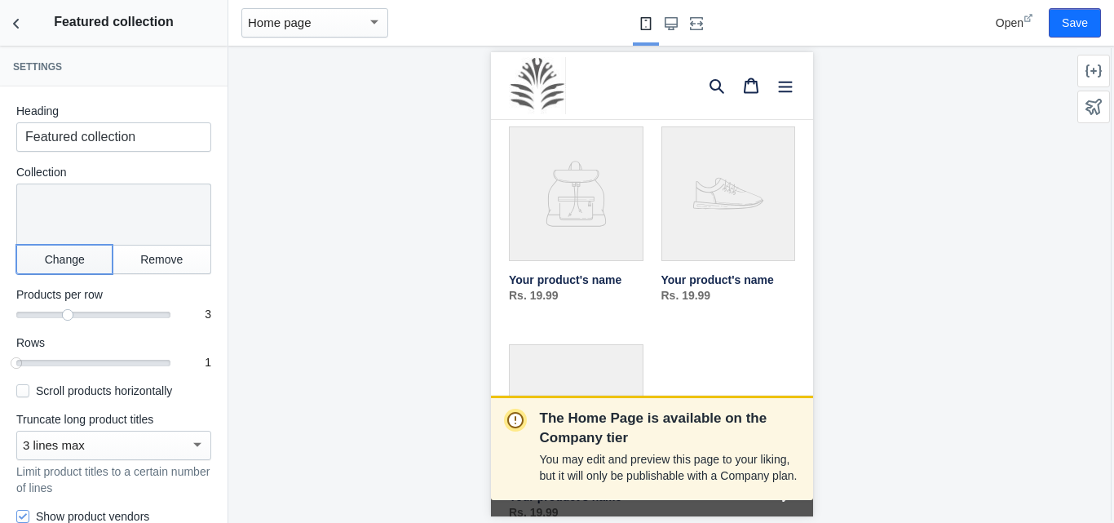
click at [64, 265] on button "Change" at bounding box center [64, 259] width 96 height 29
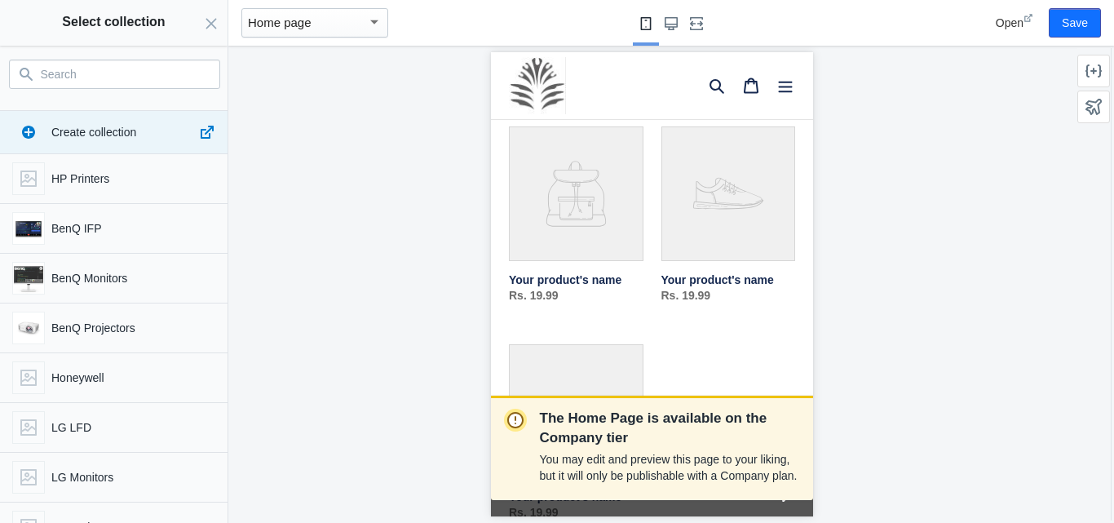
click at [124, 78] on input "Search" at bounding box center [124, 74] width 167 height 20
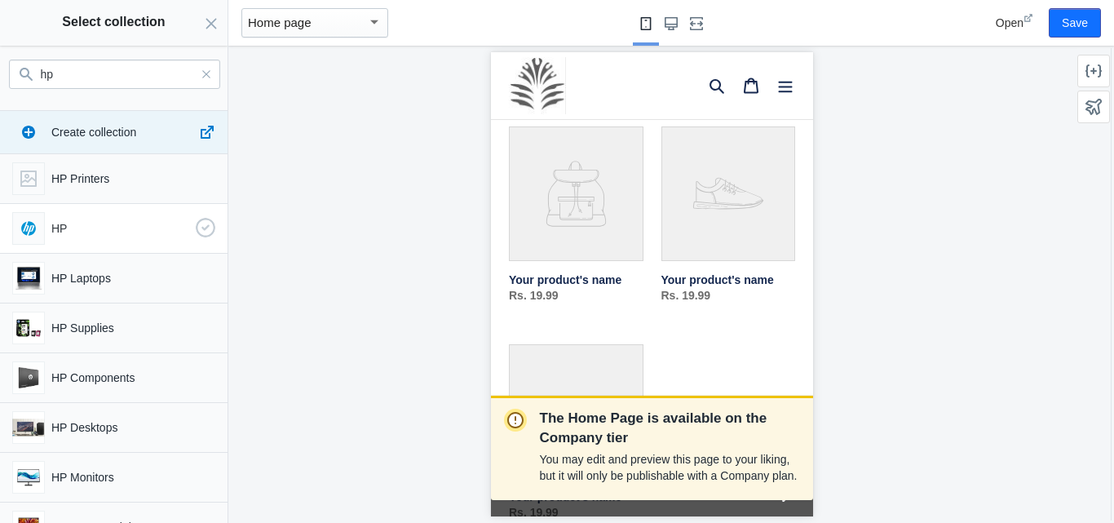
type input "hp"
click at [113, 223] on p "HP" at bounding box center [120, 228] width 138 height 16
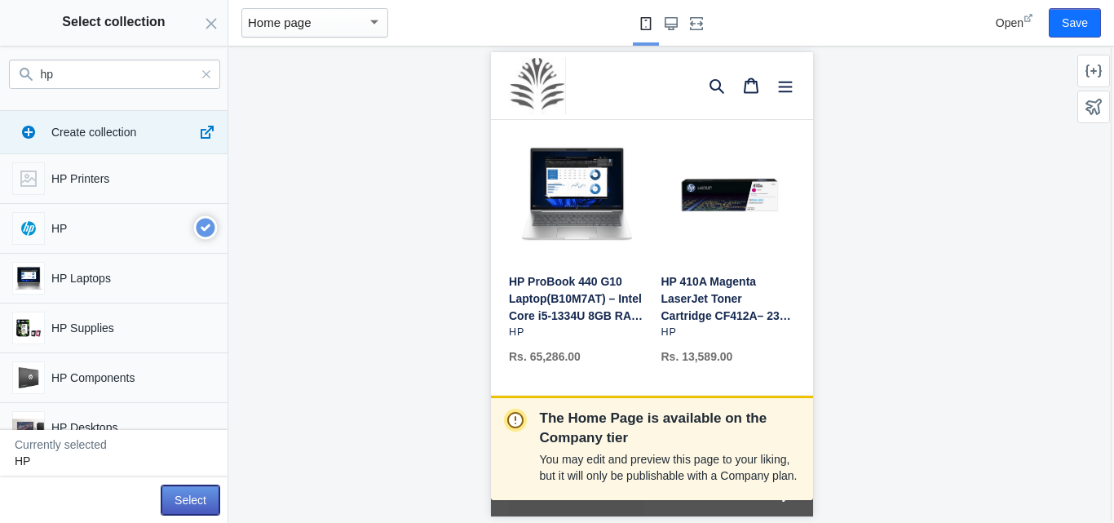
click at [186, 501] on button "Select" at bounding box center [190, 499] width 58 height 29
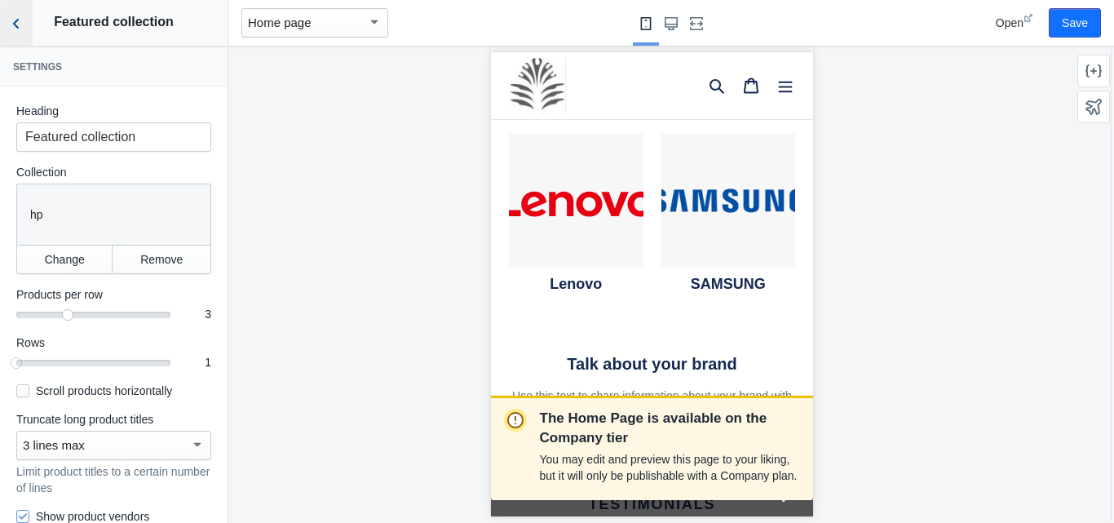
click at [9, 29] on icon "Back to sections" at bounding box center [16, 23] width 16 height 16
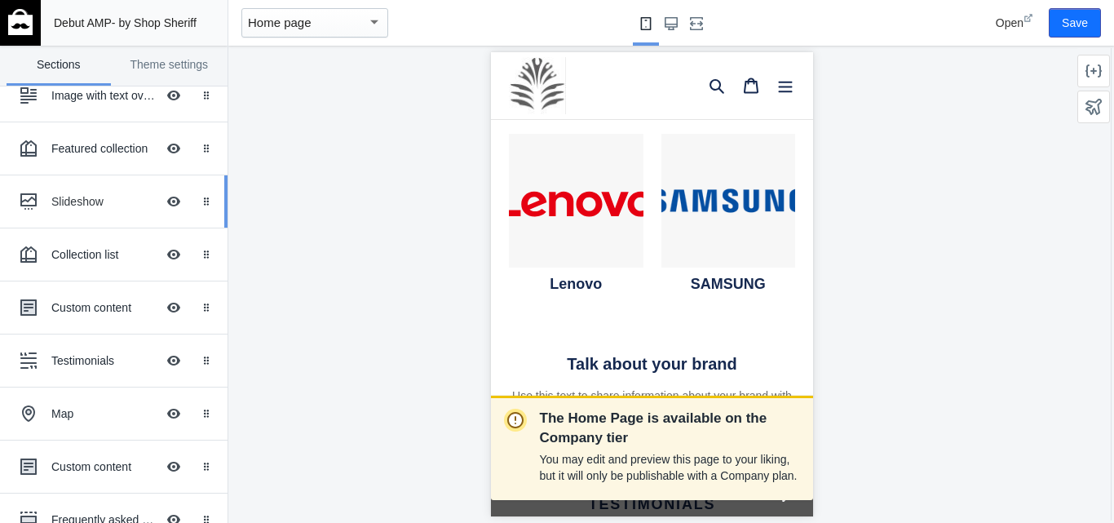
click at [86, 199] on div "Slideshow" at bounding box center [103, 201] width 104 height 16
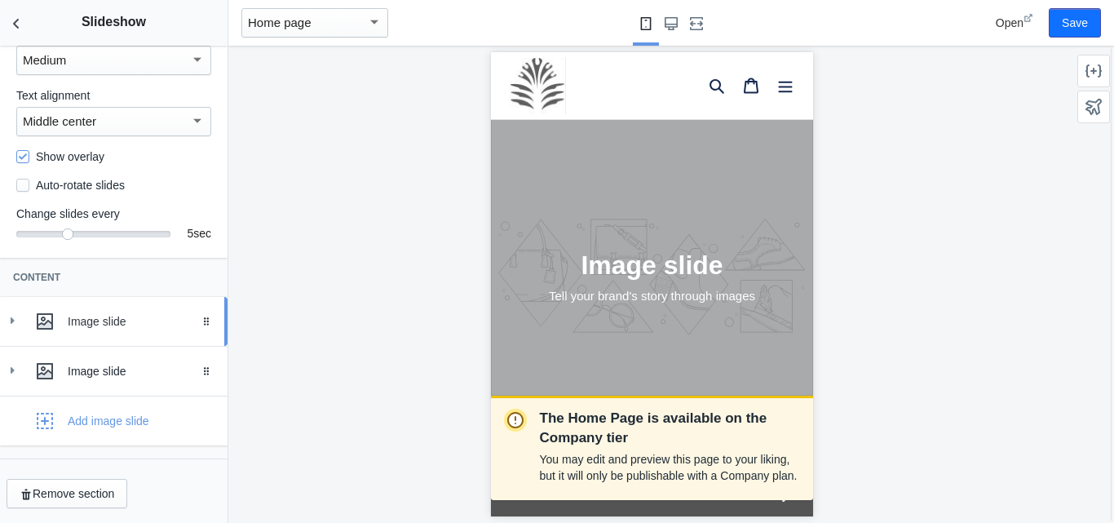
click at [97, 329] on div "Image slide" at bounding box center [142, 321] width 148 height 16
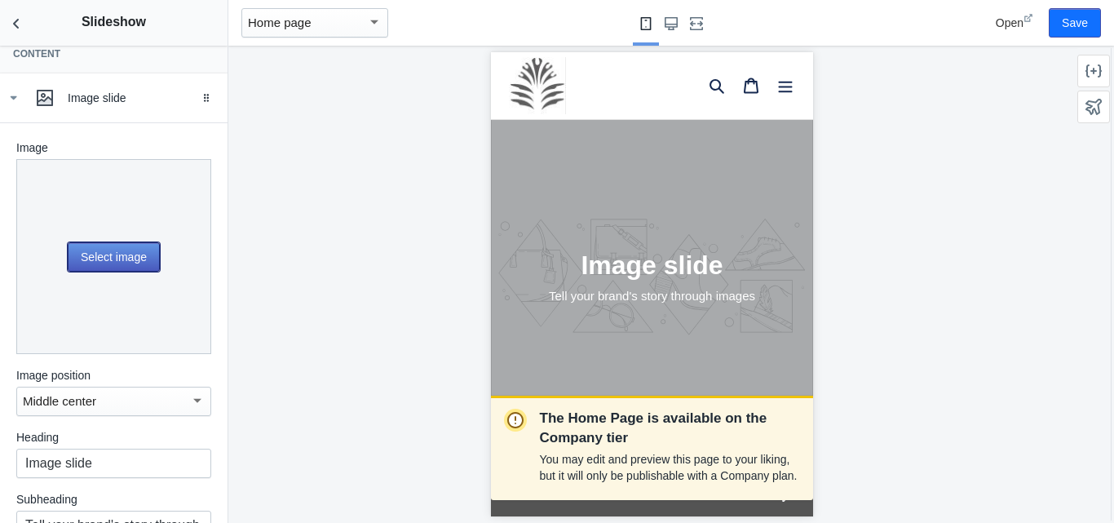
click at [118, 272] on button "Select image" at bounding box center [114, 256] width 92 height 29
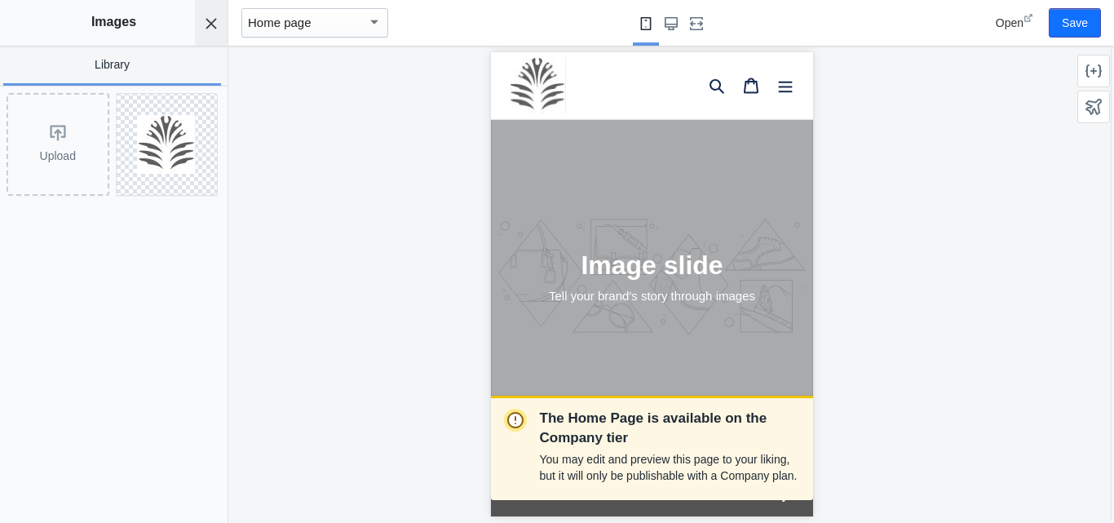
click at [216, 27] on icon "Close panel" at bounding box center [211, 23] width 13 height 13
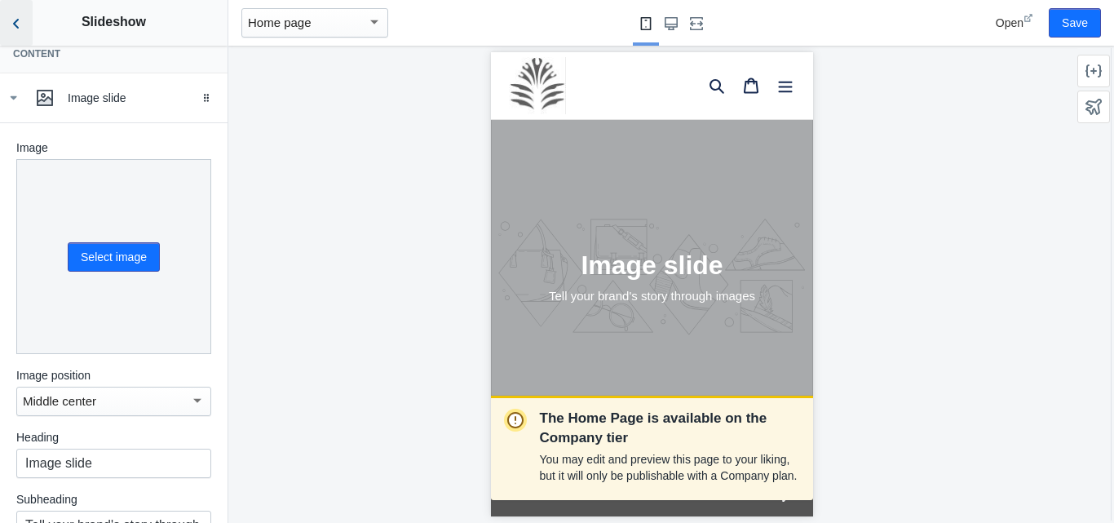
click at [20, 23] on icon "Back to sections" at bounding box center [16, 23] width 16 height 16
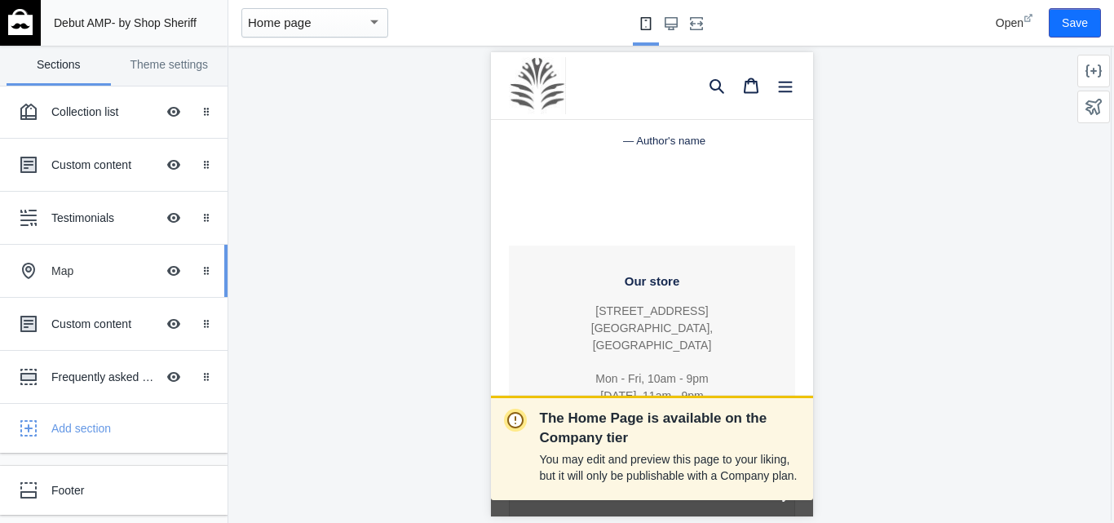
click at [99, 269] on div "Map" at bounding box center [103, 271] width 104 height 16
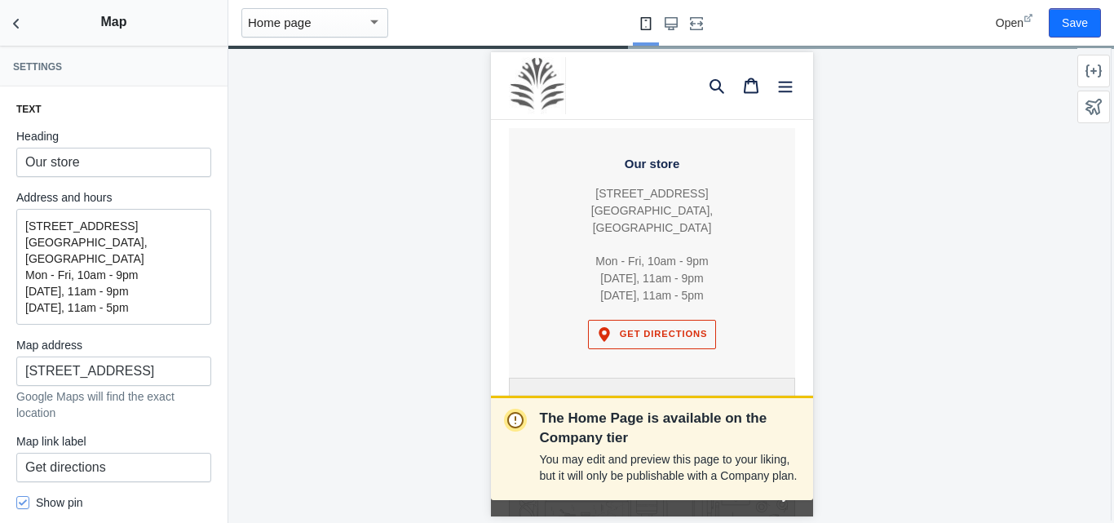
click at [159, 300] on div "123 Example St. Toronto, Canada Mon - Fri, 10am - 9pm Saturday, 11am - 9pm Sund…" at bounding box center [113, 267] width 195 height 116
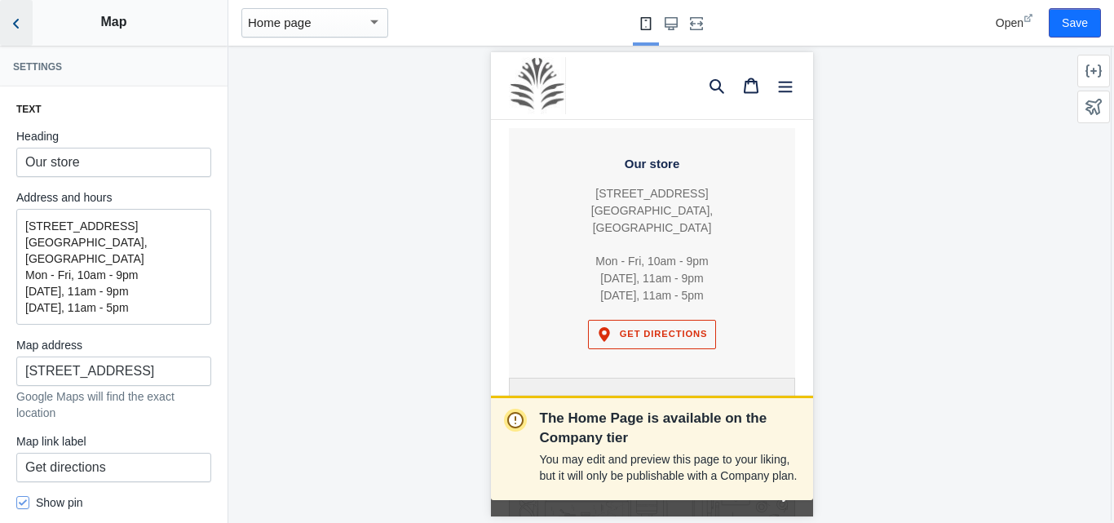
click at [22, 27] on icon "Back to sections" at bounding box center [16, 23] width 16 height 16
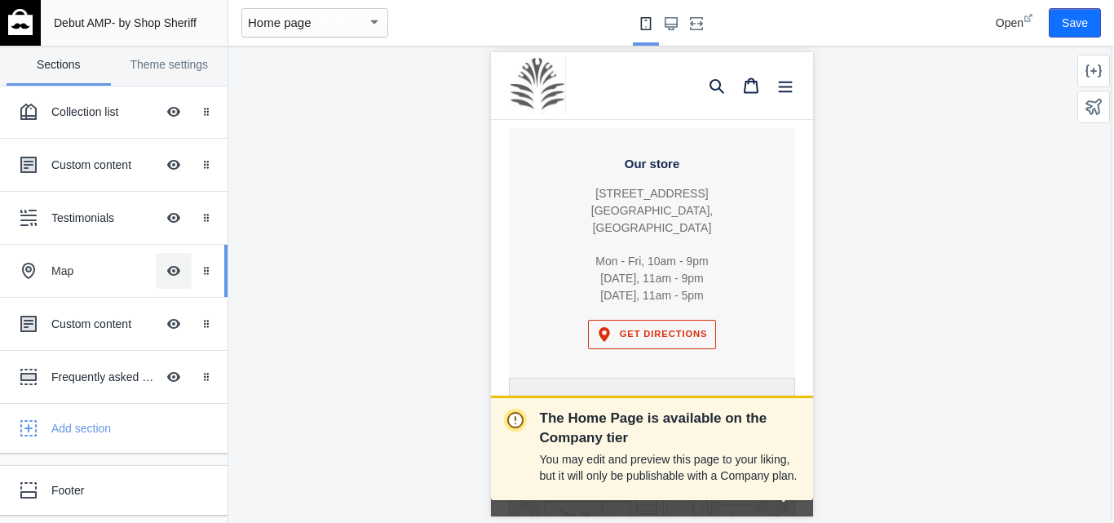
click at [156, 274] on button "Hide Image with text overlay" at bounding box center [174, 271] width 36 height 36
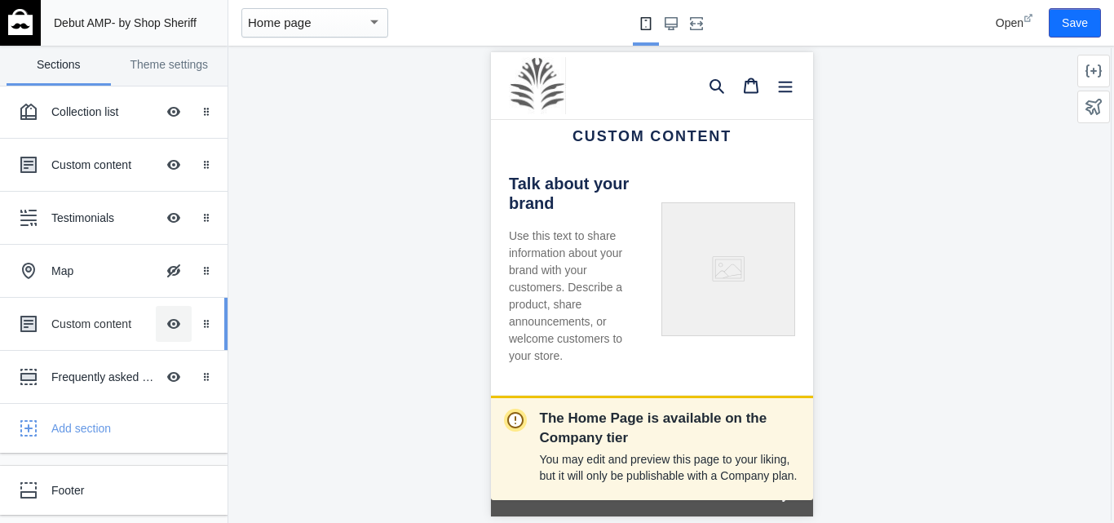
click at [166, 325] on button "Hide Image with text overlay" at bounding box center [174, 324] width 36 height 36
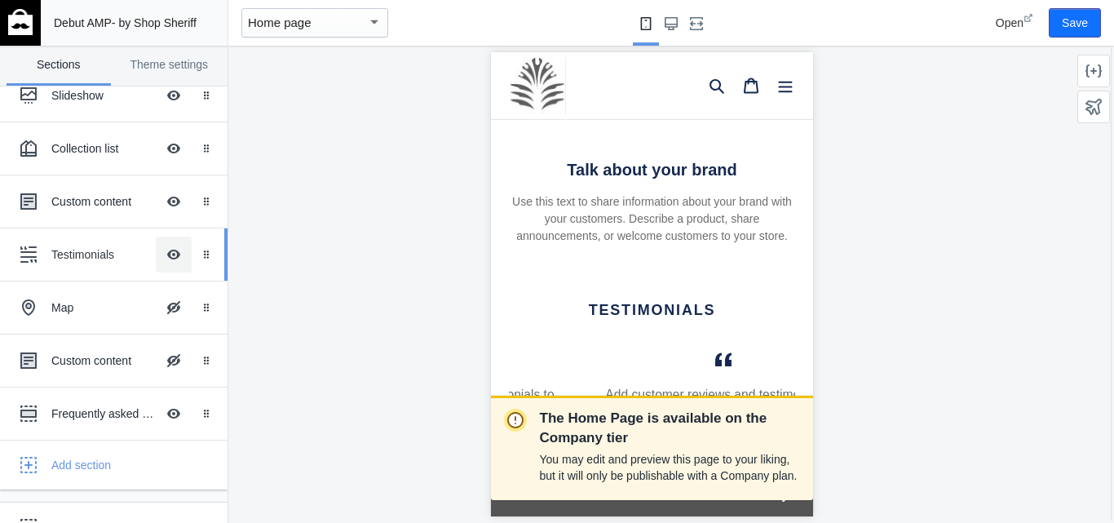
click at [161, 253] on button "Hide Image with text overlay" at bounding box center [174, 254] width 36 height 36
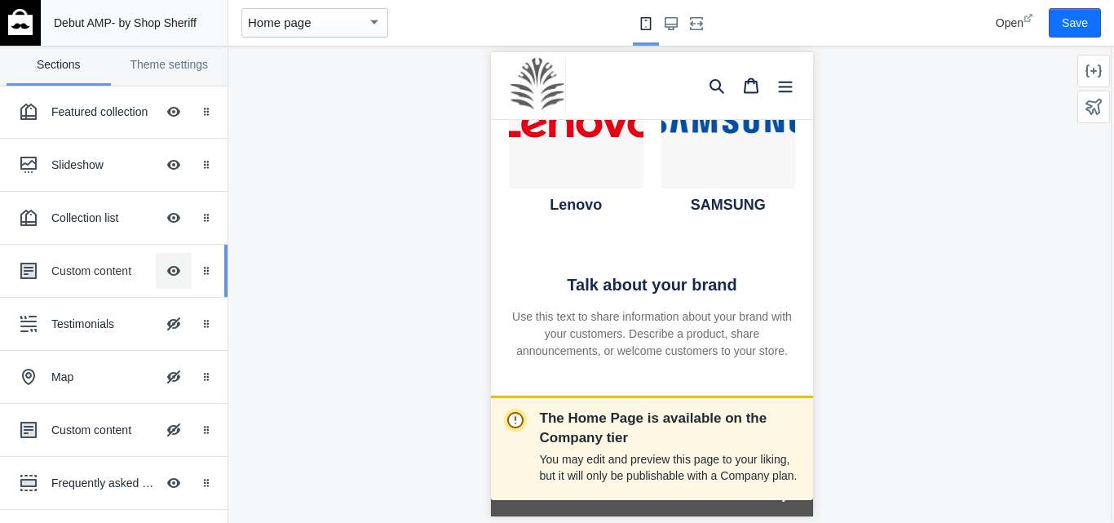
click at [164, 273] on button "Hide Image with text overlay" at bounding box center [174, 271] width 36 height 36
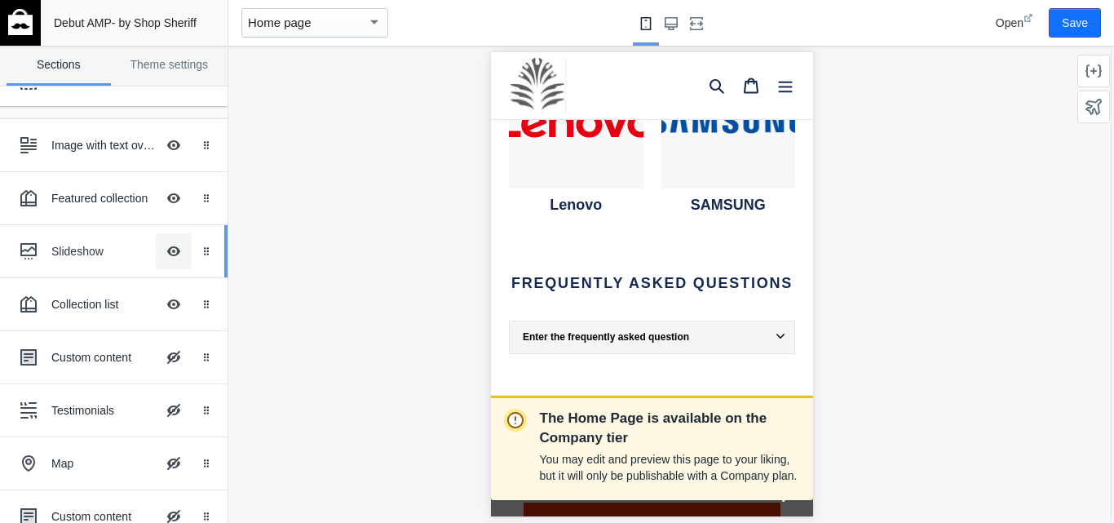
click at [162, 250] on button "Hide Image with text overlay" at bounding box center [174, 251] width 36 height 36
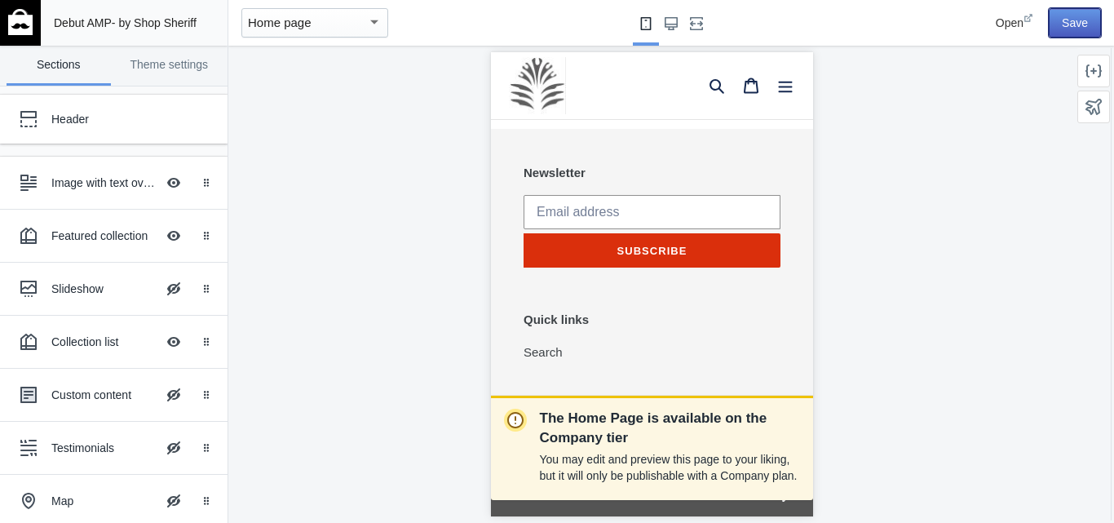
click at [1078, 27] on button "Save" at bounding box center [1075, 22] width 52 height 29
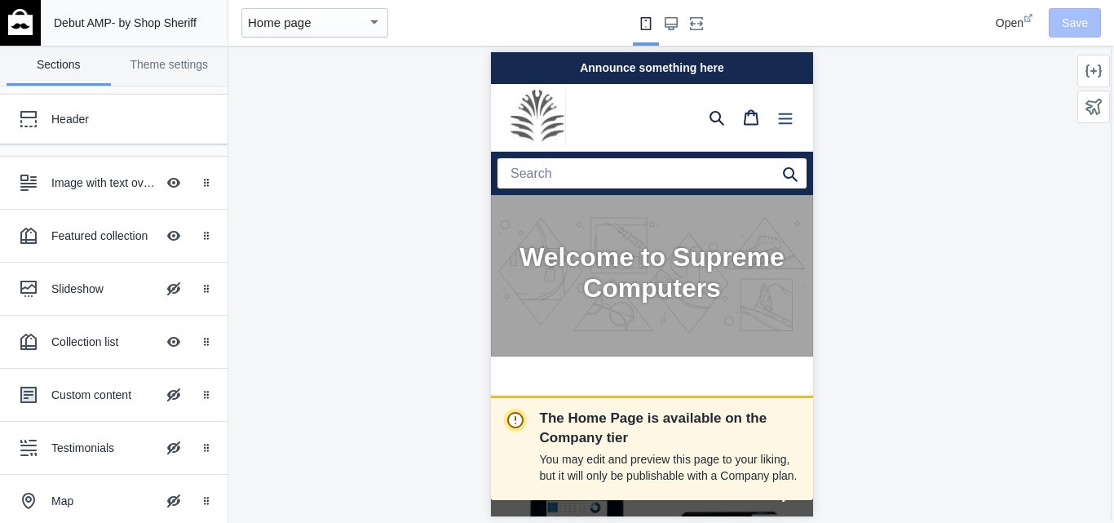
click at [778, 119] on icon "Menu" at bounding box center [785, 118] width 14 height 11
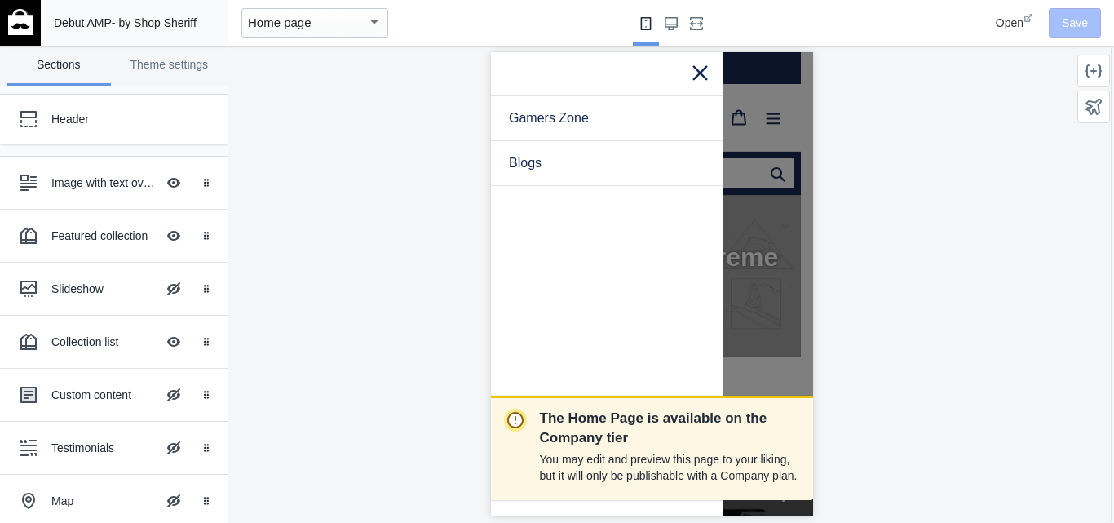
click at [696, 69] on icon at bounding box center [699, 72] width 15 height 15
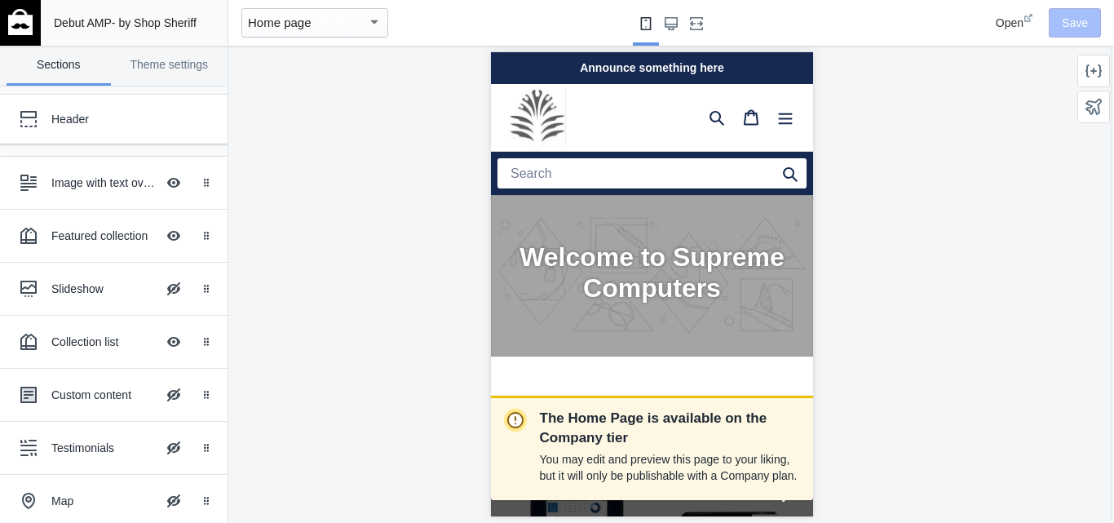
click at [363, 25] on div "Home page" at bounding box center [307, 23] width 119 height 20
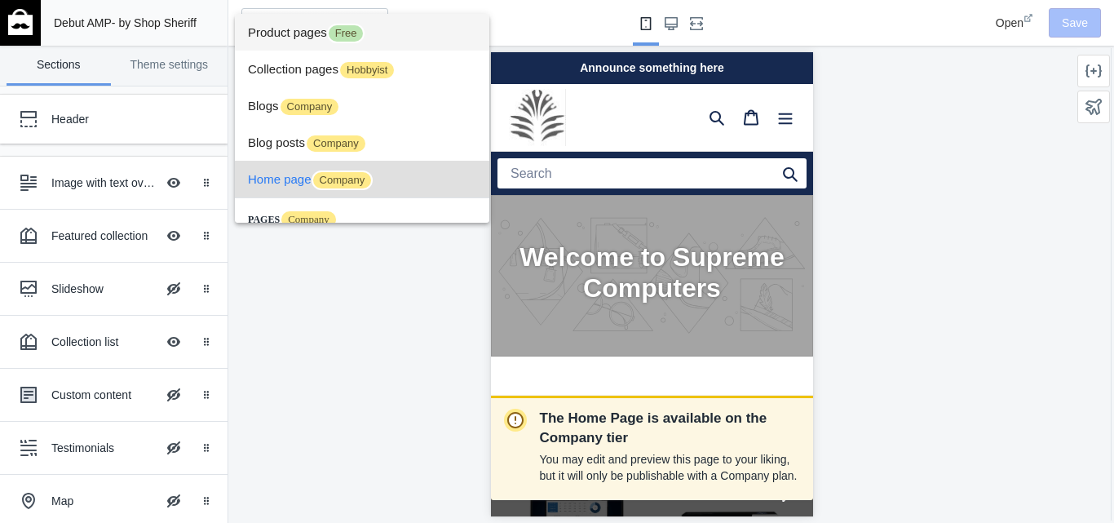
click at [354, 30] on span "Free" at bounding box center [346, 34] width 38 height 20
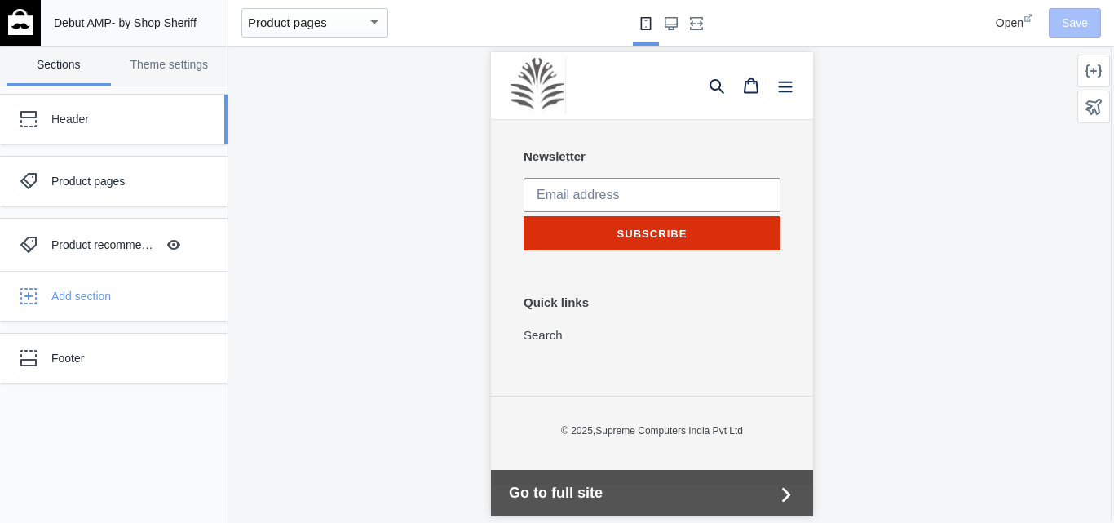
click at [94, 130] on div "Header" at bounding box center [101, 119] width 179 height 33
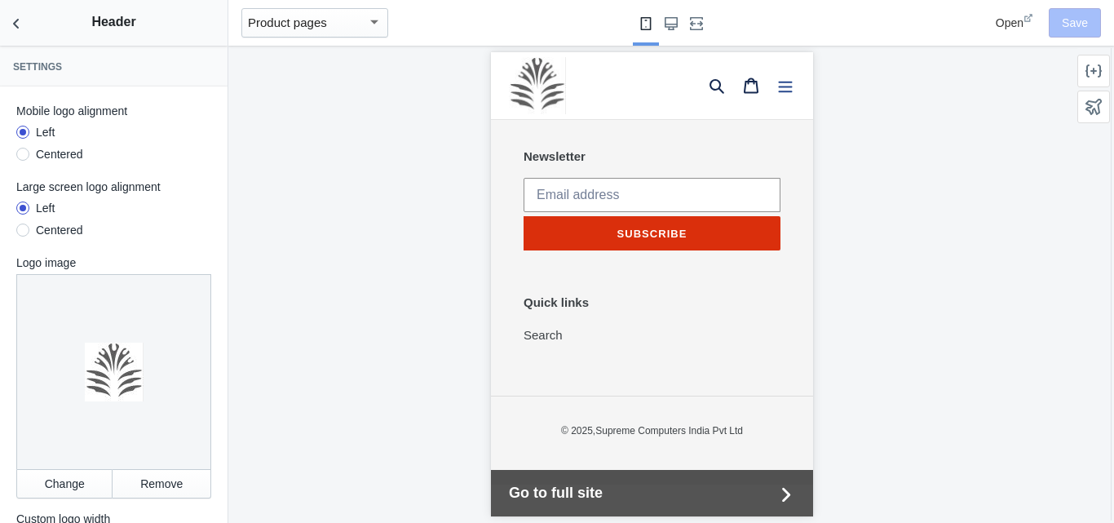
click at [778, 92] on icon "Menu" at bounding box center [785, 87] width 14 height 11
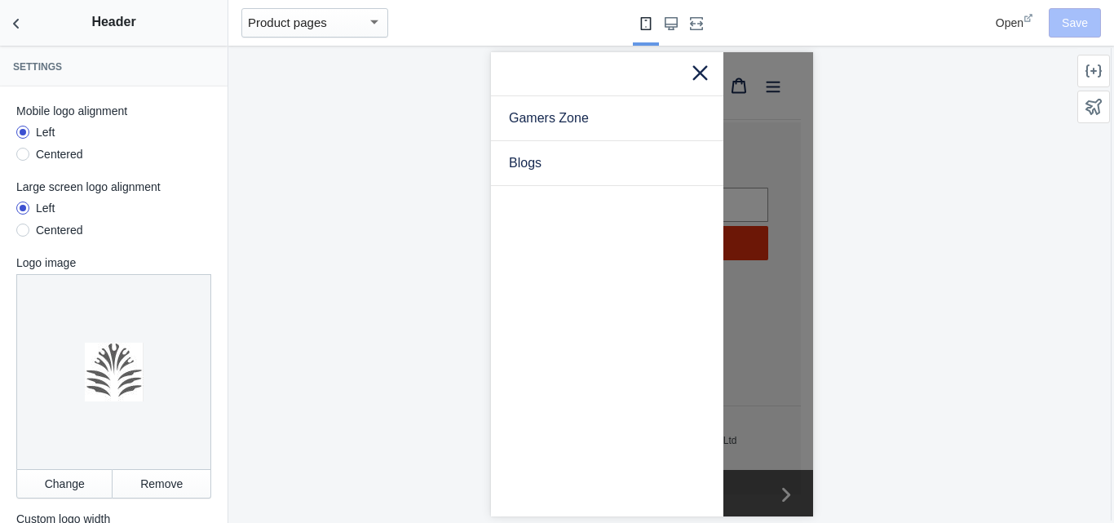
click at [697, 70] on icon at bounding box center [699, 72] width 15 height 15
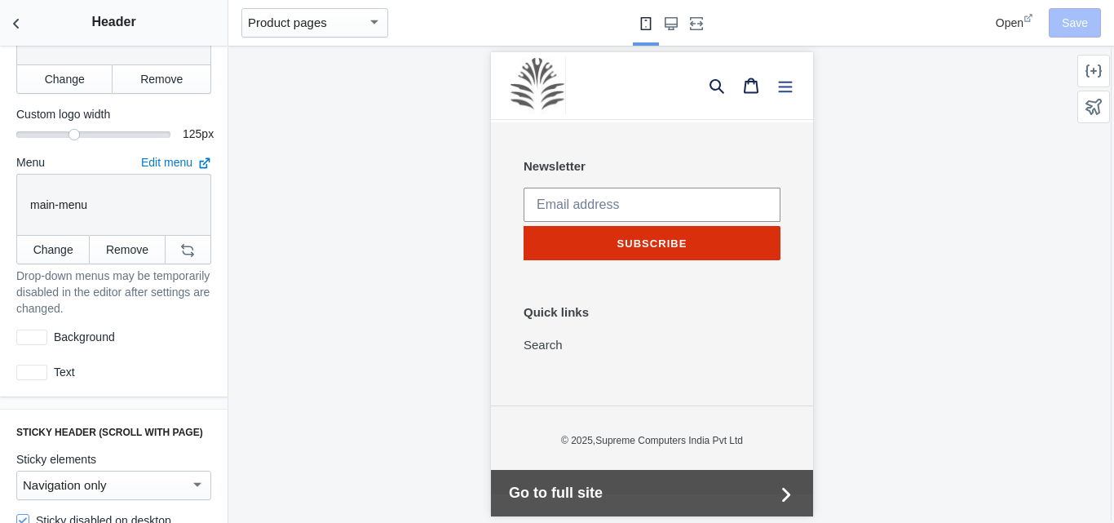
scroll to position [348, 0]
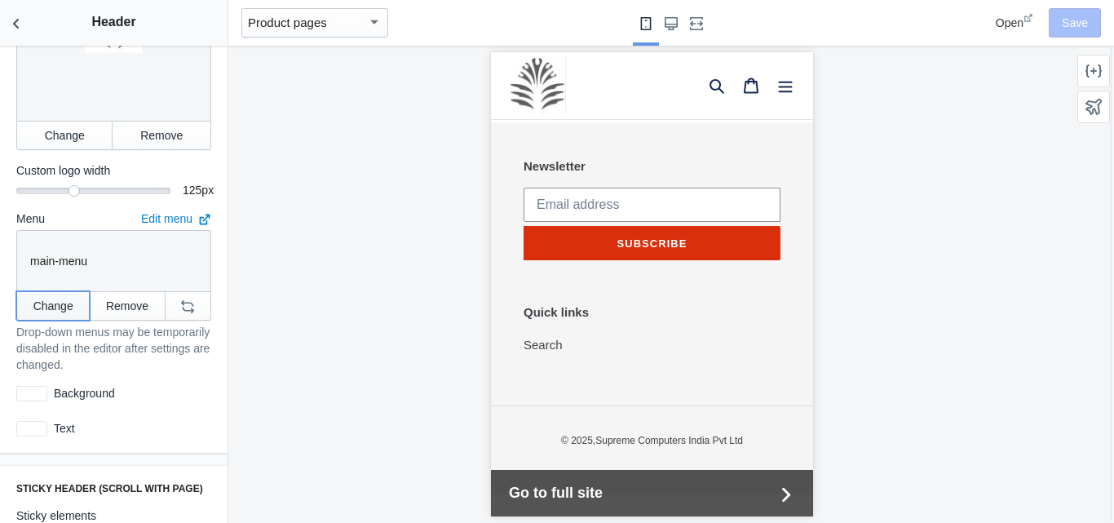
click at [60, 297] on button "Change" at bounding box center [52, 305] width 73 height 29
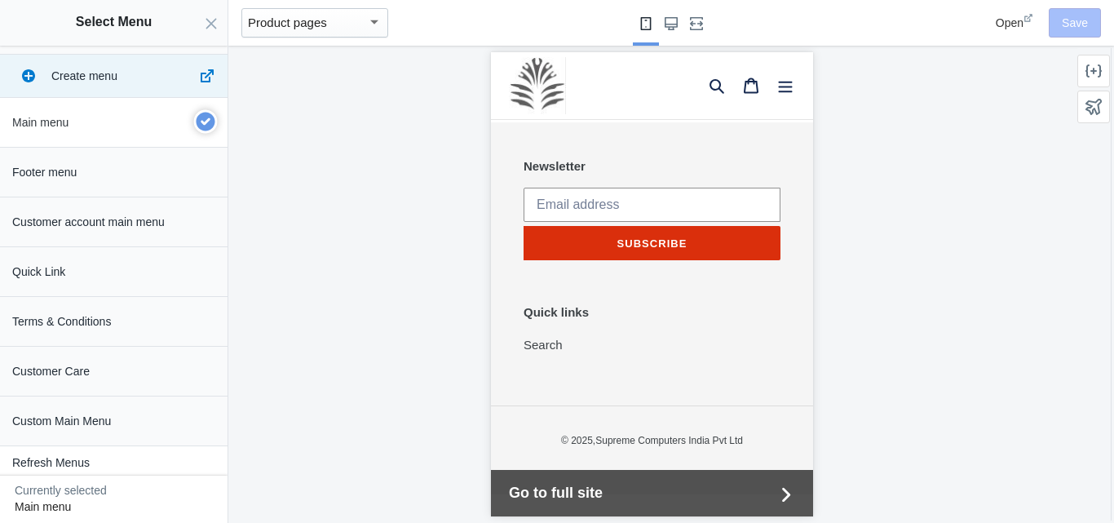
click at [80, 119] on p "Main menu" at bounding box center [100, 122] width 177 height 16
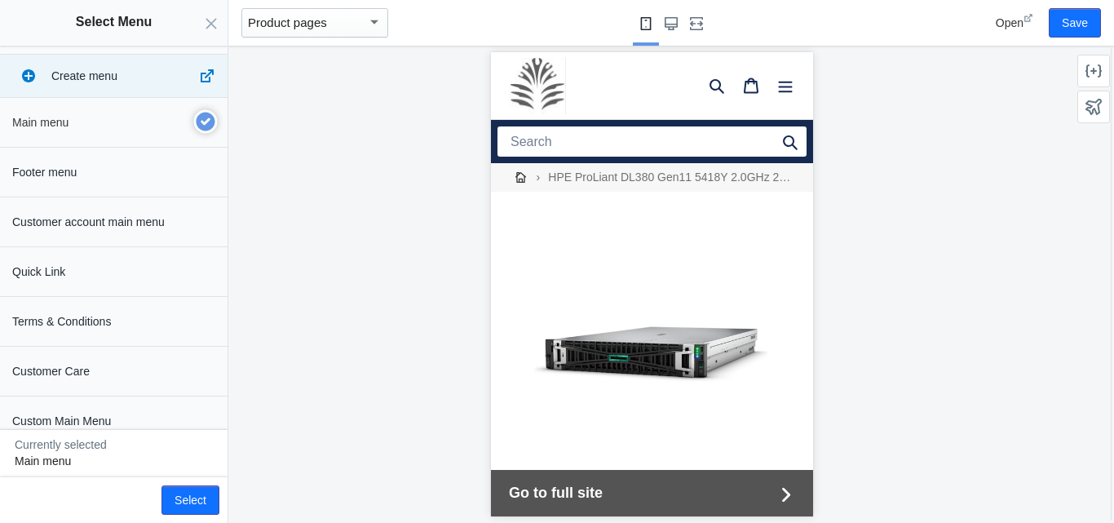
scroll to position [0, 0]
click at [184, 501] on button "Select" at bounding box center [190, 499] width 58 height 29
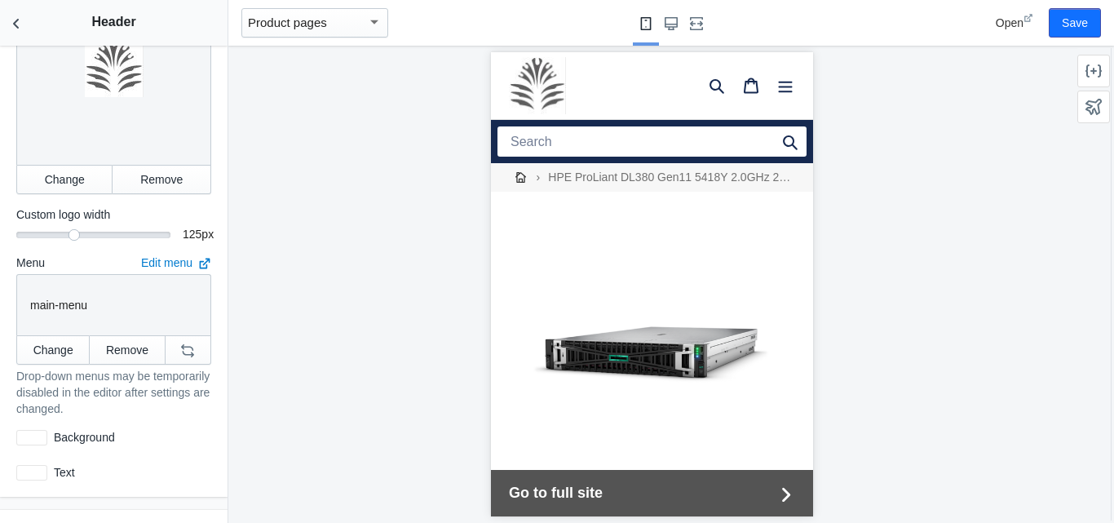
scroll to position [303, 0]
click at [161, 257] on link "Edit menu" at bounding box center [176, 263] width 70 height 13
click at [456, 195] on div at bounding box center [651, 284] width 846 height 477
click at [525, 80] on img at bounding box center [536, 85] width 57 height 57
click at [11, 24] on icon "Back to sections" at bounding box center [16, 23] width 16 height 16
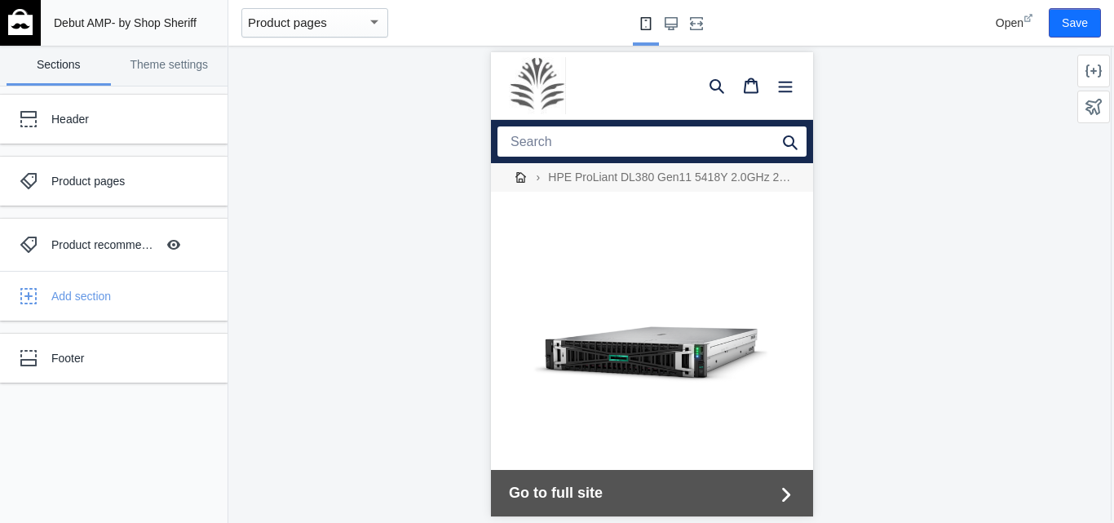
click at [25, 20] on img at bounding box center [20, 22] width 24 height 26
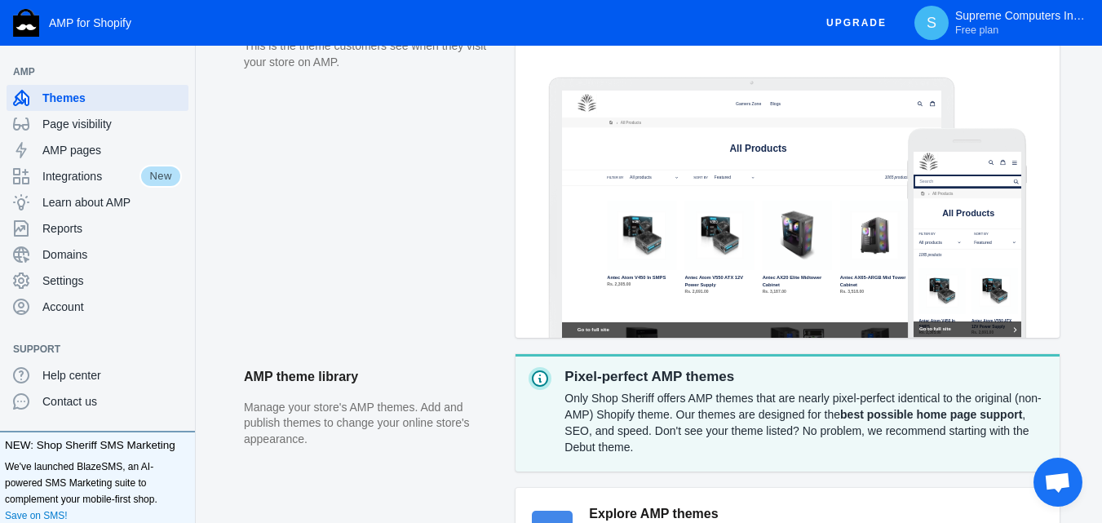
click at [815, 245] on div at bounding box center [752, 214] width 380 height 247
click at [934, 252] on div at bounding box center [967, 244] width 108 height 185
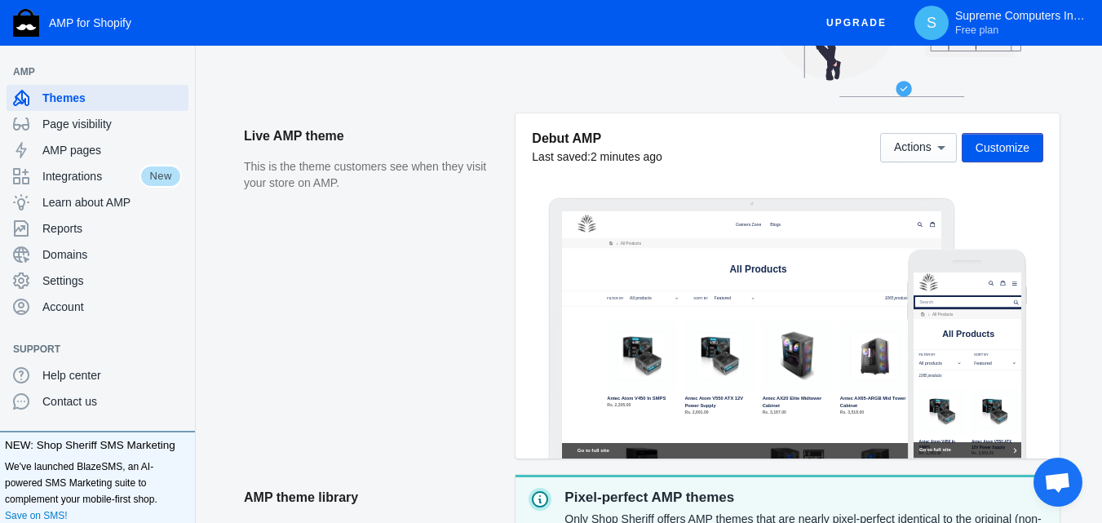
scroll to position [159, 0]
click at [894, 338] on div at bounding box center [752, 333] width 380 height 247
click at [980, 351] on div at bounding box center [967, 364] width 108 height 185
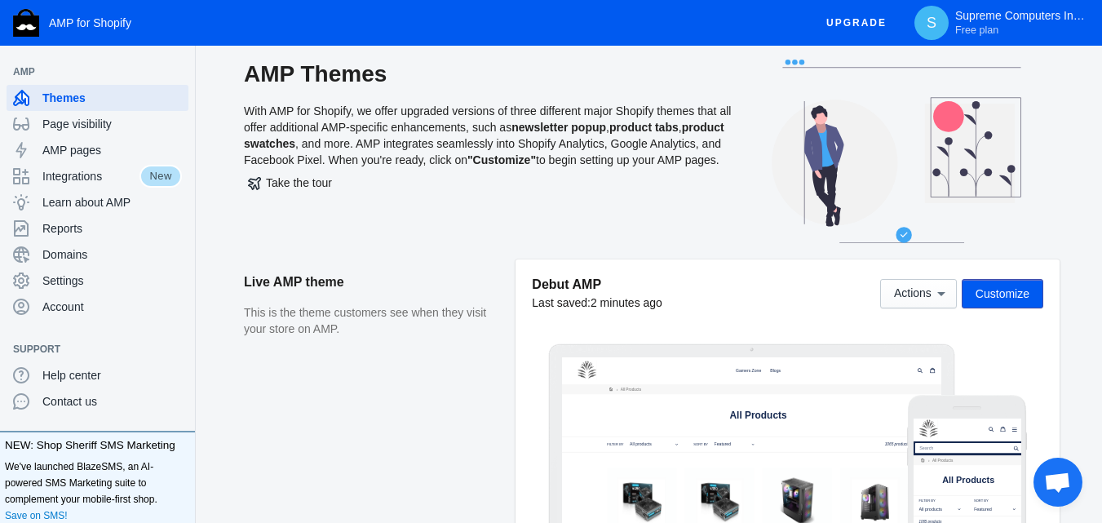
scroll to position [0, 0]
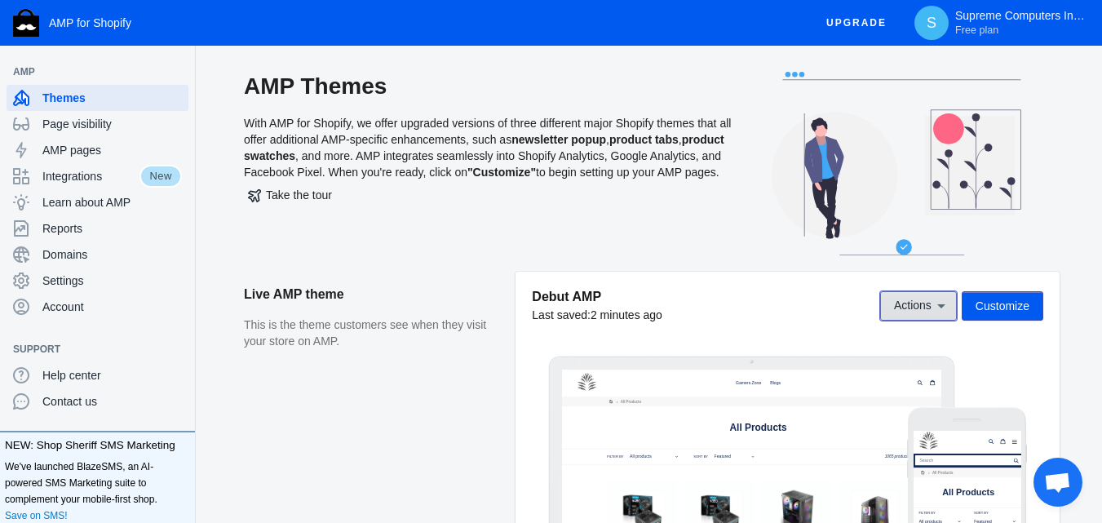
click at [943, 304] on icon at bounding box center [941, 306] width 16 height 16
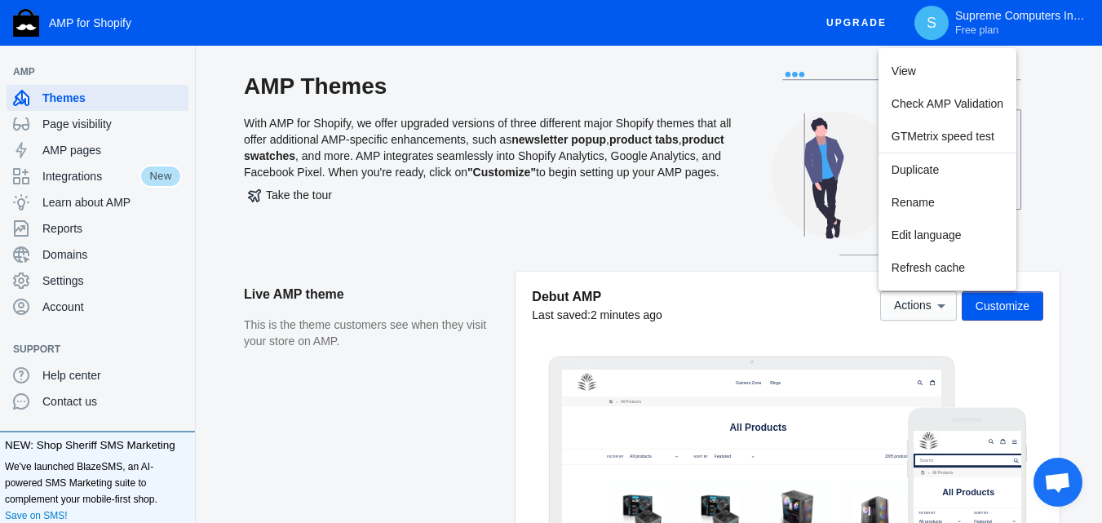
click at [798, 287] on div at bounding box center [551, 261] width 1102 height 523
